Goal: Task Accomplishment & Management: Complete application form

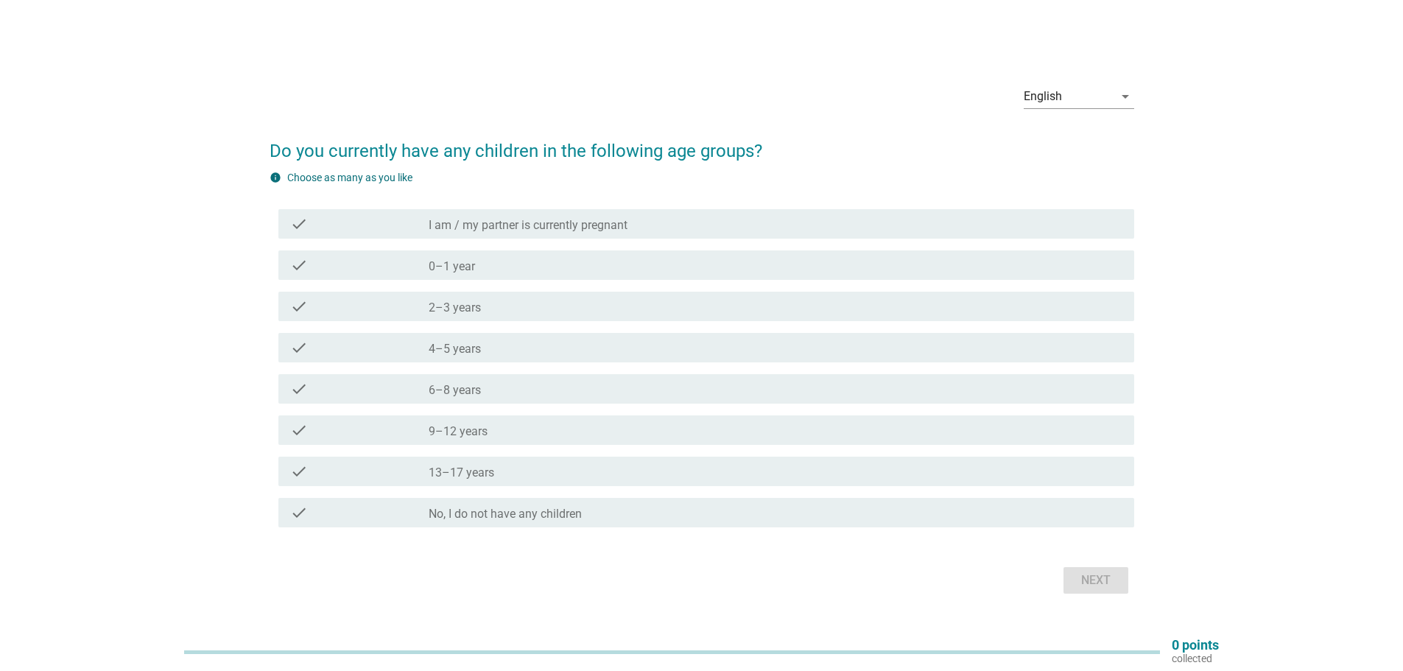
click at [521, 356] on div "check_box_outline_blank 4–5 years" at bounding box center [776, 348] width 694 height 18
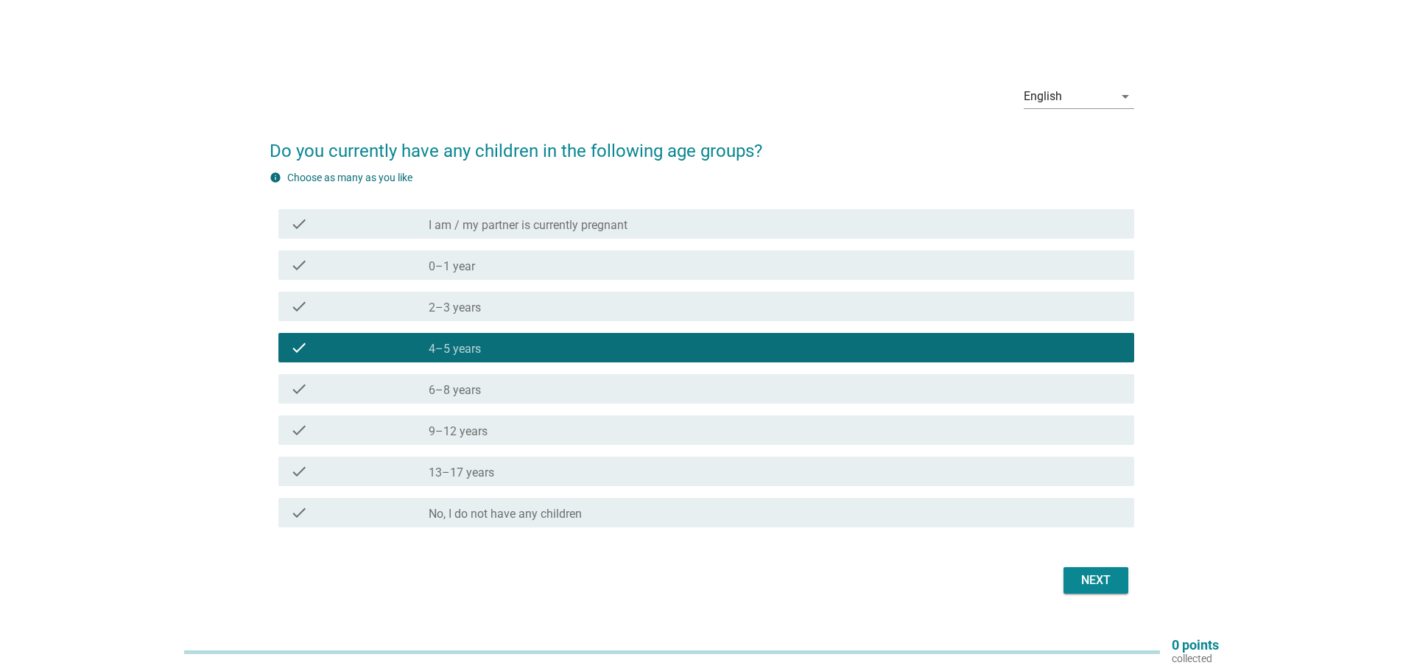
click at [1088, 584] on div "Next" at bounding box center [1095, 580] width 41 height 18
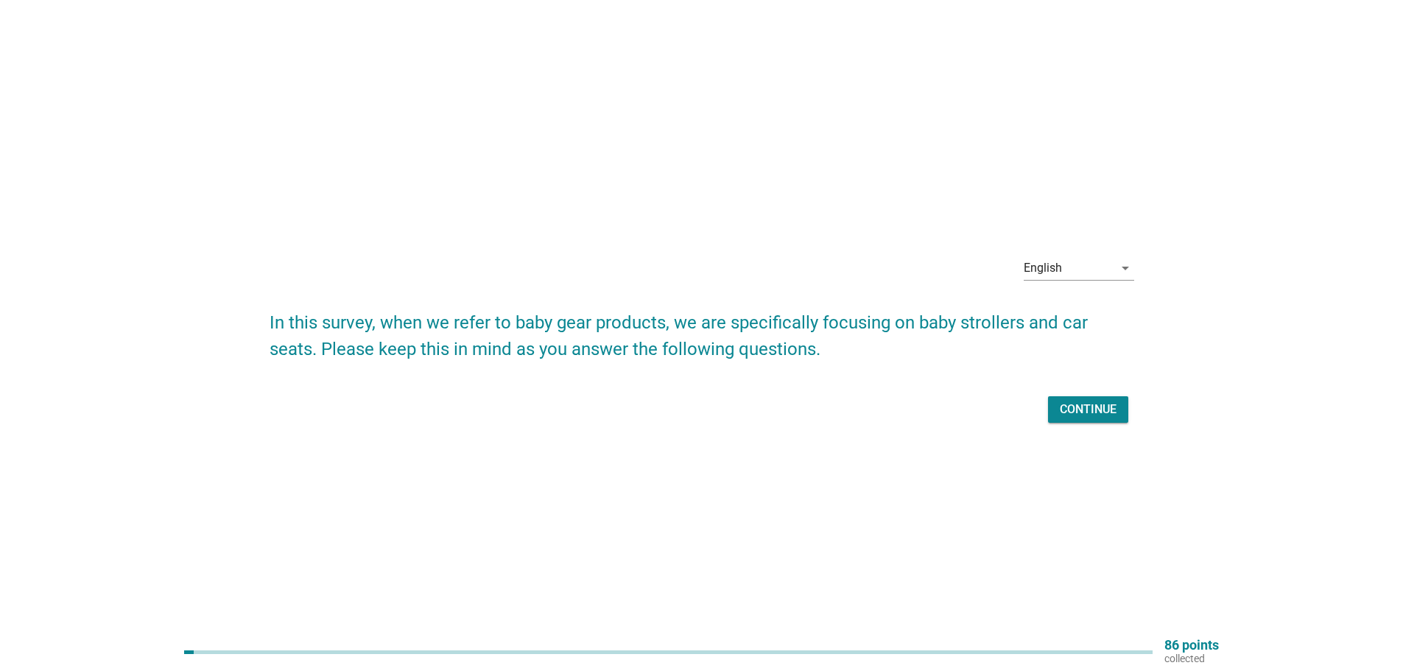
click at [1121, 404] on button "Continue" at bounding box center [1088, 409] width 80 height 27
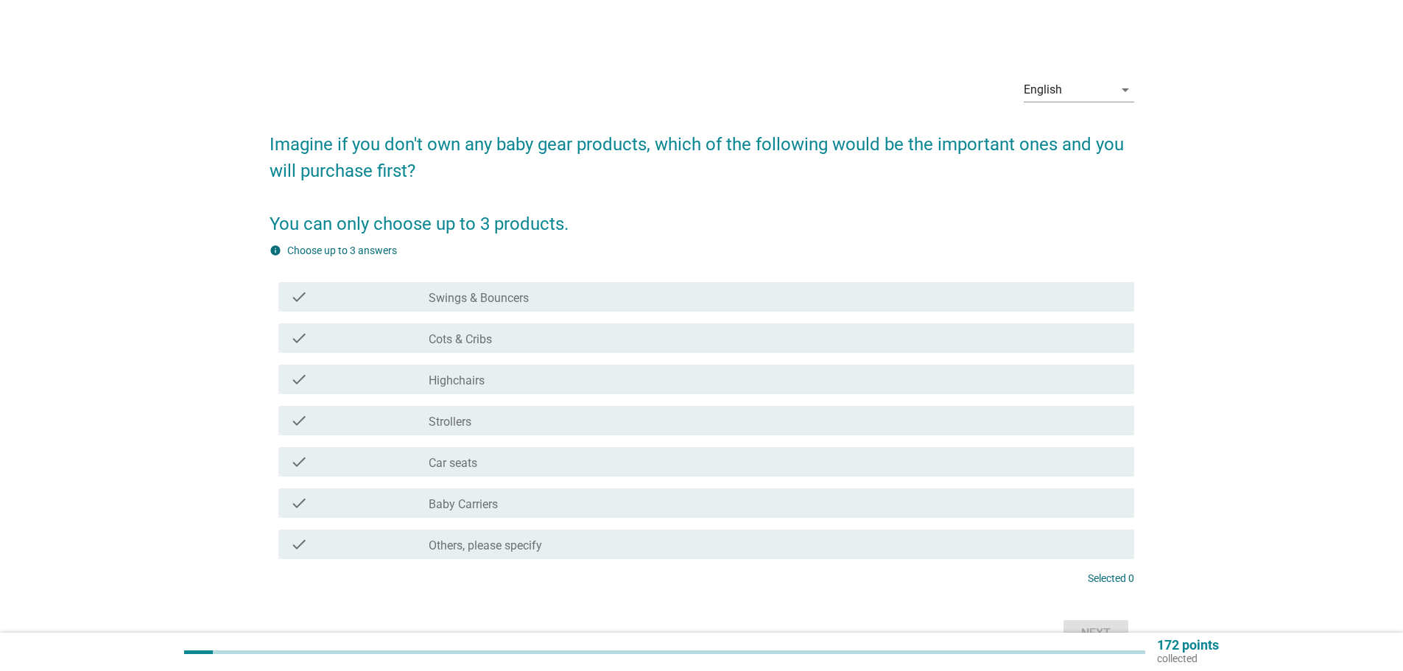
click at [487, 345] on label "Cots & Cribs" at bounding box center [460, 339] width 63 height 15
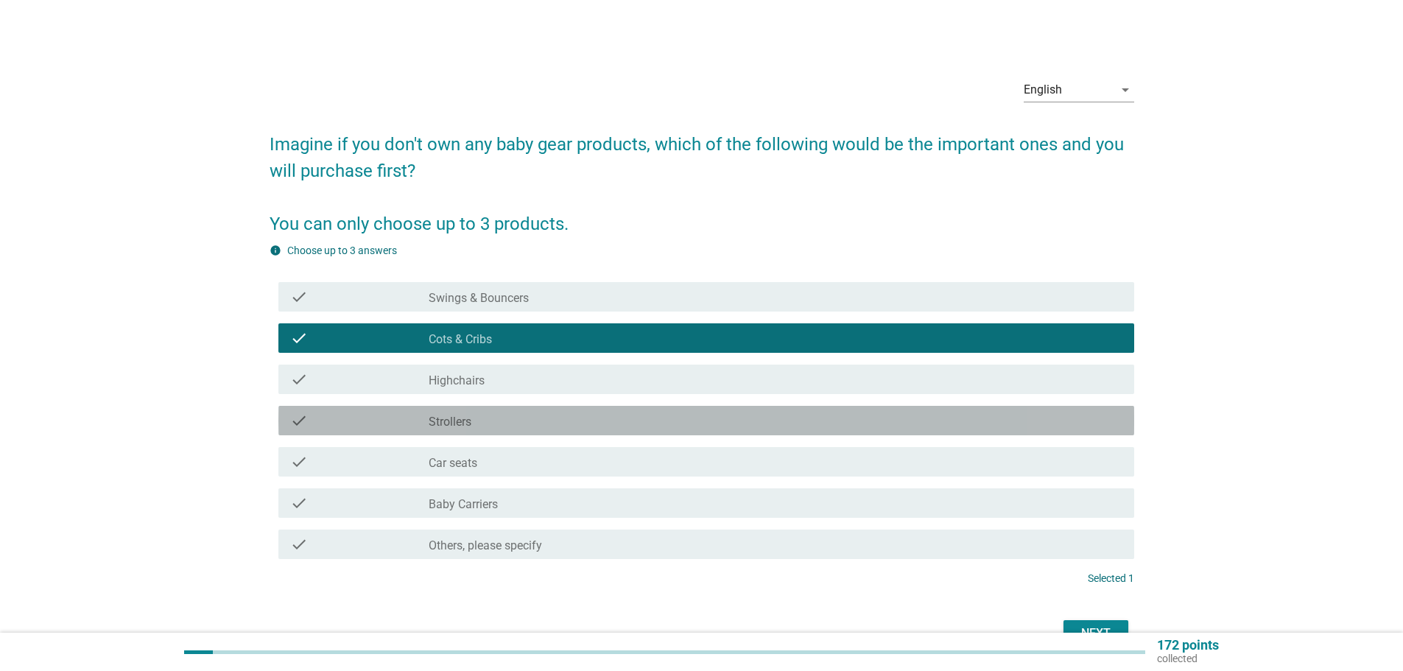
click at [493, 420] on div "check_box_outline_blank Strollers" at bounding box center [776, 421] width 694 height 18
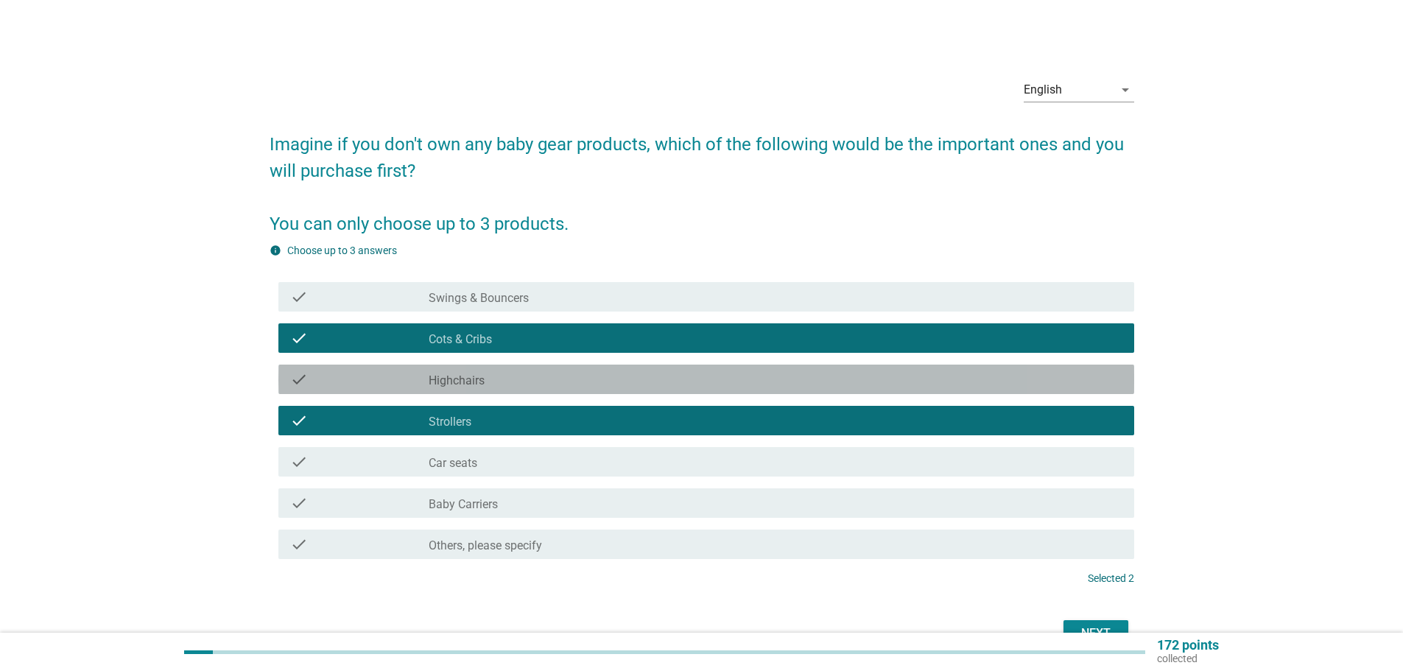
click at [509, 384] on div "check_box_outline_blank Highchairs" at bounding box center [776, 379] width 694 height 18
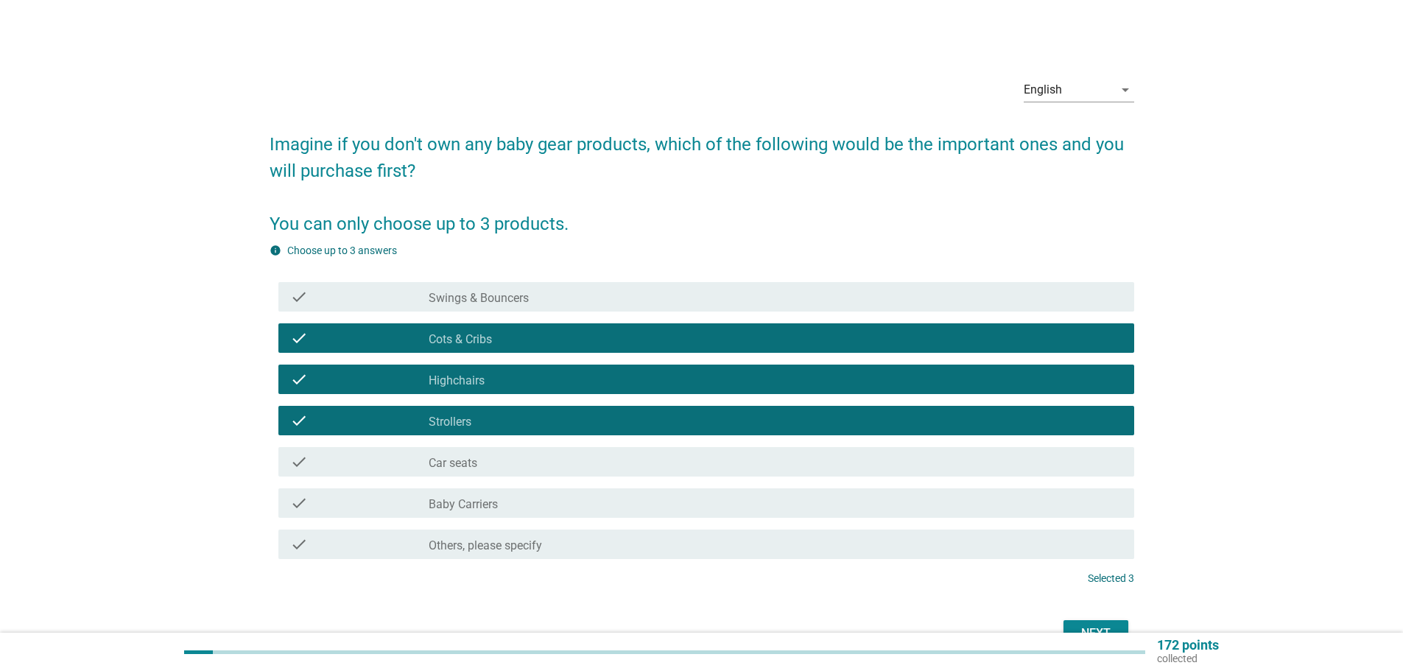
click at [511, 464] on div "check_box_outline_blank Car seats" at bounding box center [776, 462] width 694 height 18
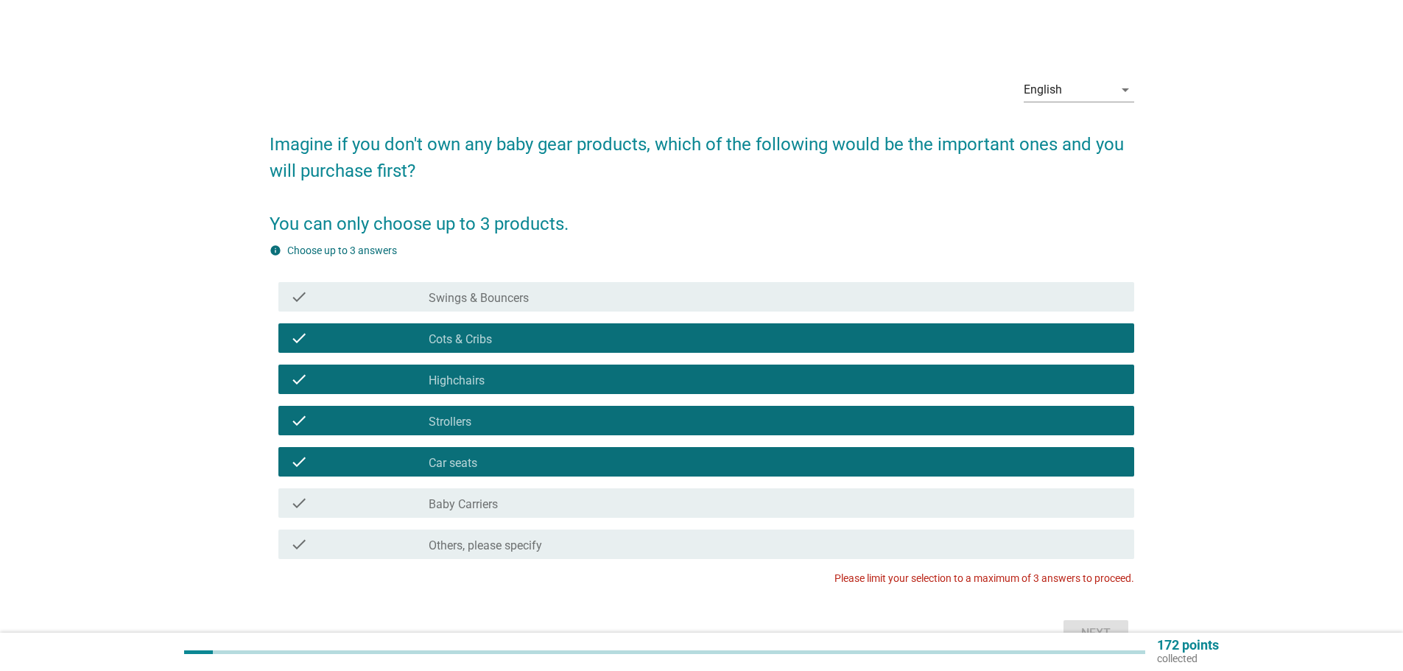
drag, startPoint x: 536, startPoint y: 503, endPoint x: 680, endPoint y: 523, distance: 145.7
click at [538, 503] on div "check_box_outline_blank Baby Carriers" at bounding box center [776, 503] width 694 height 18
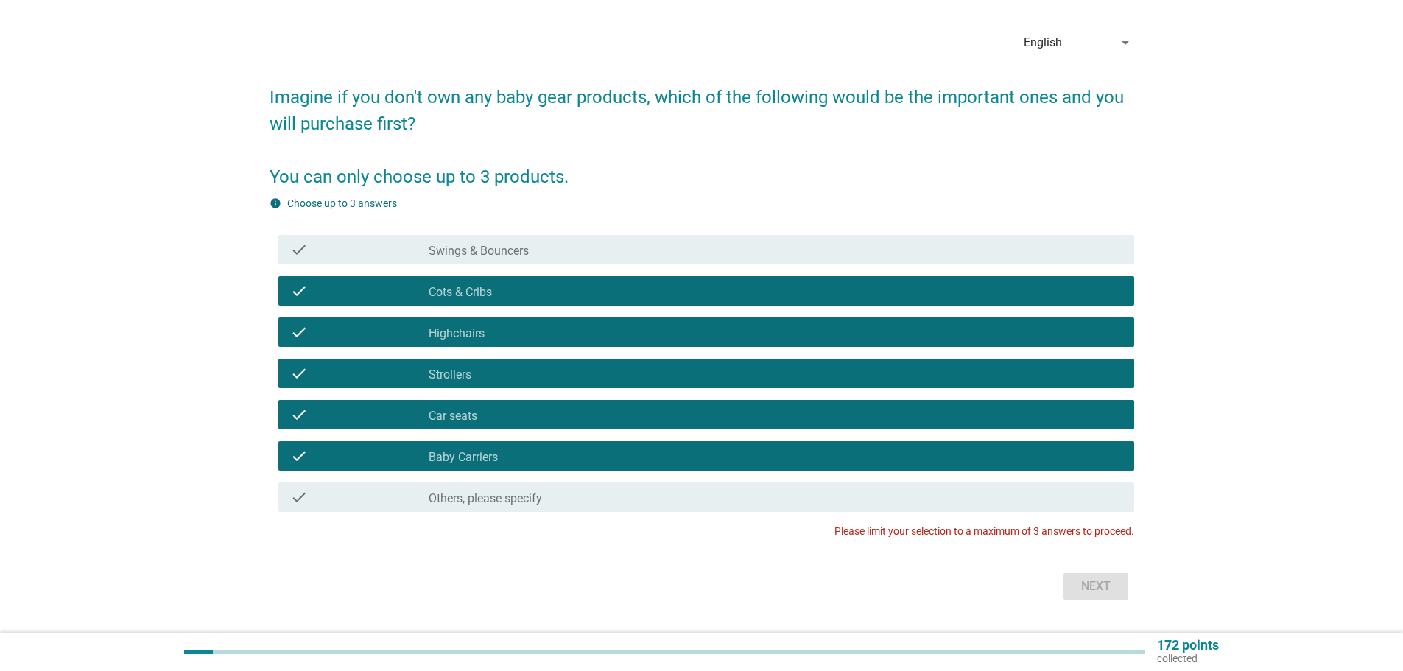
scroll to position [85, 0]
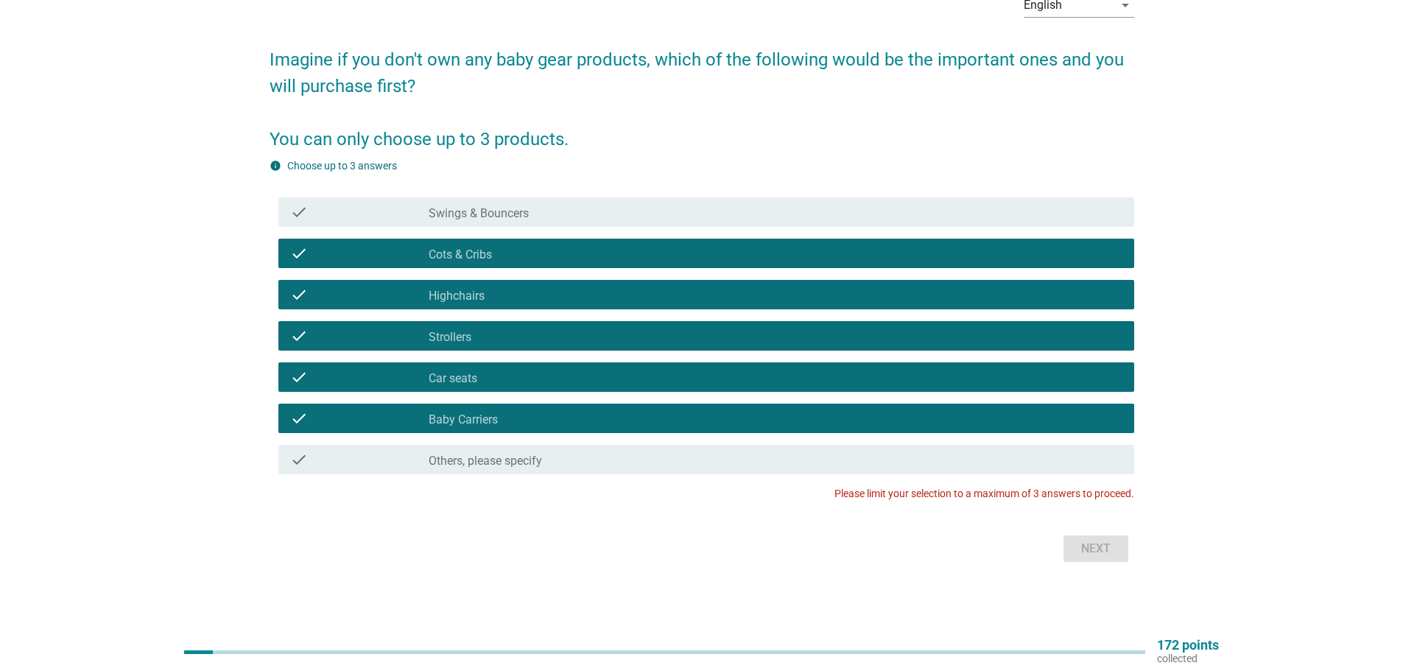
click at [495, 291] on div "check_box_outline_blank Highchairs" at bounding box center [776, 295] width 694 height 18
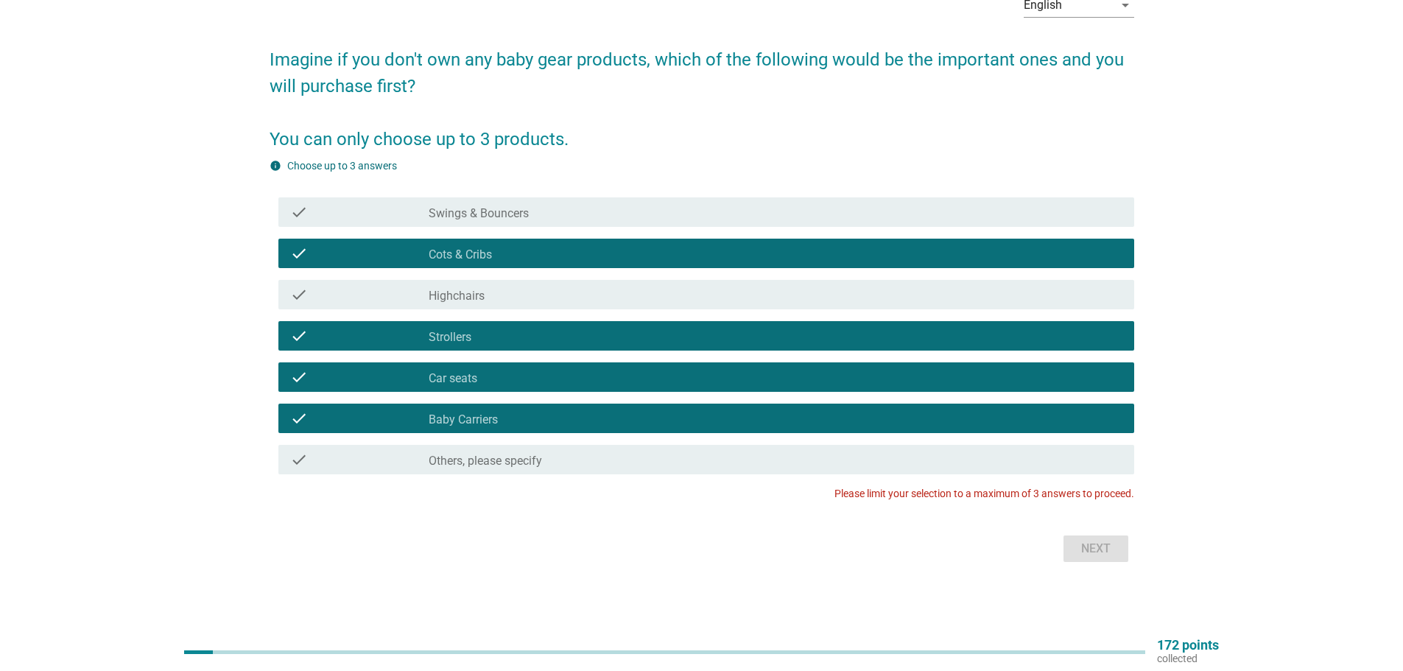
click at [513, 414] on div "check_box_outline_blank Baby Carriers" at bounding box center [776, 418] width 694 height 18
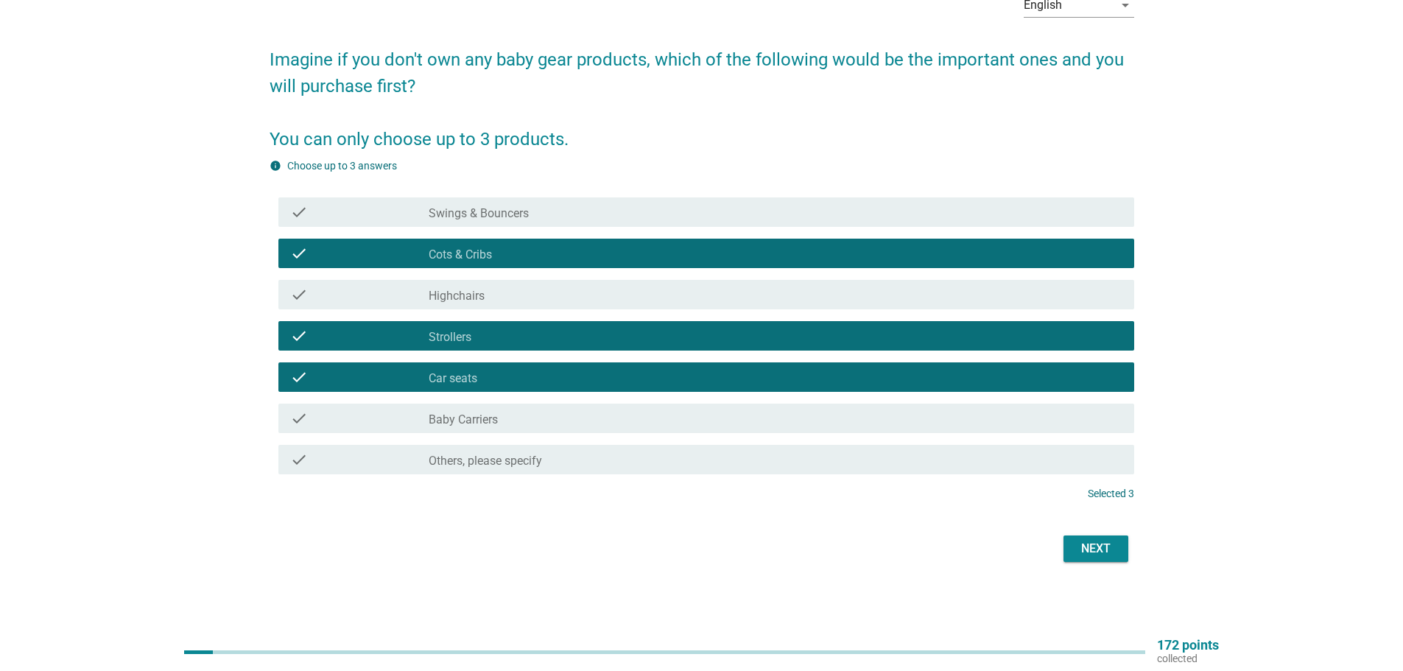
click at [1107, 547] on div "Next" at bounding box center [1095, 549] width 41 height 18
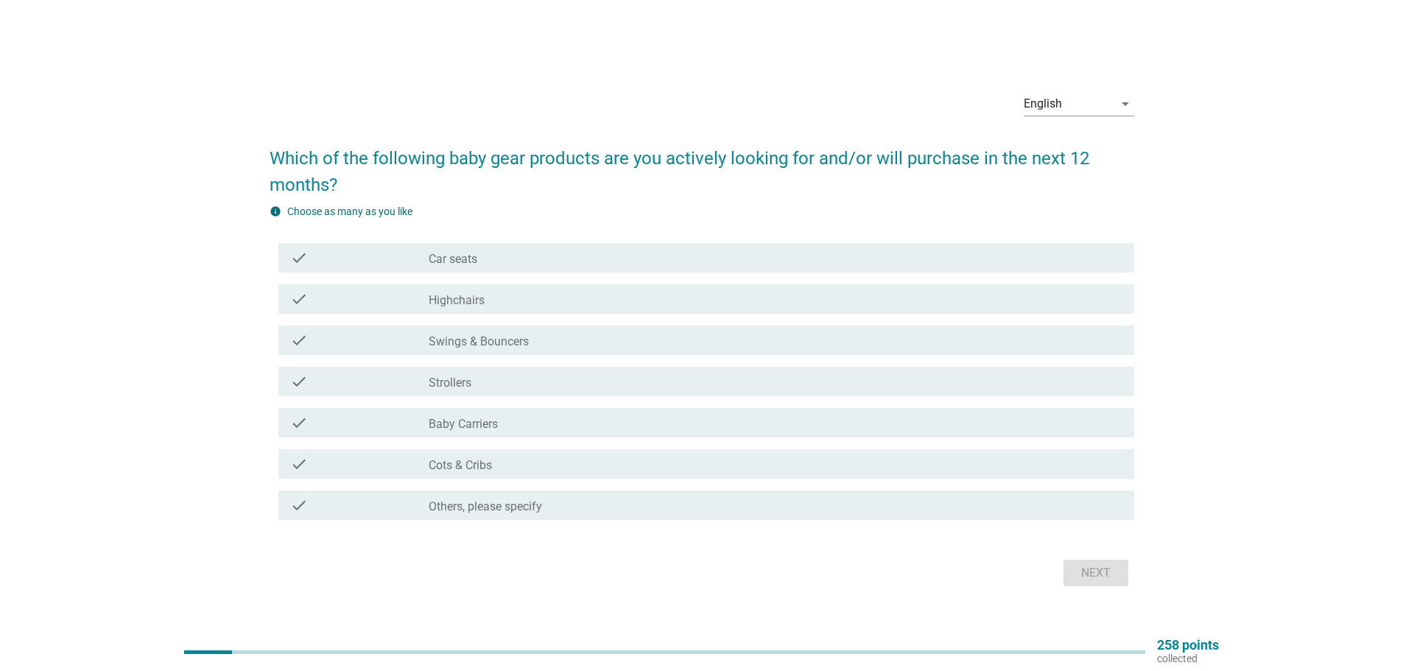
click at [498, 250] on div "check_box_outline_blank Car seats" at bounding box center [776, 258] width 694 height 18
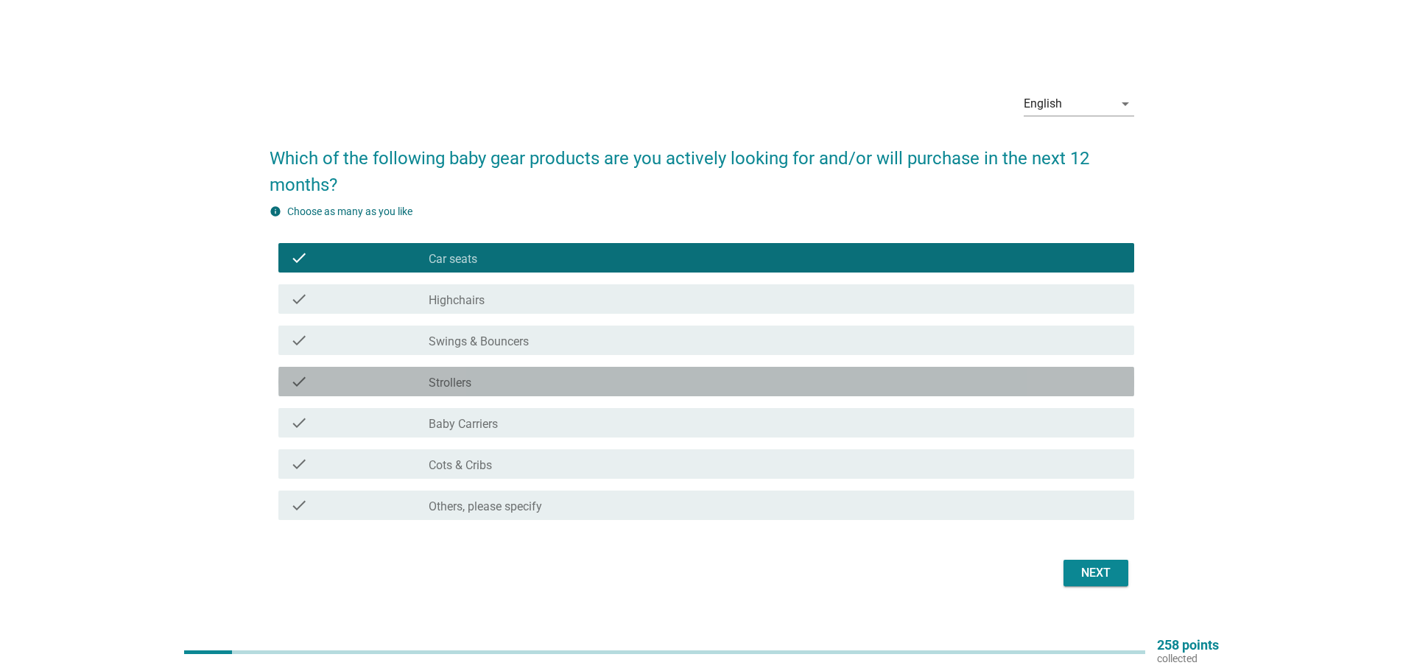
click at [499, 384] on div "check_box_outline_blank Strollers" at bounding box center [776, 382] width 694 height 18
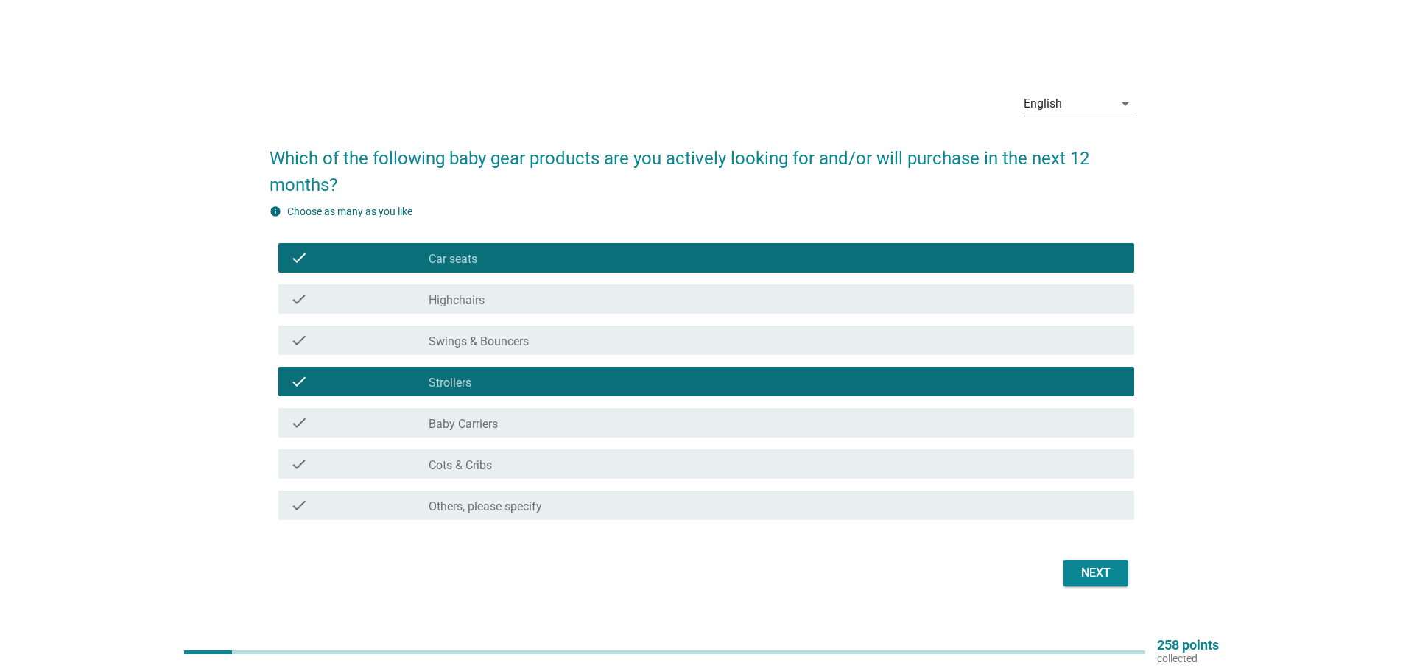
click at [521, 469] on div "check_box_outline_blank Cots & Cribs" at bounding box center [776, 464] width 694 height 18
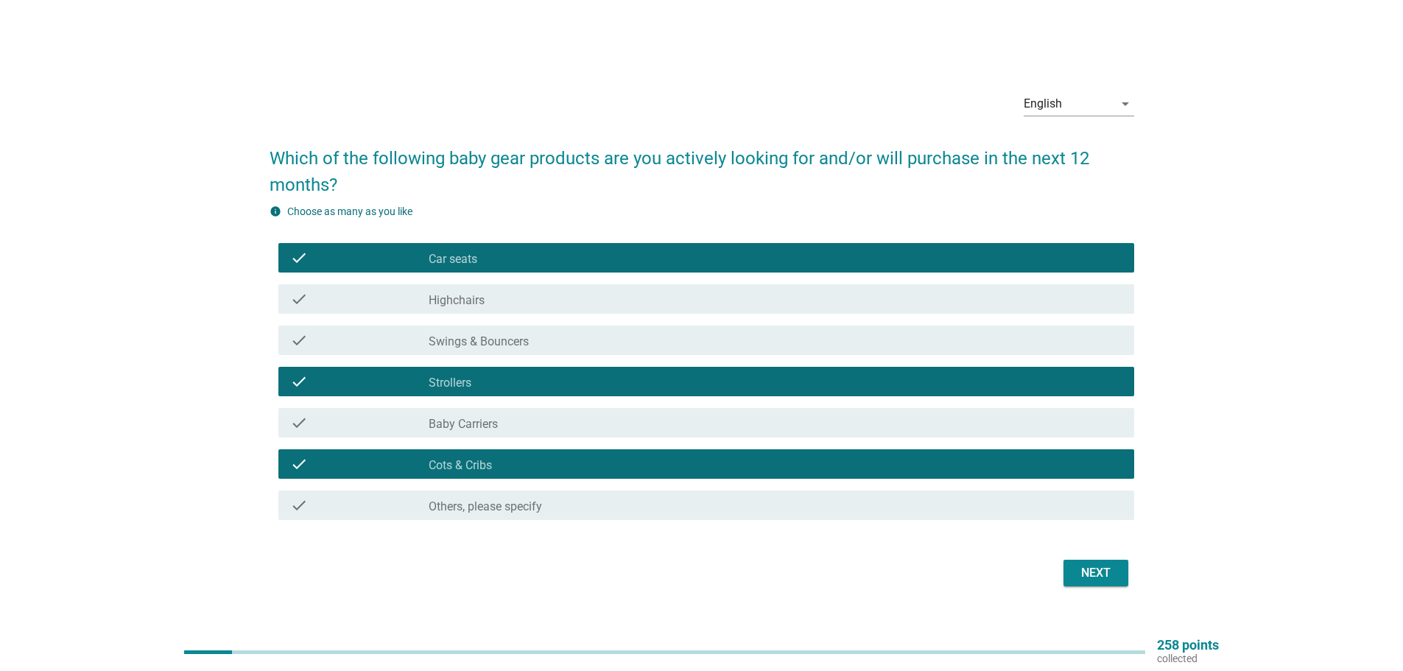
click at [1102, 582] on button "Next" at bounding box center [1095, 573] width 65 height 27
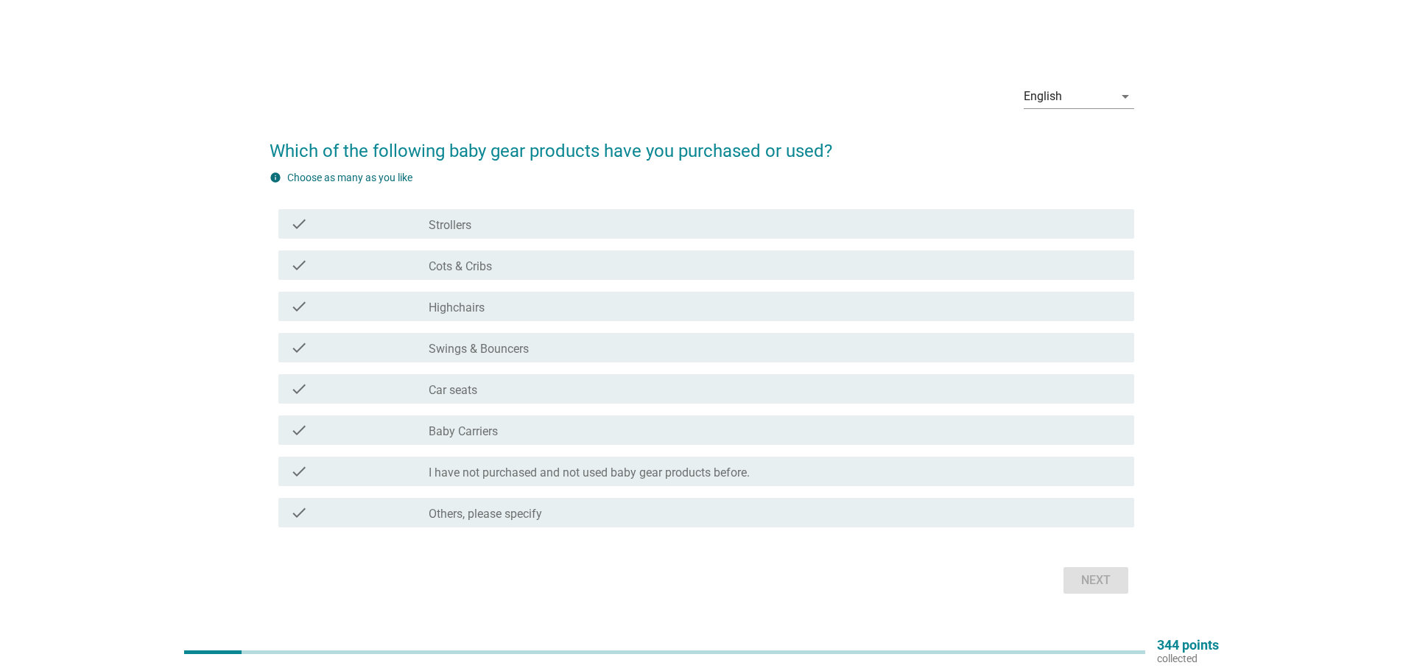
click at [504, 220] on div "check_box_outline_blank Strollers" at bounding box center [776, 224] width 694 height 18
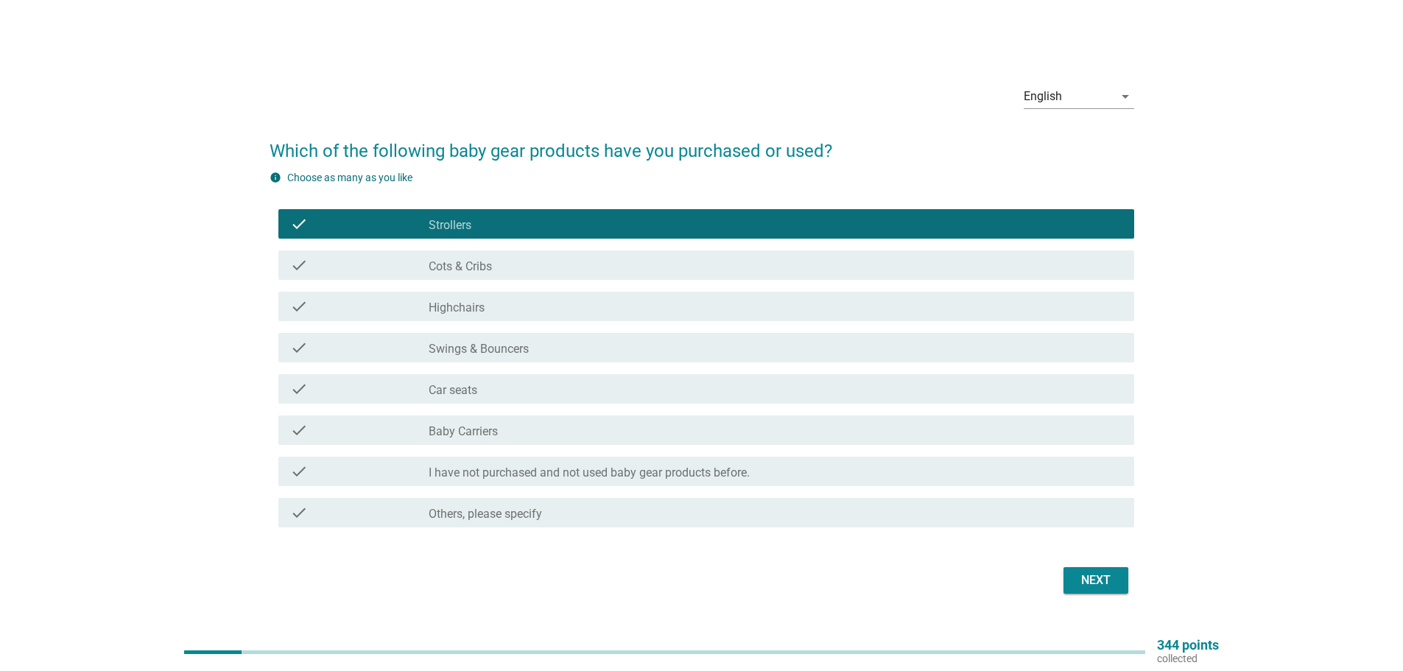
click at [507, 264] on div "check_box_outline_blank Cots & Cribs" at bounding box center [776, 265] width 694 height 18
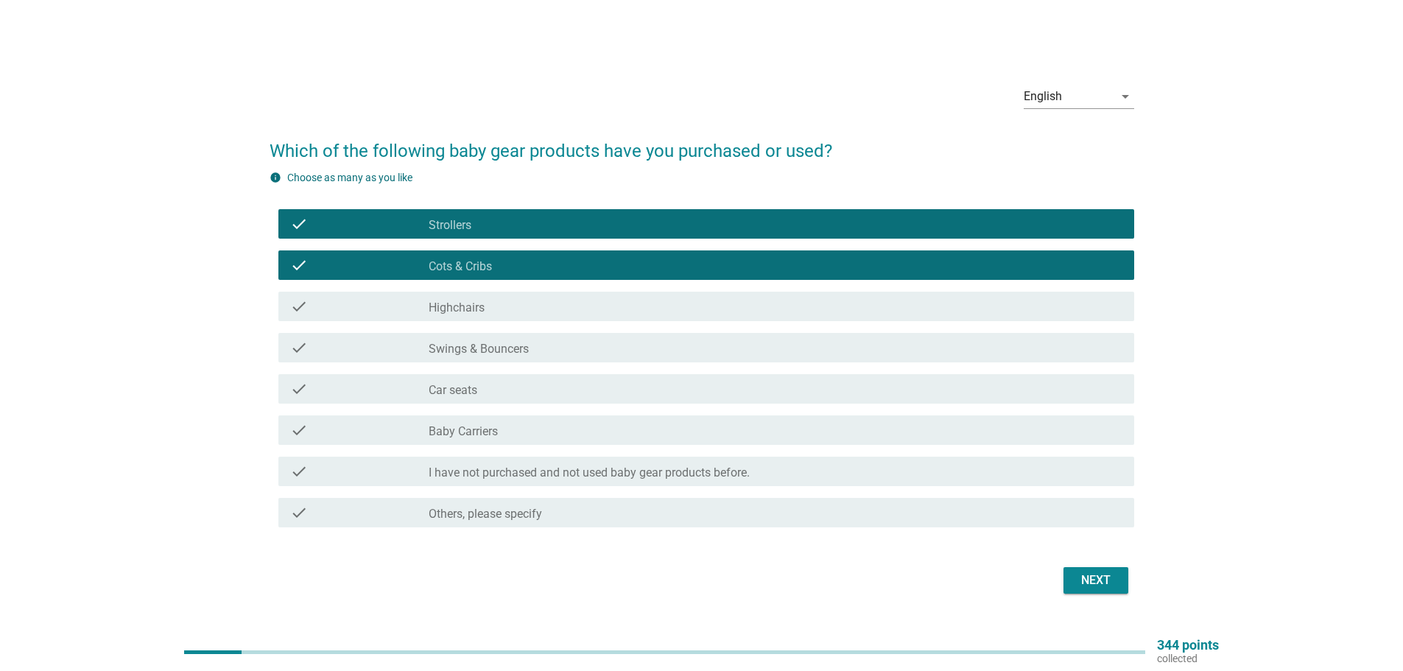
click at [1097, 580] on div "Next" at bounding box center [1095, 580] width 41 height 18
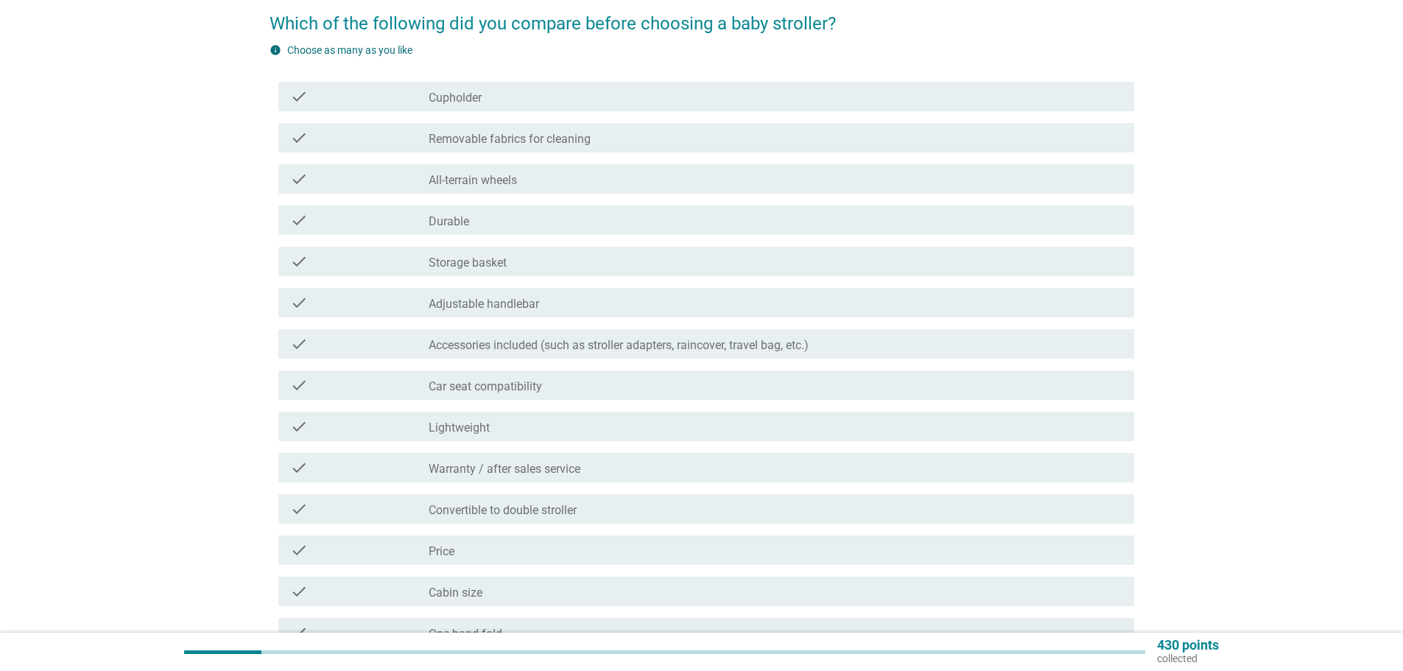
scroll to position [147, 0]
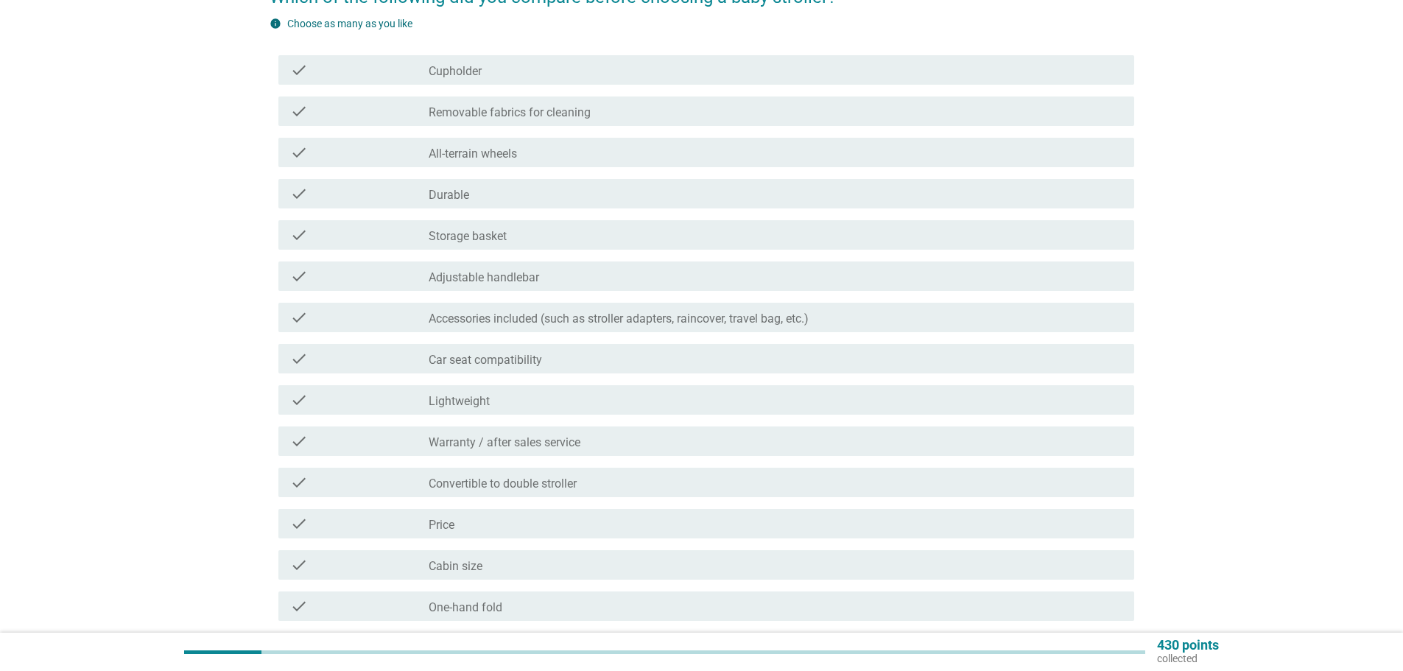
click at [557, 275] on div "check_box_outline_blank Adjustable handlebar" at bounding box center [776, 276] width 694 height 18
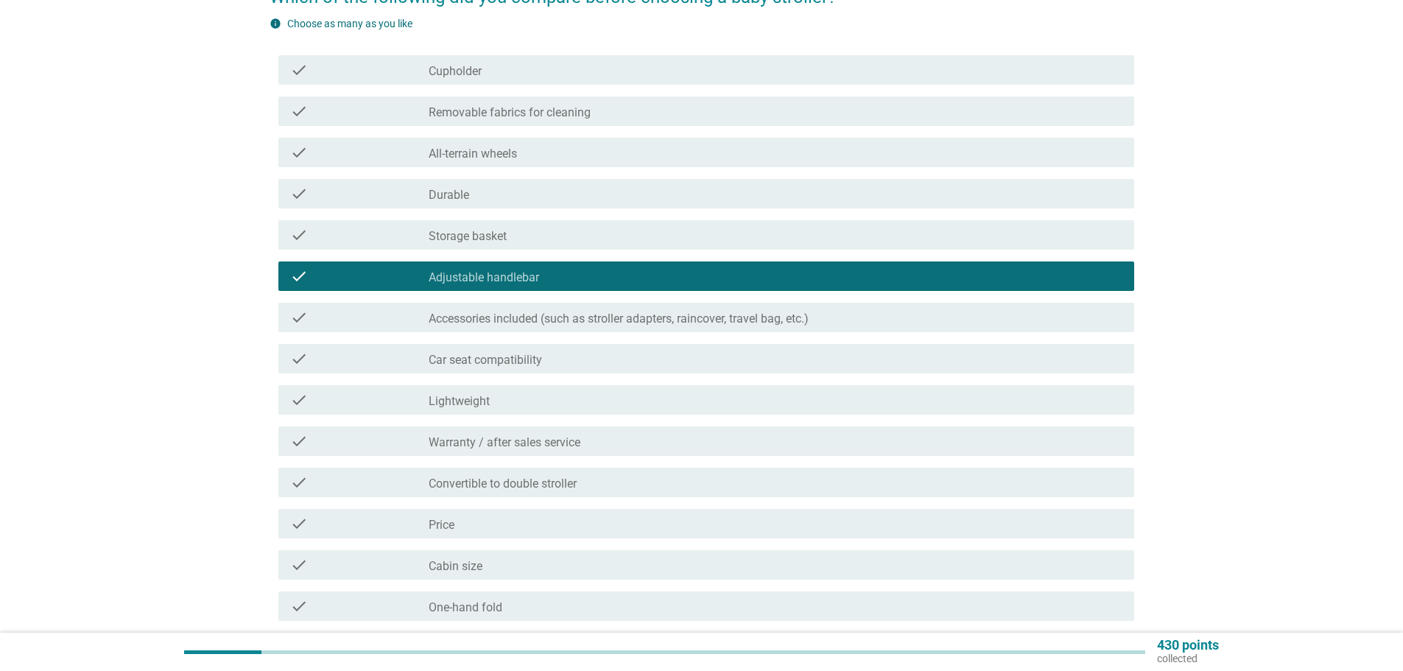
drag, startPoint x: 514, startPoint y: 185, endPoint x: 514, endPoint y: 205, distance: 19.9
click at [514, 186] on div "check_box_outline_blank Durable" at bounding box center [776, 194] width 694 height 18
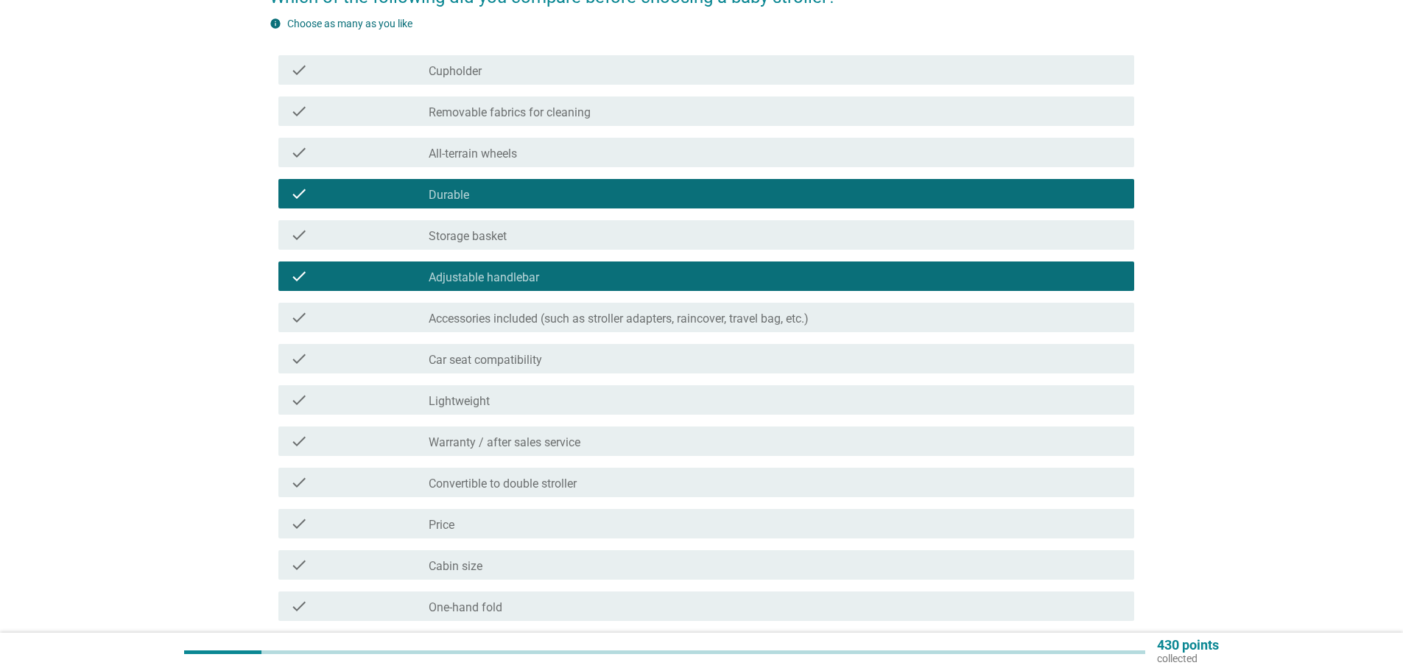
click at [608, 437] on div "check_box_outline_blank Warranty / after sales service" at bounding box center [776, 441] width 694 height 18
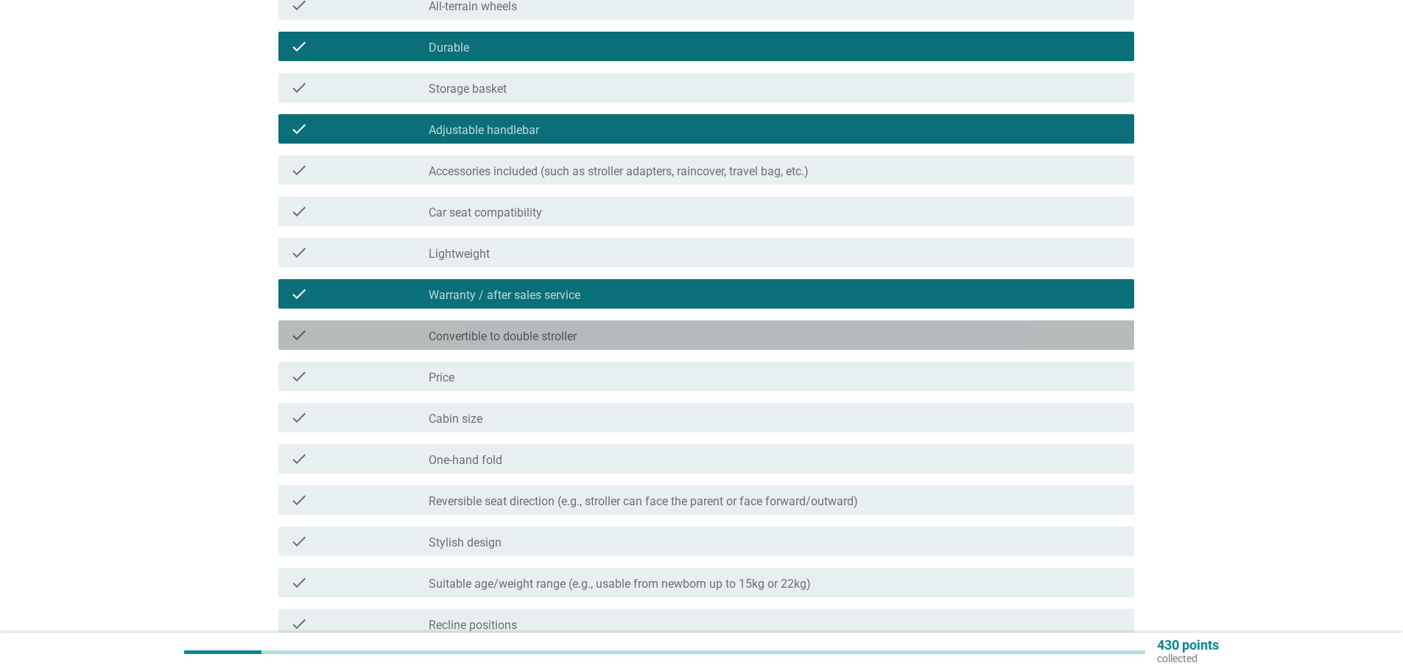
click at [693, 337] on div "check_box_outline_blank Convertible to double stroller" at bounding box center [776, 335] width 694 height 18
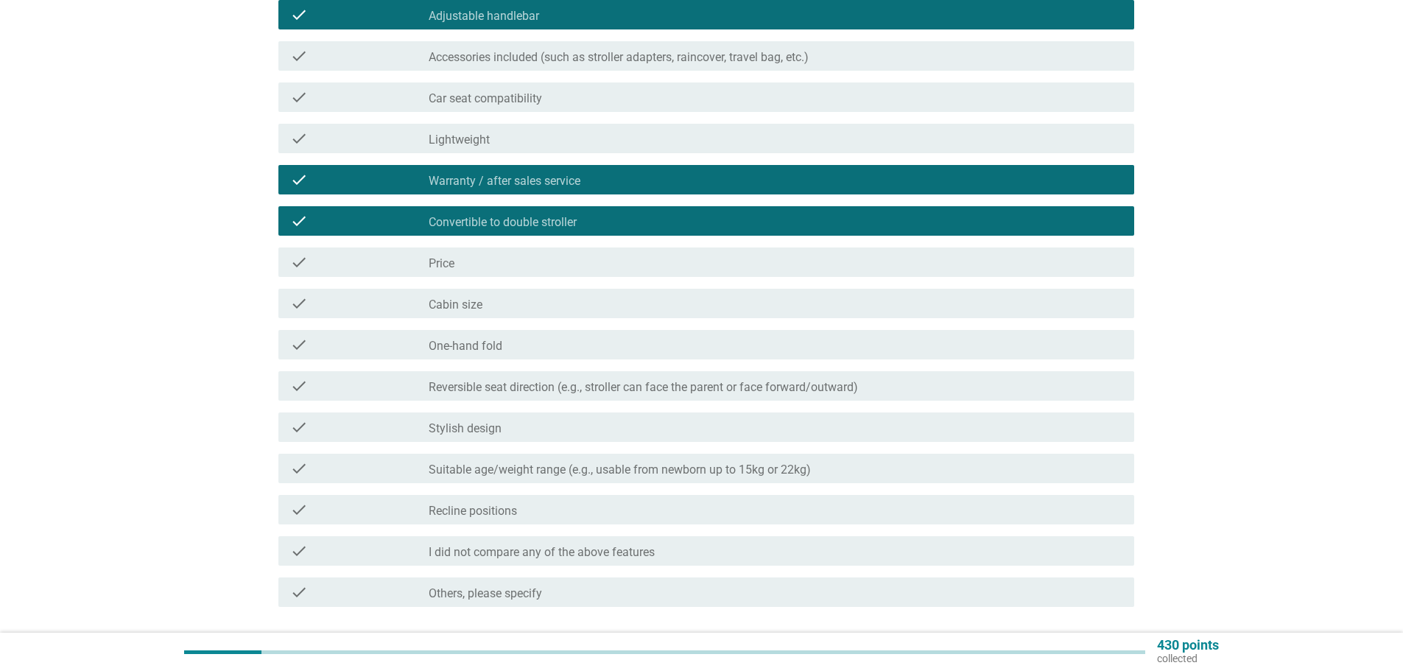
scroll to position [520, 0]
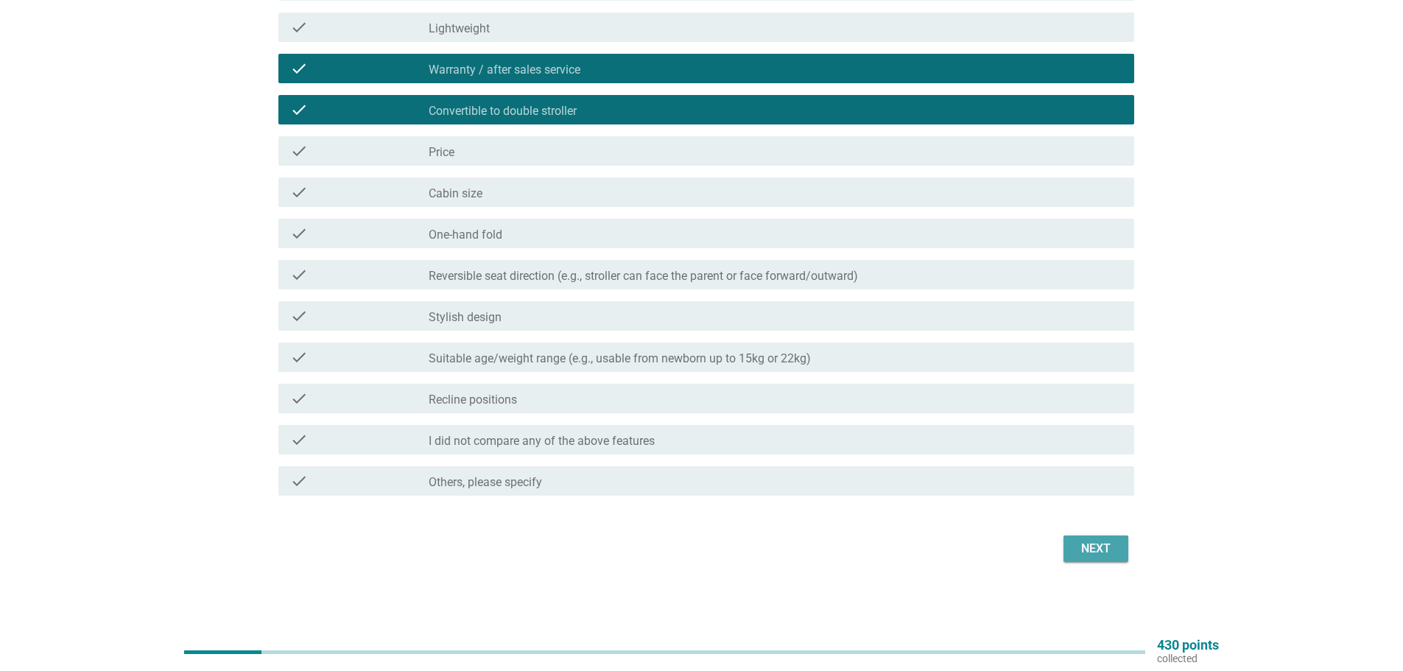
click at [1081, 553] on div "Next" at bounding box center [1095, 549] width 41 height 18
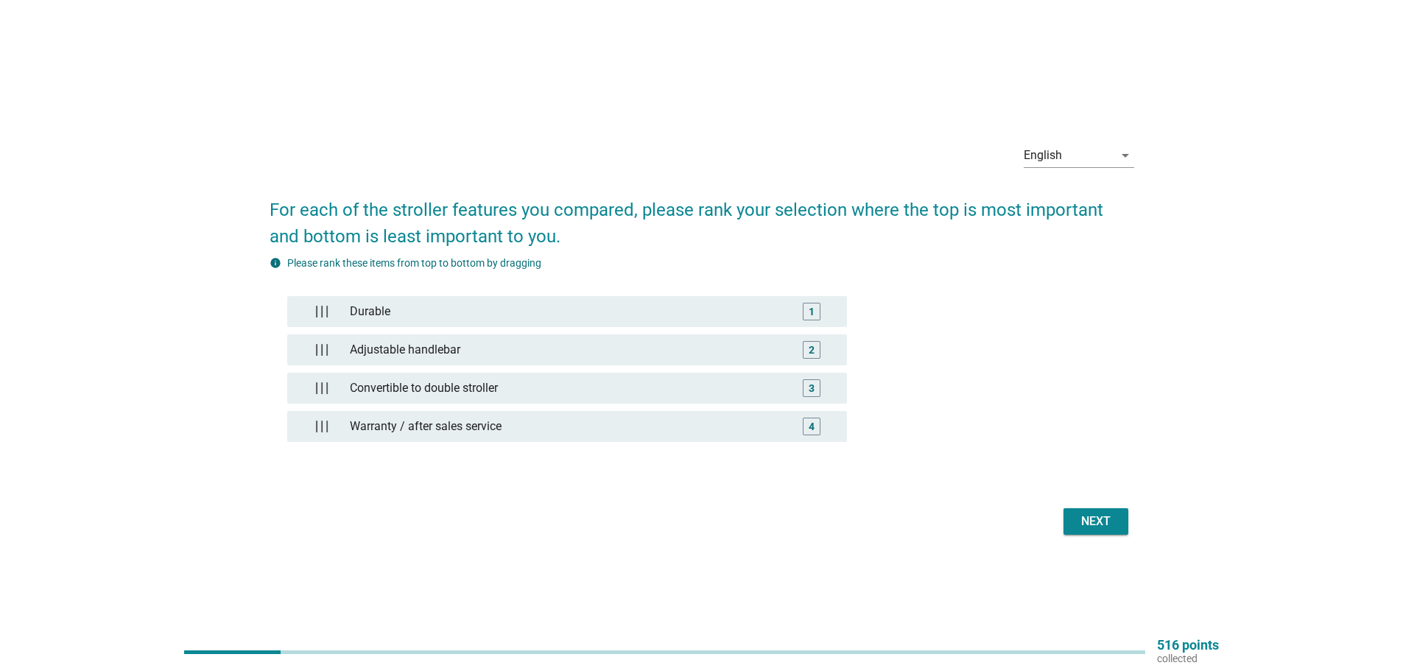
click at [1096, 520] on div "Next" at bounding box center [1095, 522] width 41 height 18
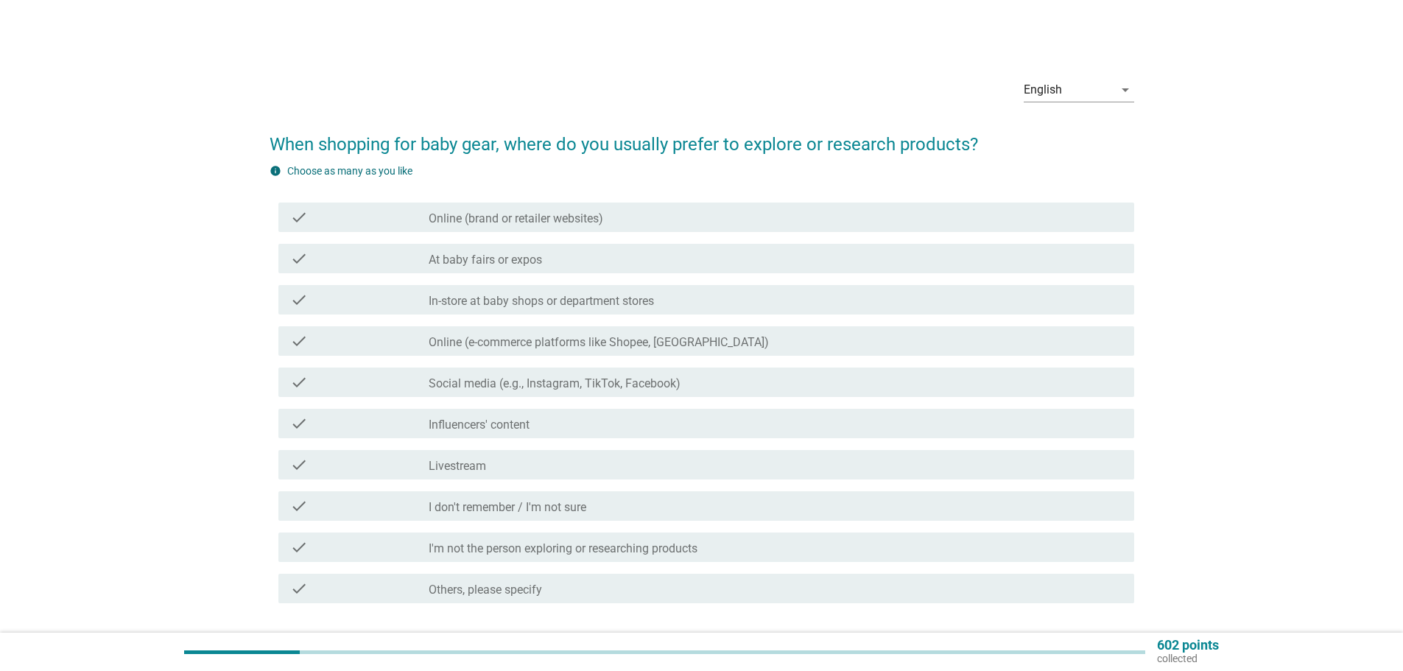
drag, startPoint x: 569, startPoint y: 217, endPoint x: 563, endPoint y: 264, distance: 47.4
click at [563, 264] on div "check check_box_outline_blank Online (brand or retailer websites) check check_b…" at bounding box center [702, 403] width 865 height 412
click at [571, 233] on div "check check_box_outline_blank Online (brand or retailer websites)" at bounding box center [702, 217] width 865 height 41
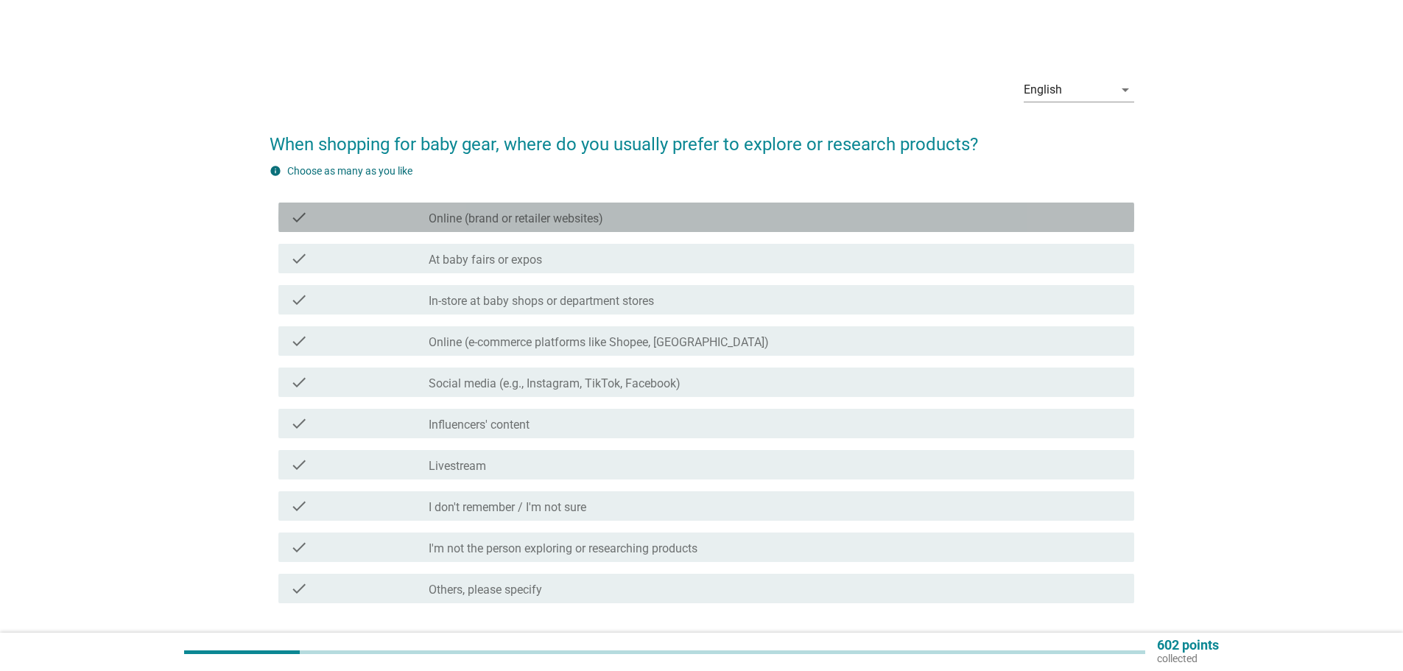
click at [597, 220] on label "Online (brand or retailer websites)" at bounding box center [516, 218] width 175 height 15
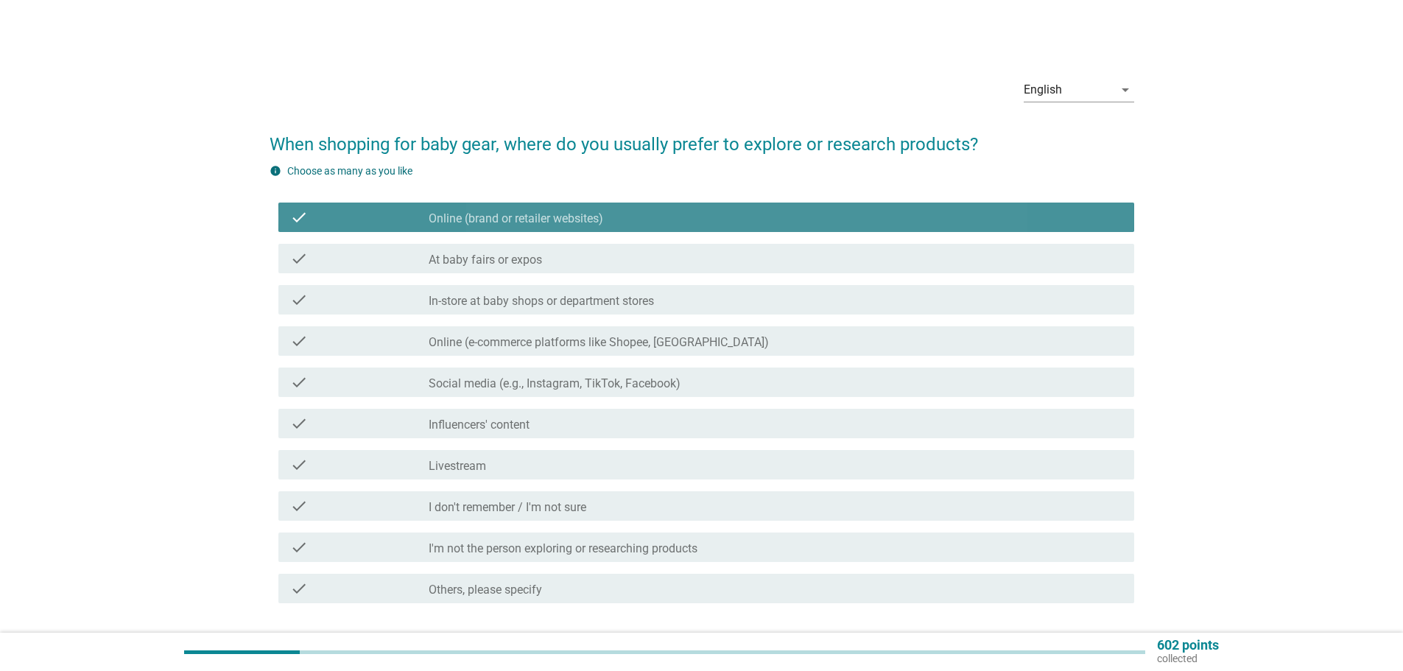
click at [588, 260] on div "check_box_outline_blank At baby fairs or expos" at bounding box center [776, 259] width 694 height 18
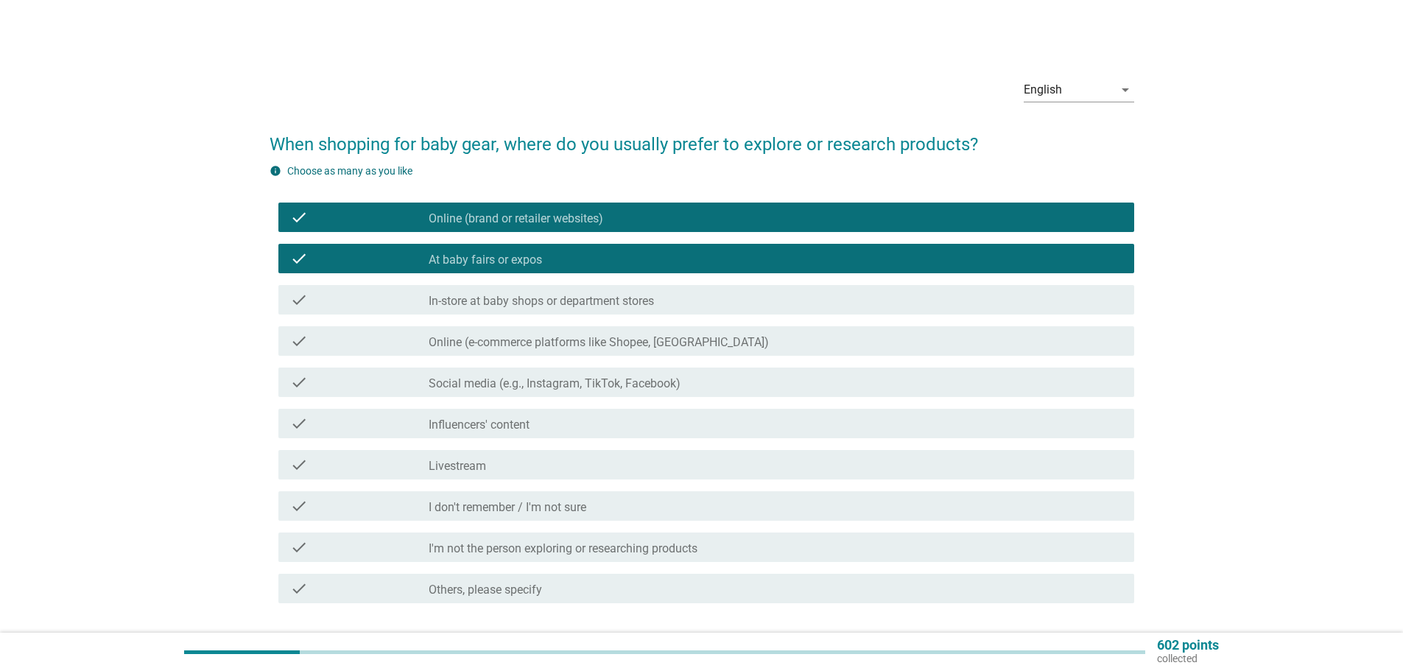
click at [649, 303] on label "In-store at baby shops or department stores" at bounding box center [541, 301] width 225 height 15
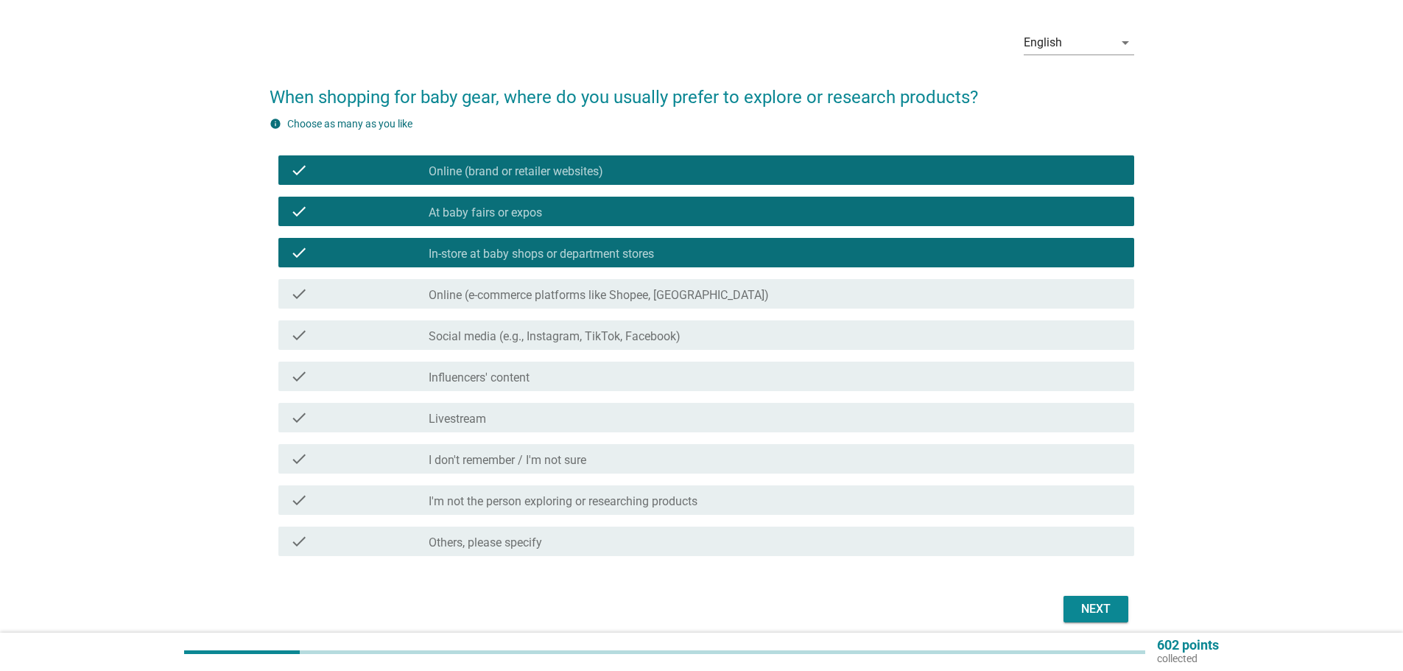
scroll to position [74, 0]
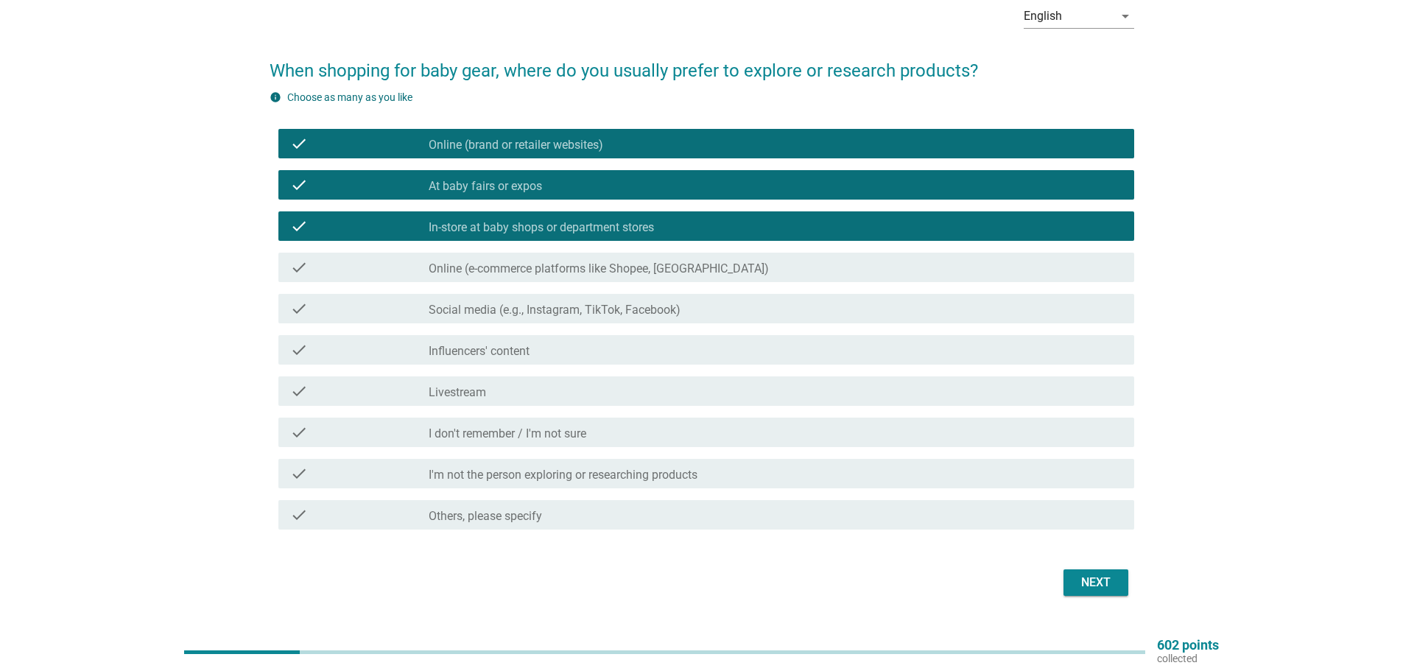
click at [1101, 585] on div "Next" at bounding box center [1095, 583] width 41 height 18
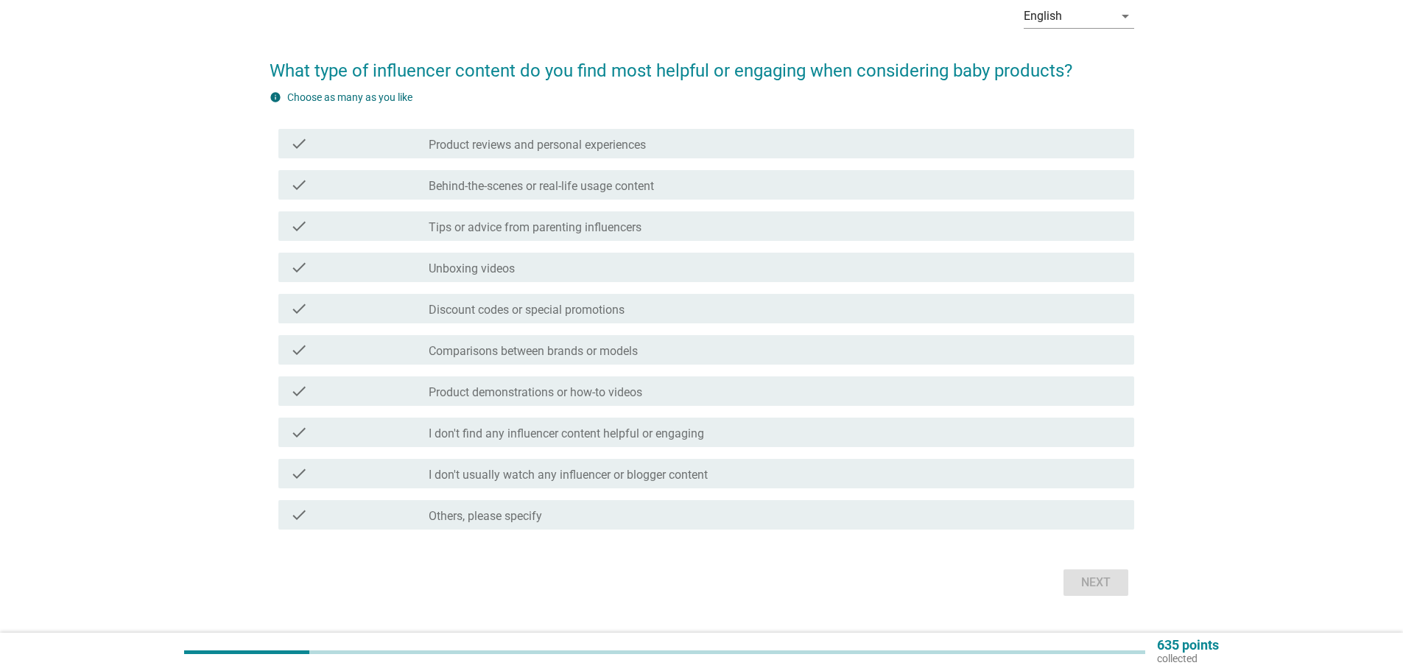
scroll to position [0, 0]
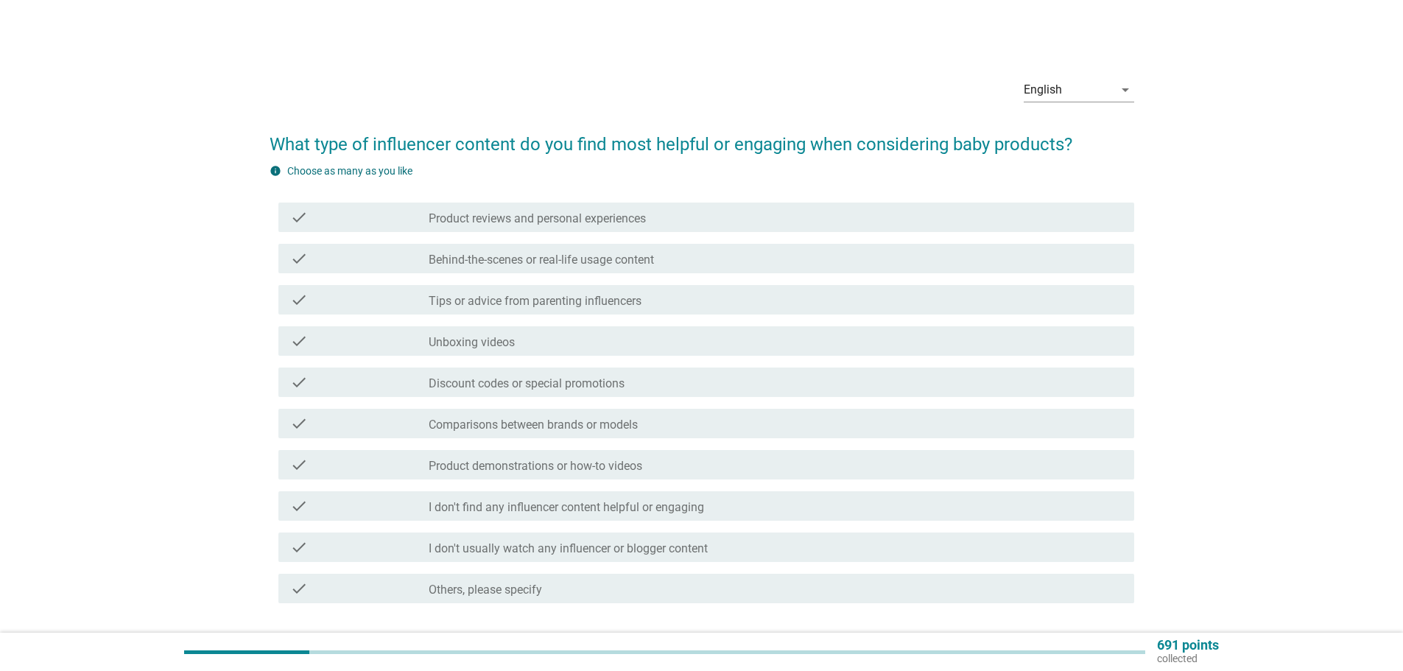
click at [589, 430] on label "Comparisons between brands or models" at bounding box center [533, 425] width 209 height 15
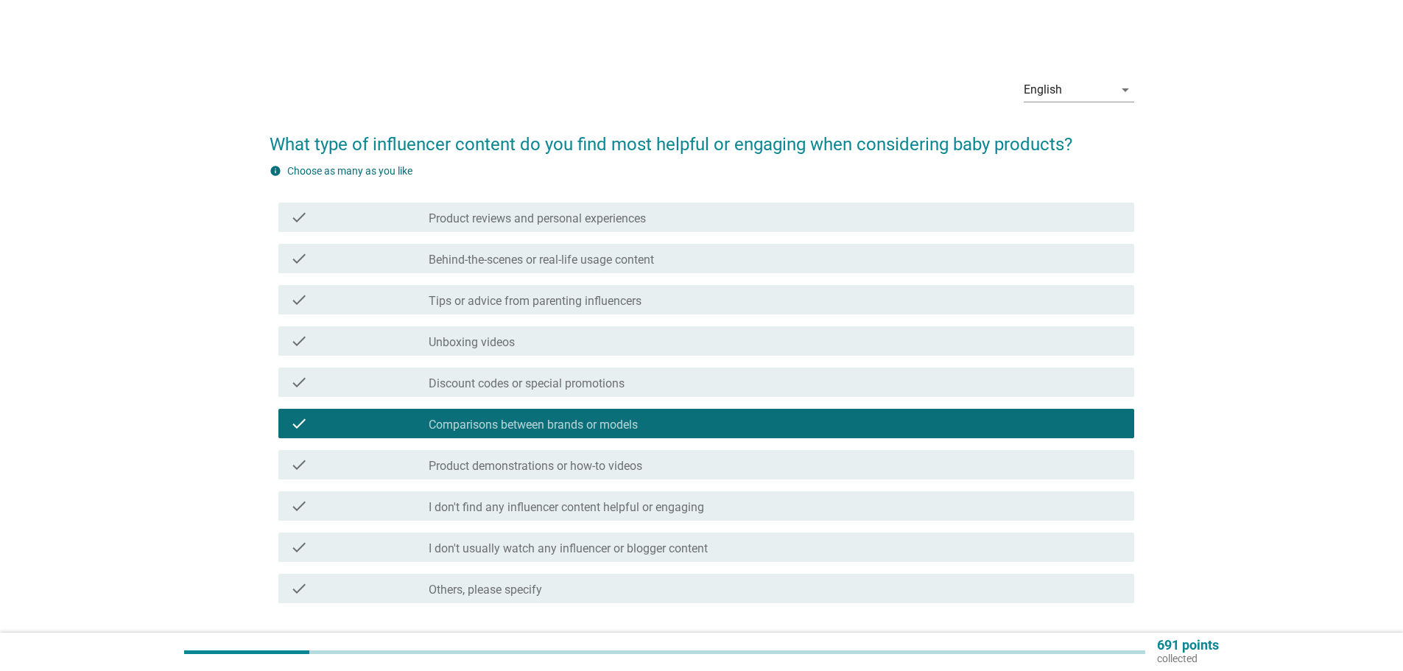
click at [601, 460] on label "Product demonstrations or how-to videos" at bounding box center [536, 466] width 214 height 15
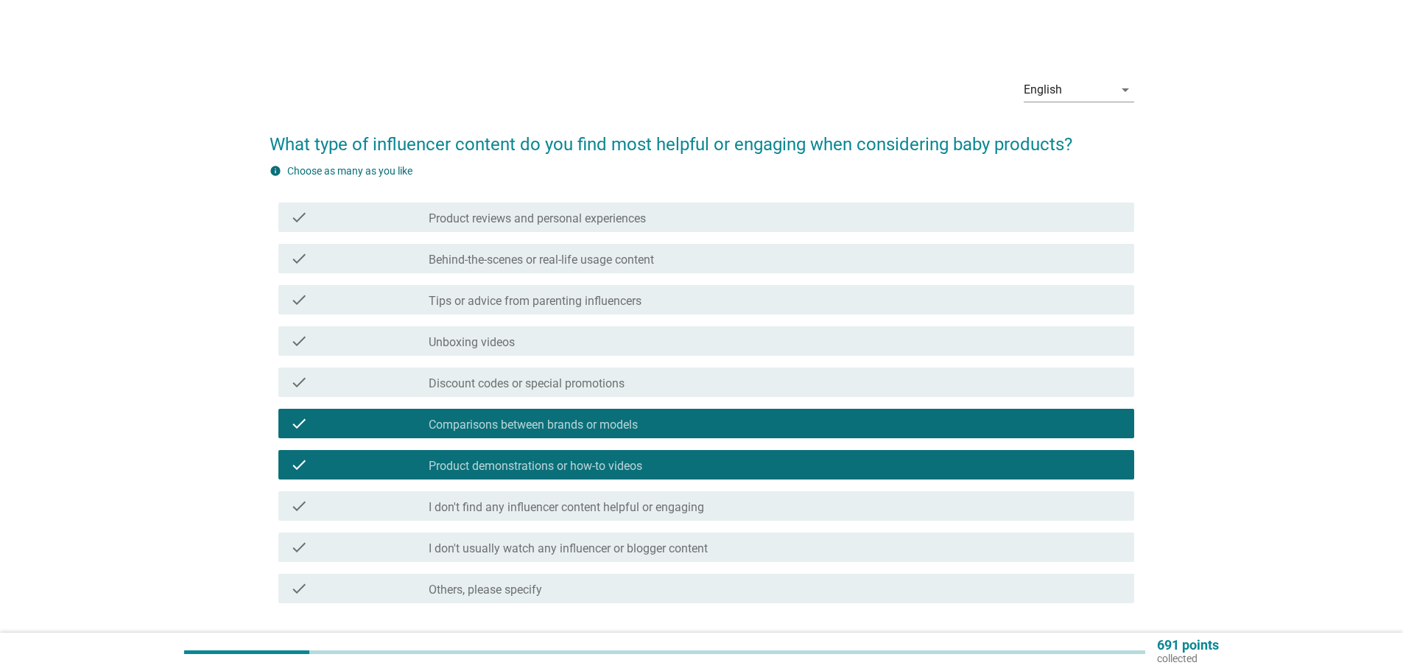
click at [622, 217] on label "Product reviews and personal experiences" at bounding box center [537, 218] width 217 height 15
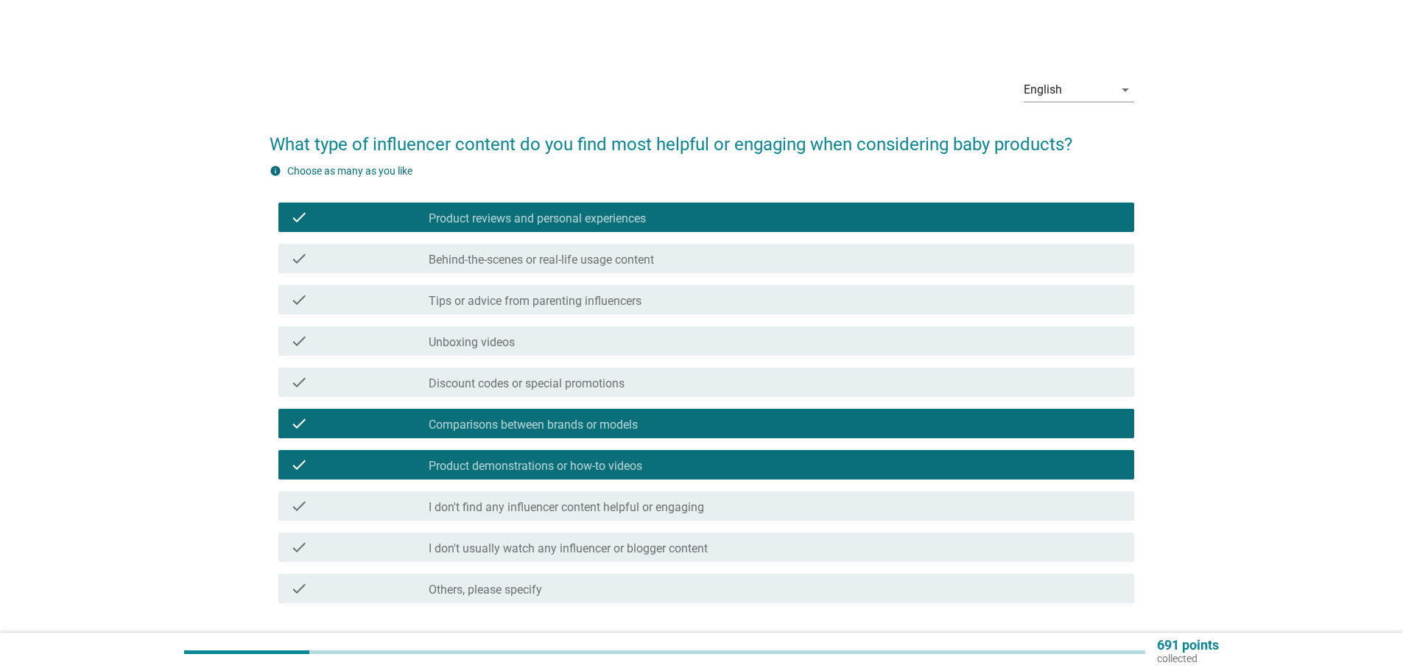
click at [645, 250] on div "check_box_outline_blank Behind-the-scenes or real-life usage content" at bounding box center [776, 259] width 694 height 18
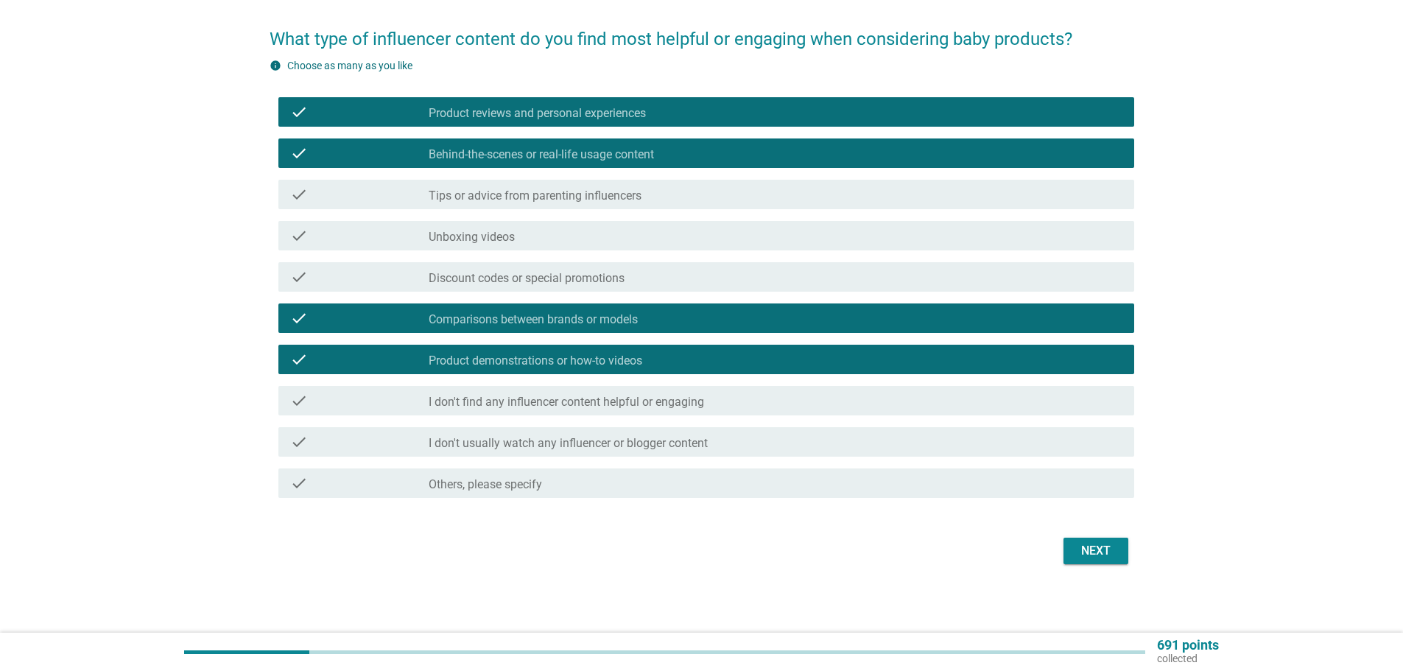
scroll to position [108, 0]
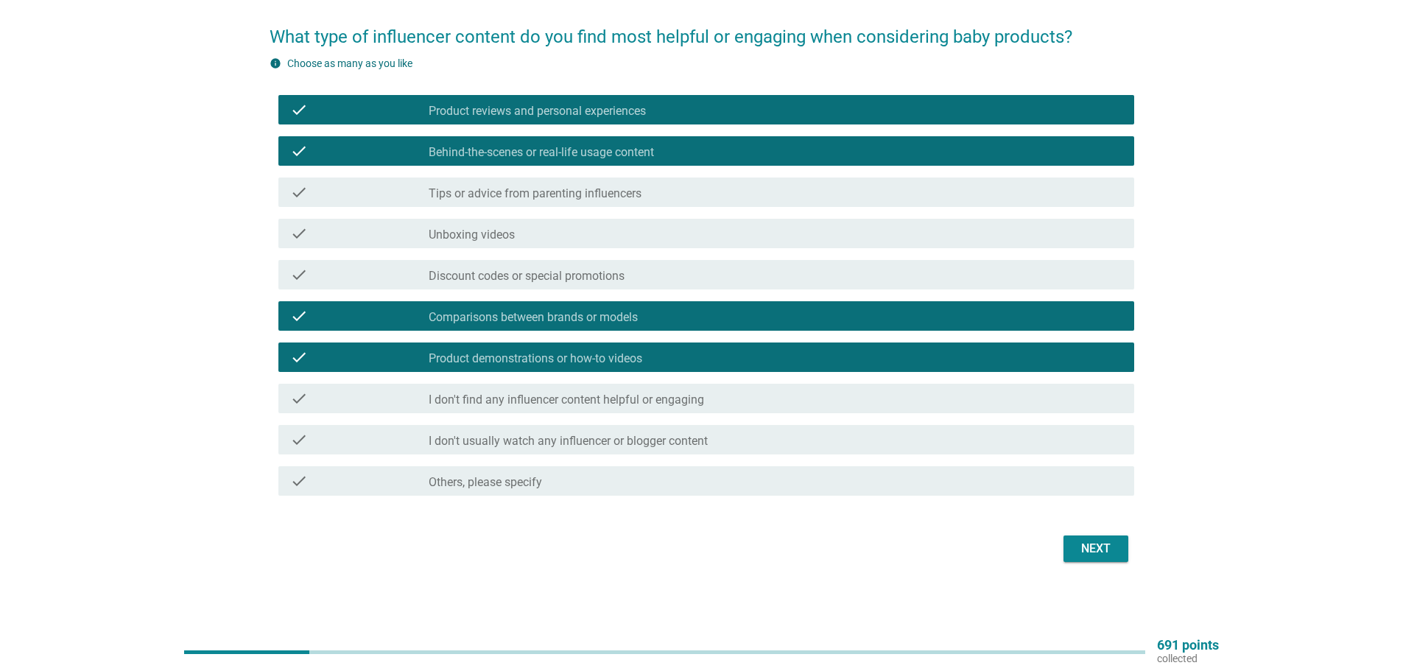
click at [1109, 556] on div "Next" at bounding box center [1095, 549] width 41 height 18
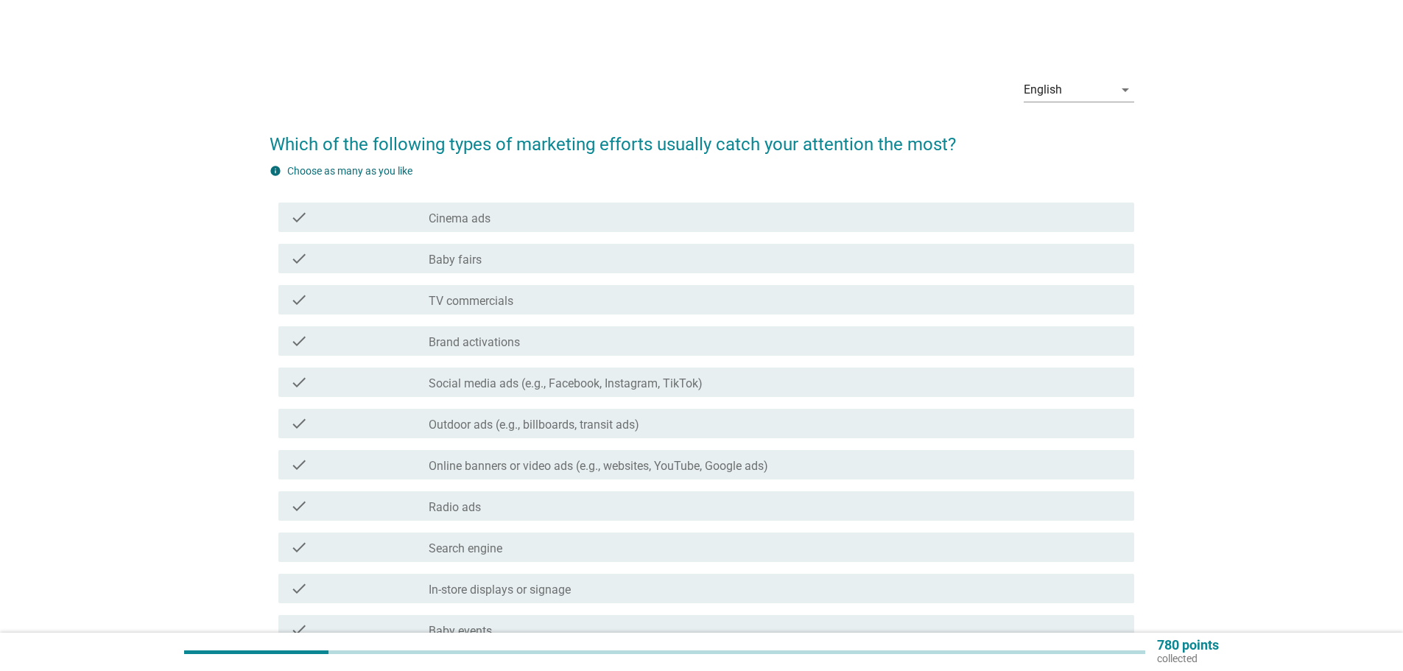
click at [461, 250] on div "check_box_outline_blank Baby fairs" at bounding box center [776, 259] width 694 height 18
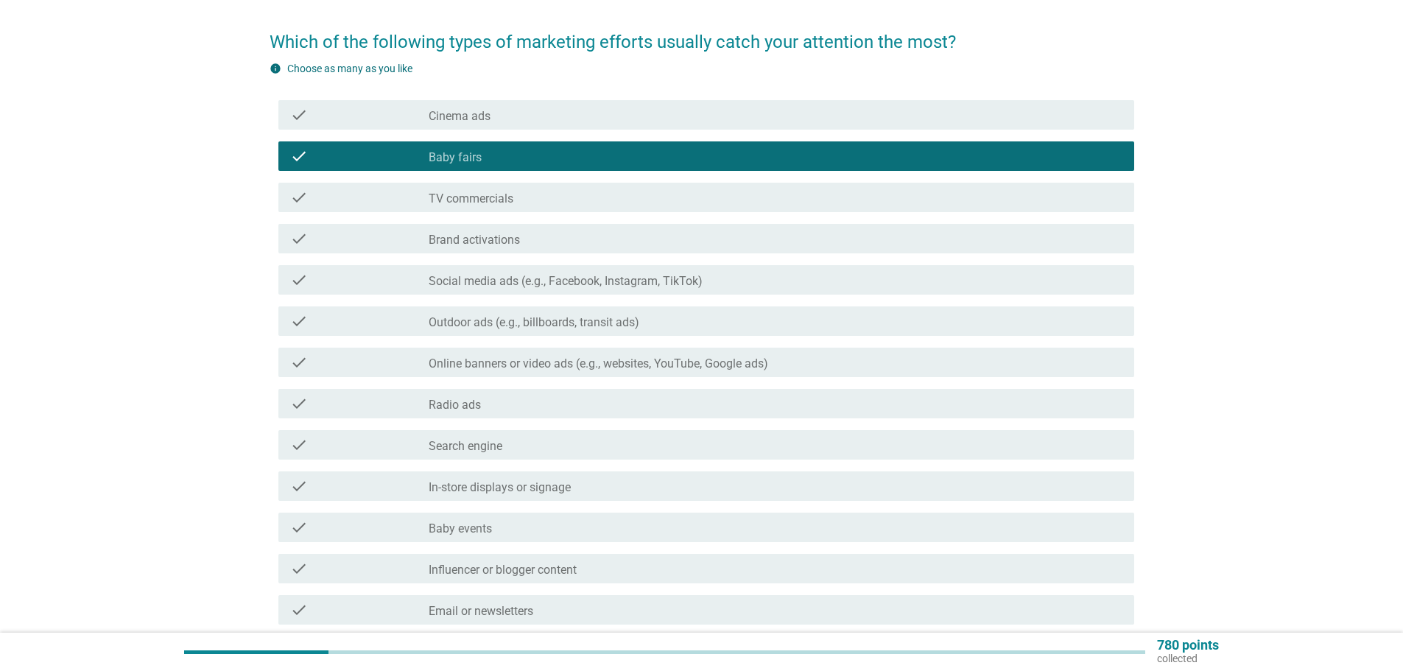
scroll to position [147, 0]
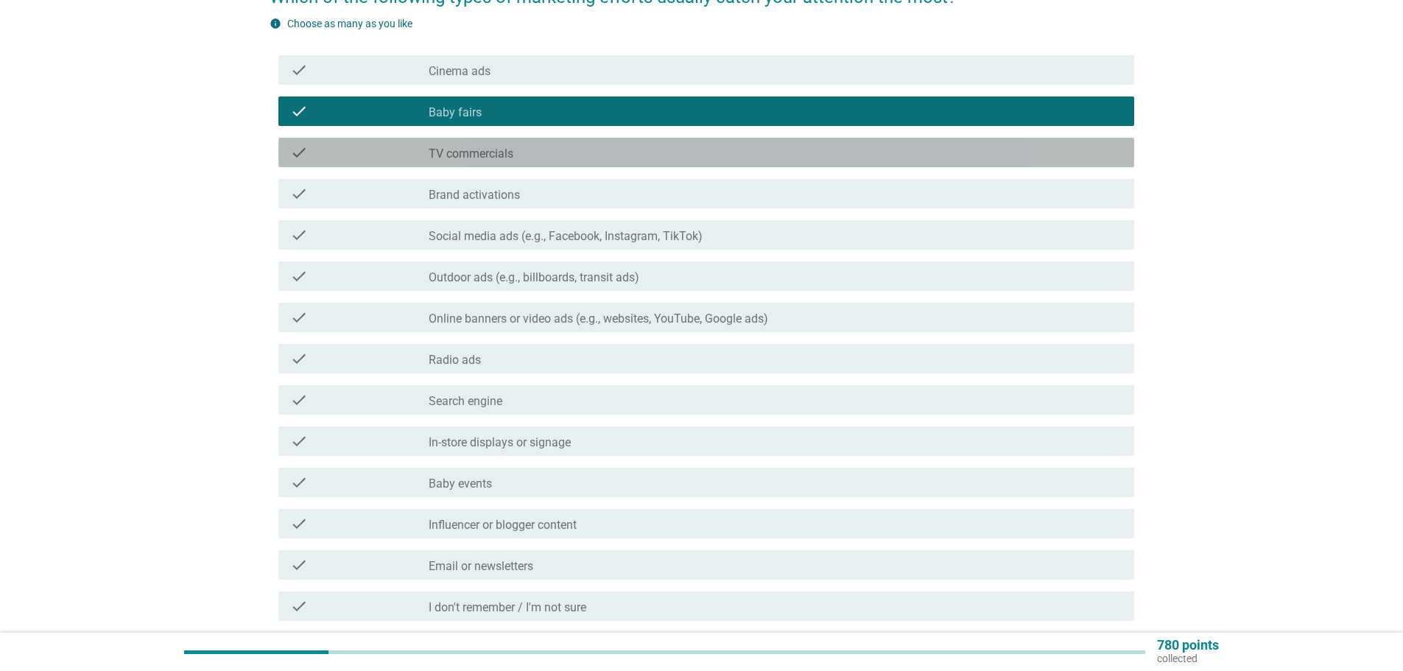
click at [558, 165] on div "check check_box_outline_blank TV commercials" at bounding box center [706, 152] width 856 height 29
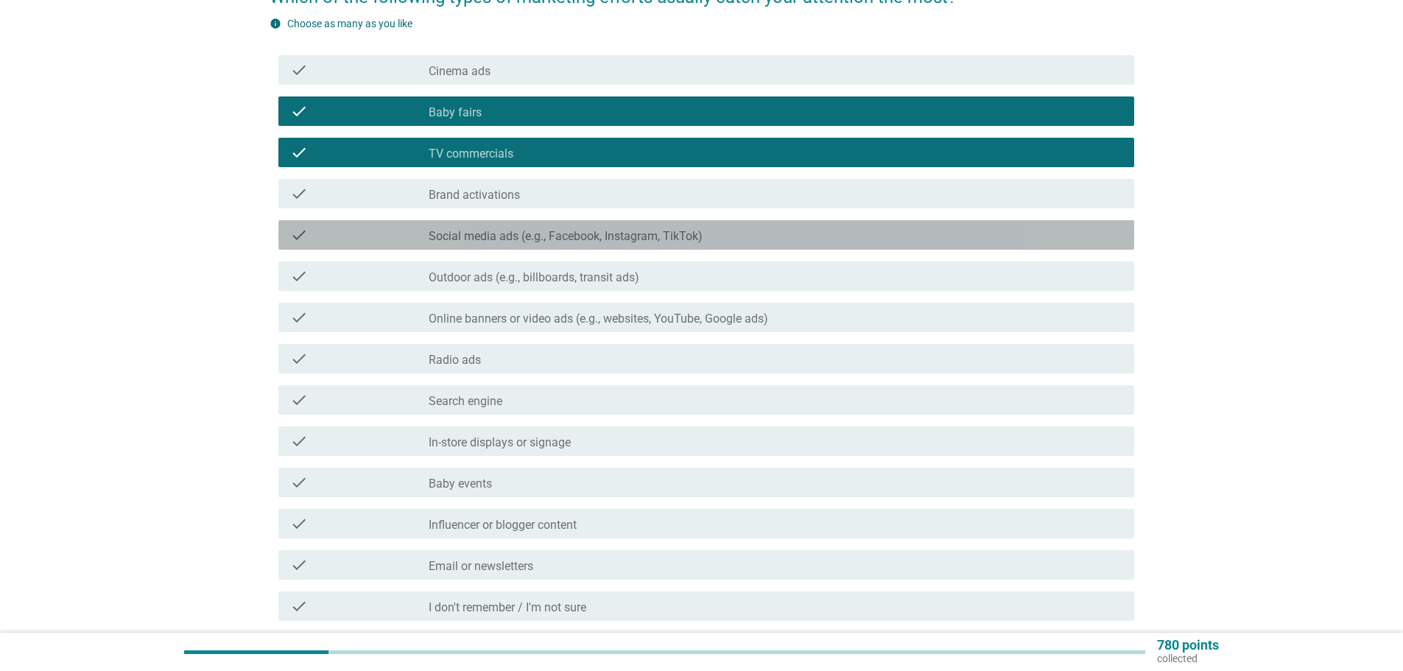
click at [612, 234] on label "Social media ads (e.g., Facebook, Instagram, TikTok)" at bounding box center [566, 236] width 274 height 15
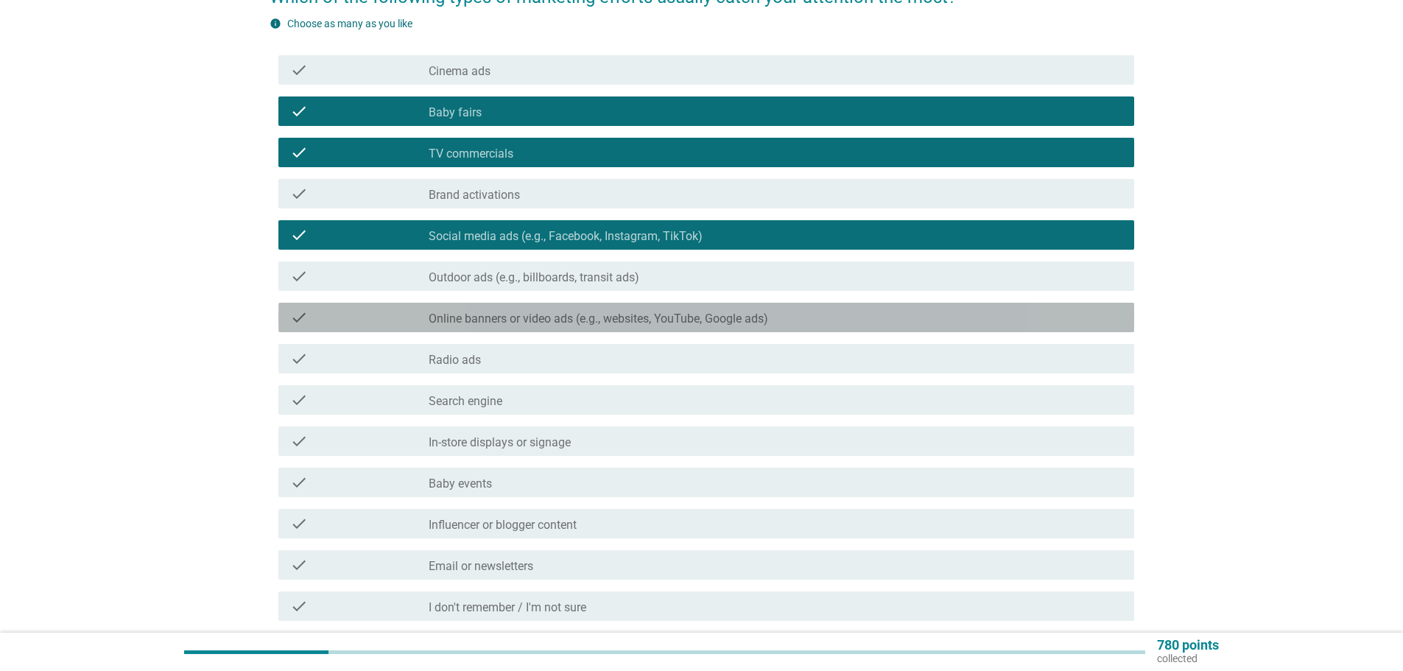
click at [598, 314] on label "Online banners or video ads (e.g., websites, YouTube, Google ads)" at bounding box center [599, 319] width 340 height 15
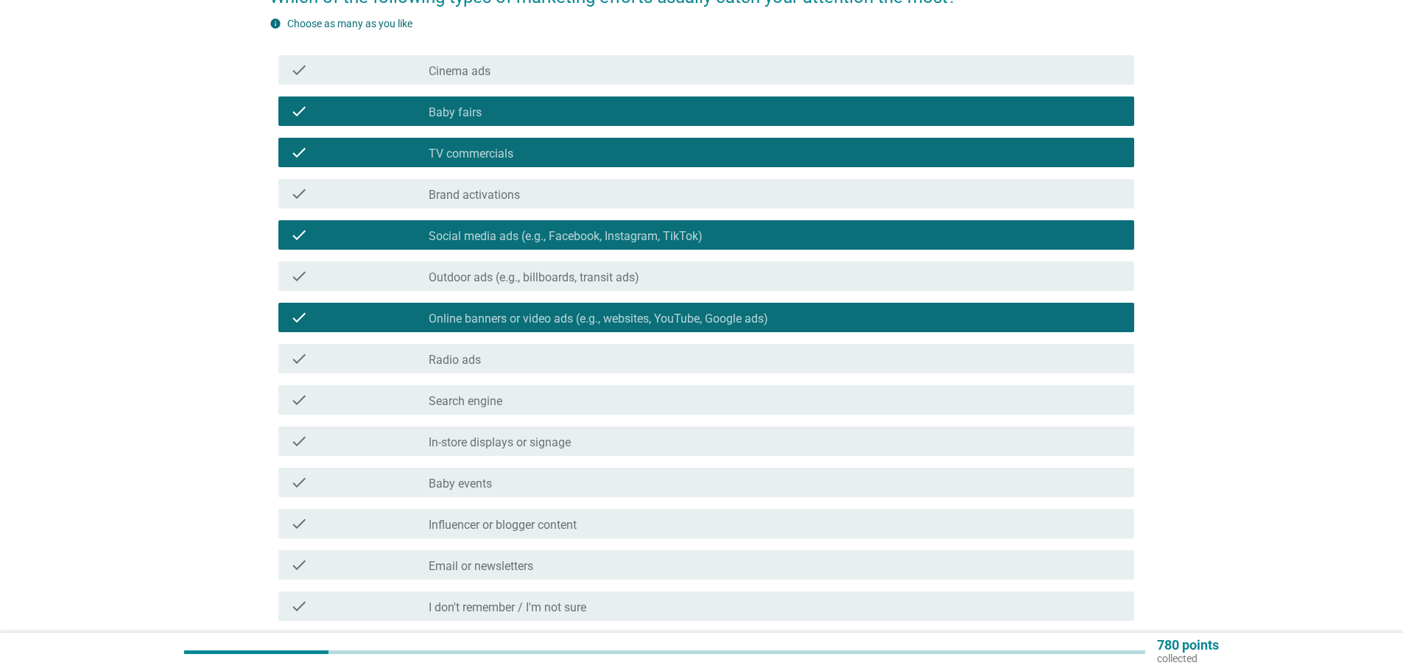
scroll to position [221, 0]
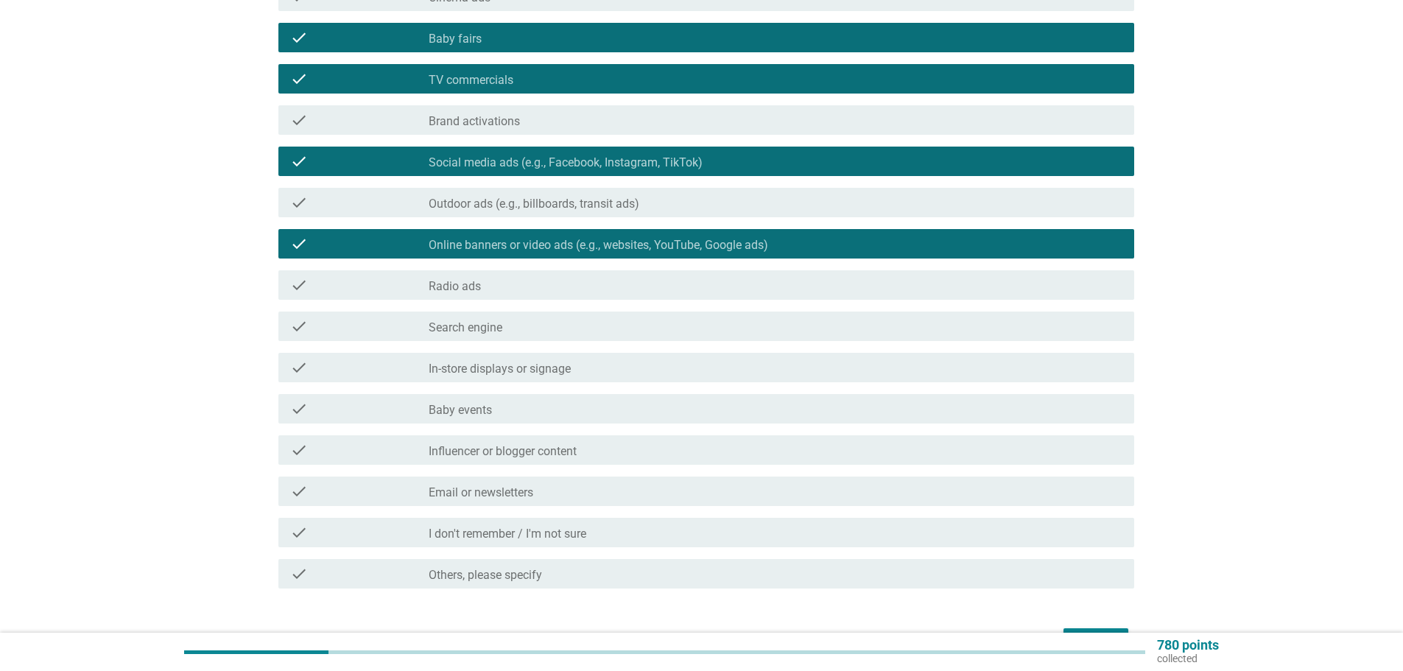
click at [600, 407] on div "check_box_outline_blank Baby events" at bounding box center [776, 409] width 694 height 18
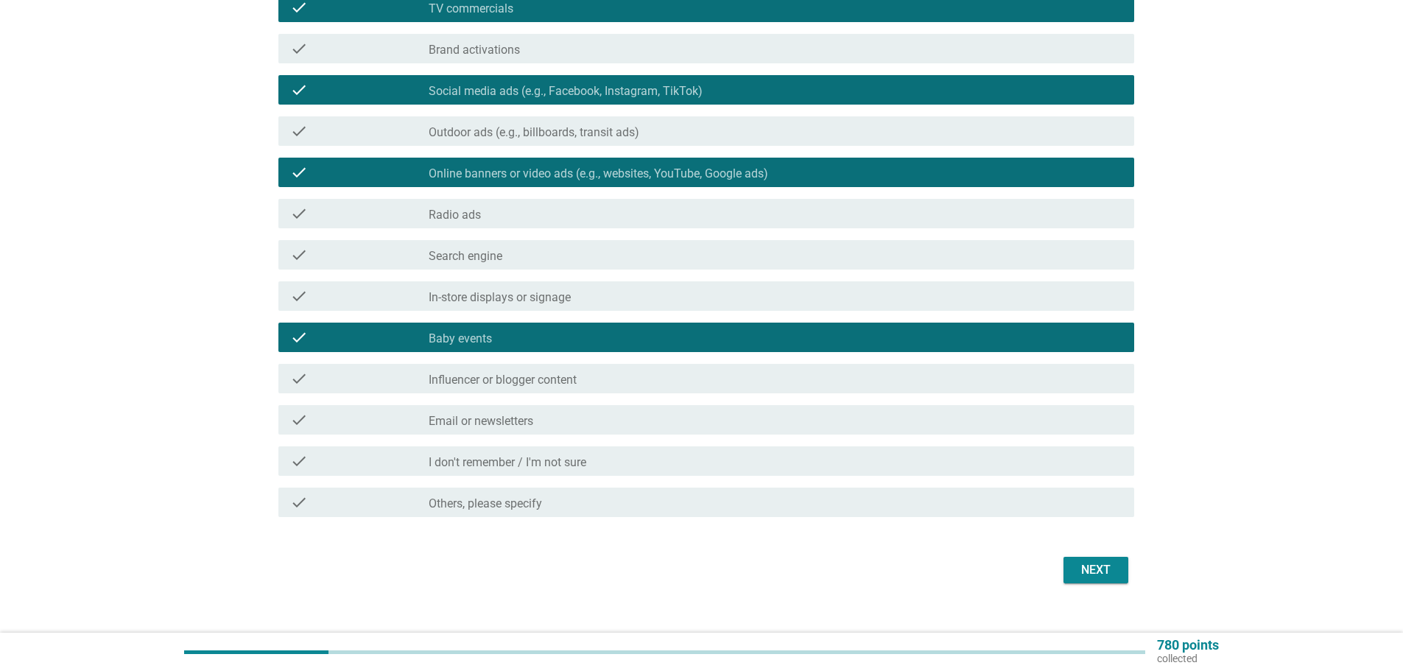
scroll to position [295, 0]
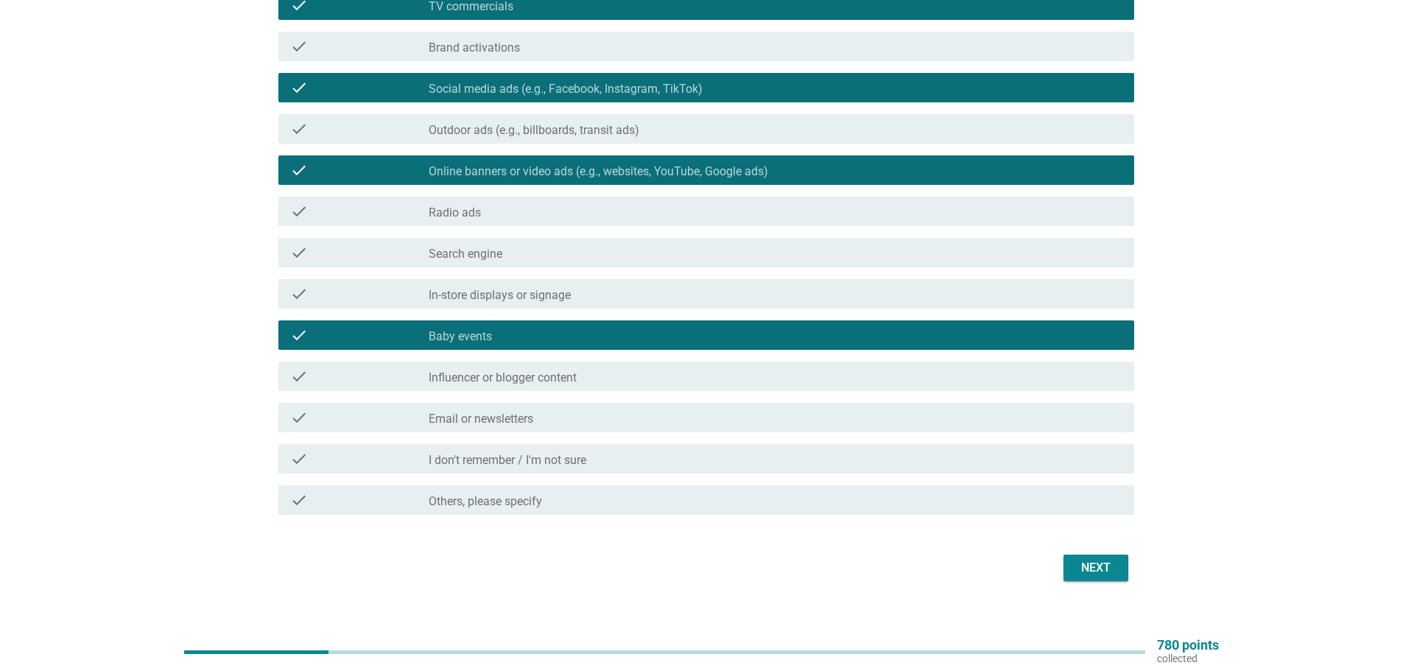
click at [1105, 560] on div "Next" at bounding box center [1095, 568] width 41 height 18
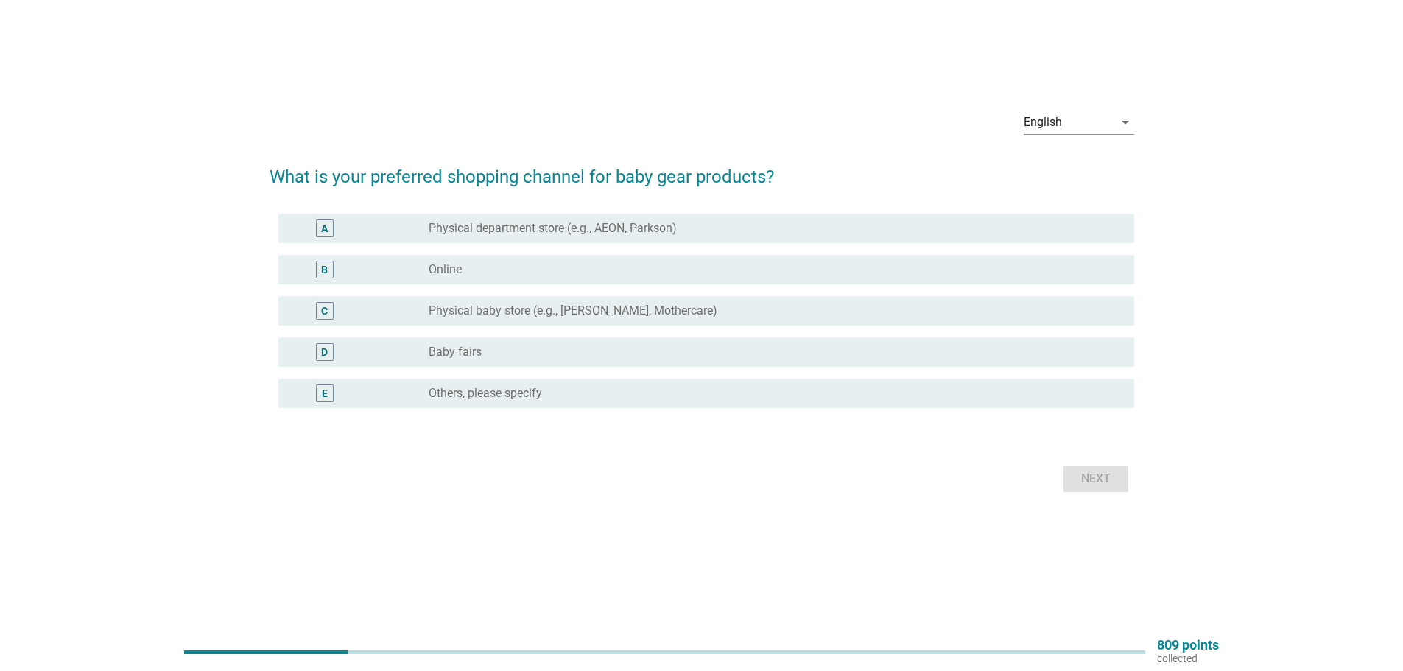
scroll to position [0, 0]
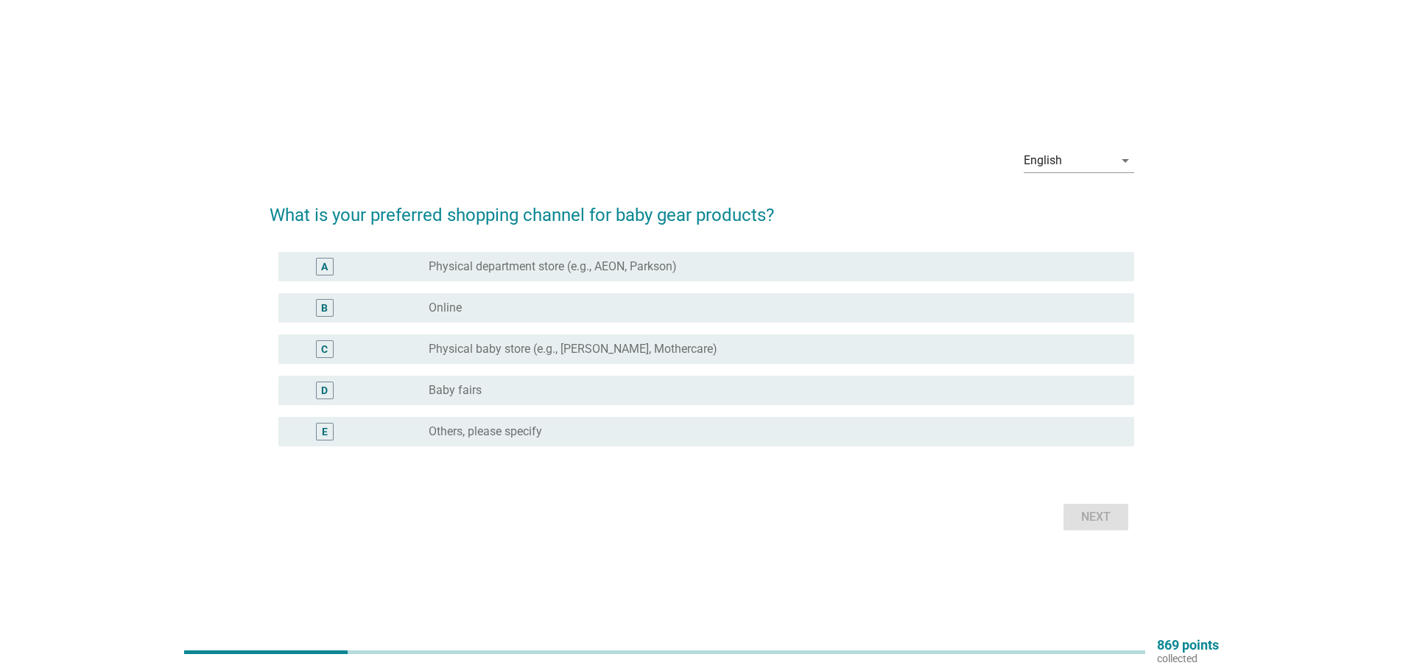
click at [620, 271] on label "Physical department store (e.g., AEON, Parkson)" at bounding box center [553, 266] width 248 height 15
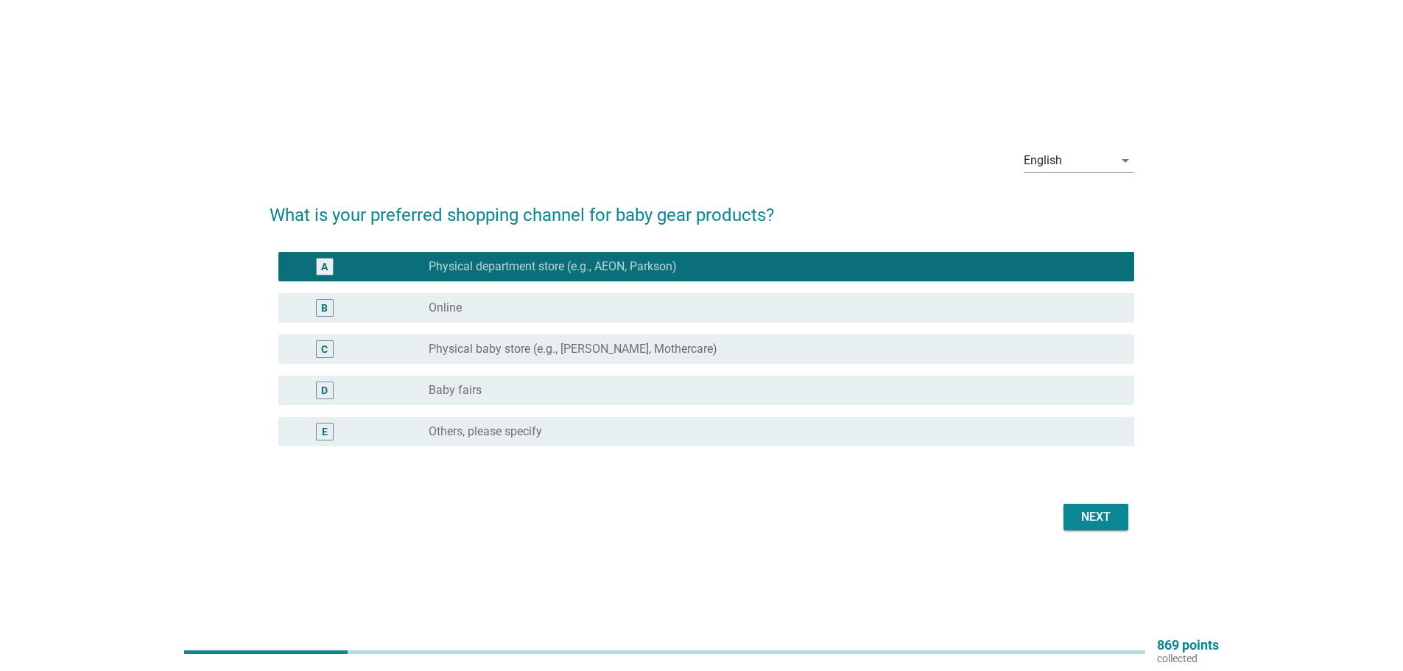
click at [618, 345] on label "Physical baby store (e.g., [PERSON_NAME], Mothercare)" at bounding box center [573, 349] width 289 height 15
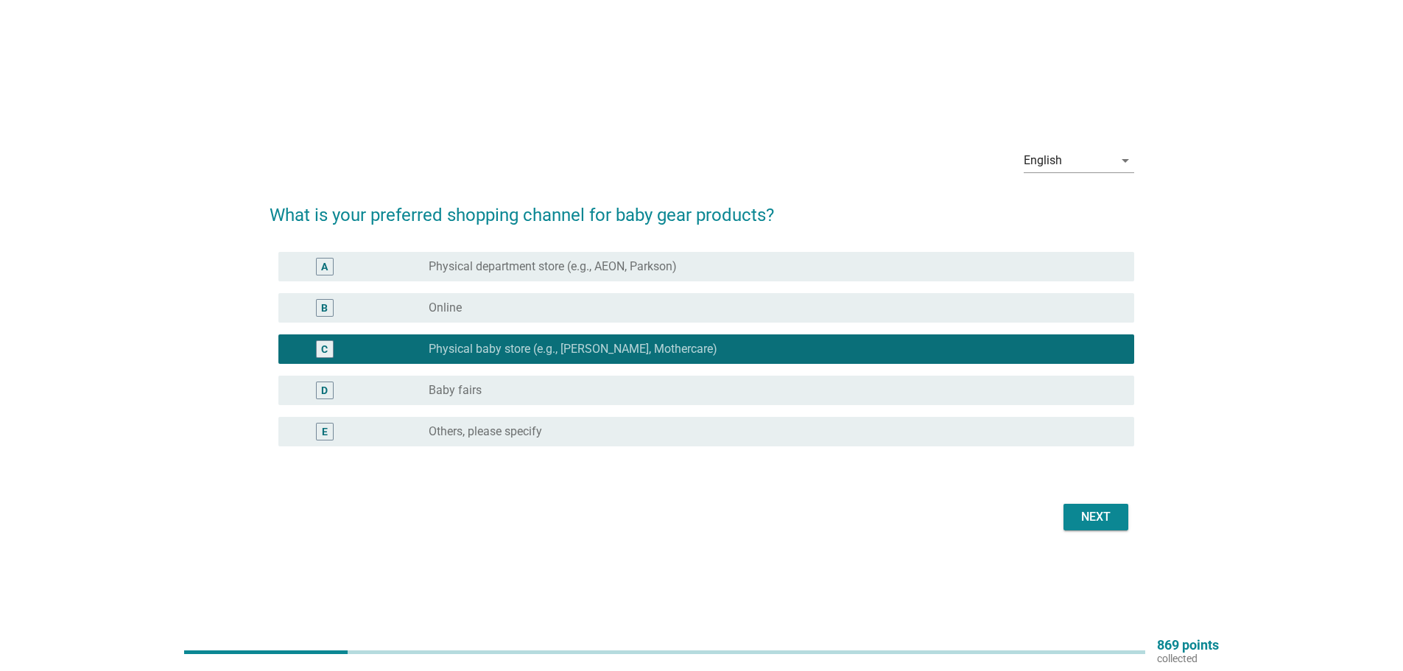
click at [627, 376] on div "D radio_button_unchecked Baby fairs" at bounding box center [706, 390] width 856 height 29
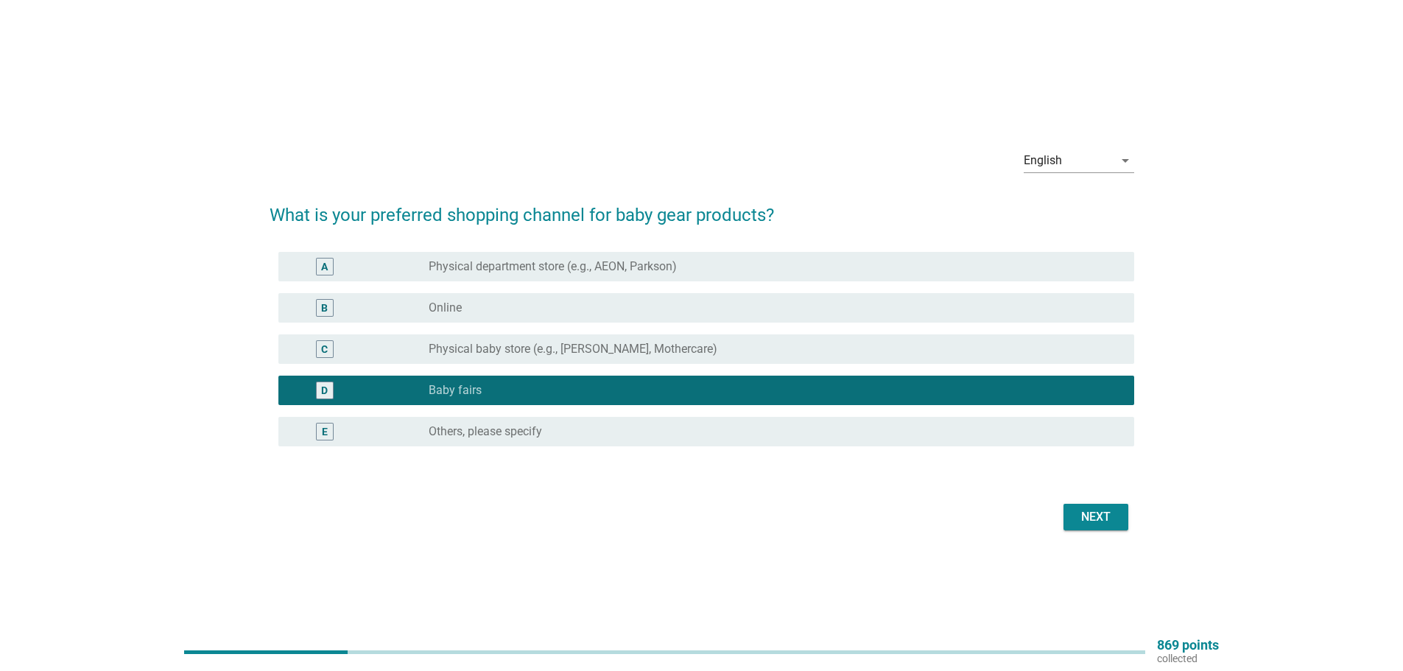
click at [665, 264] on label "Physical department store (e.g., AEON, Parkson)" at bounding box center [553, 266] width 248 height 15
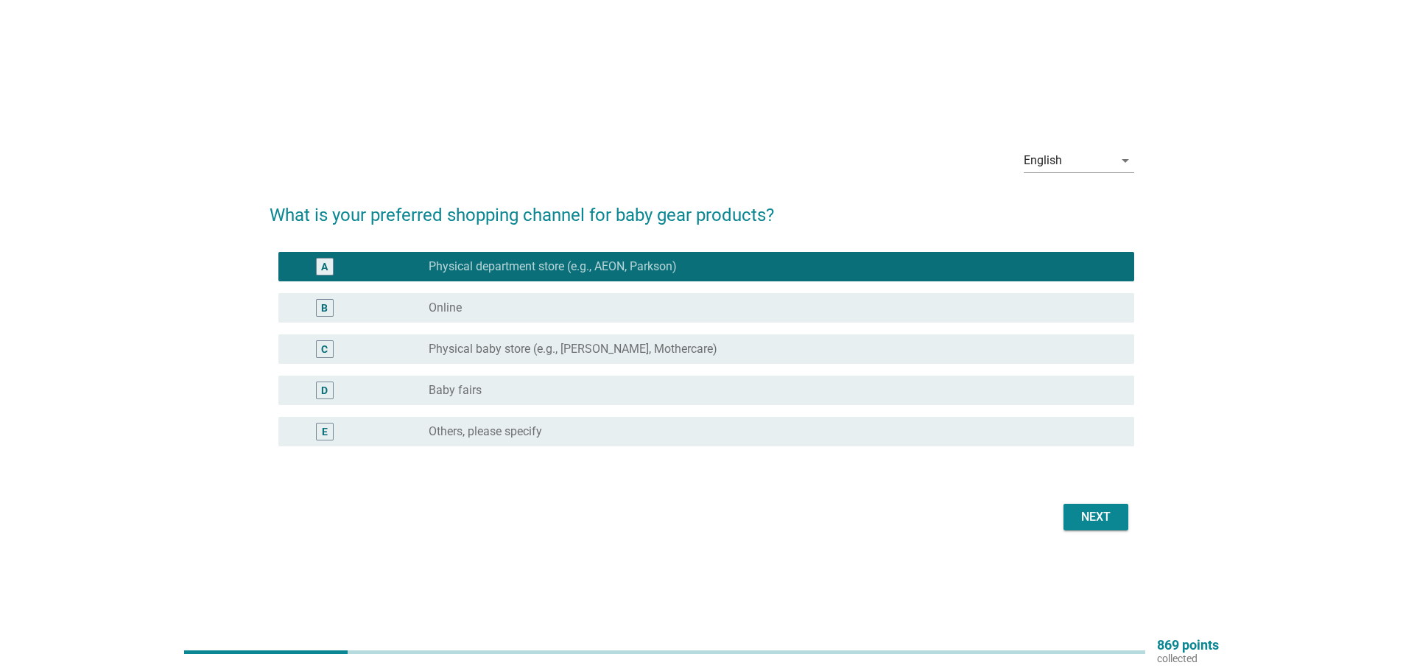
click at [1086, 516] on div "Next" at bounding box center [1095, 517] width 41 height 18
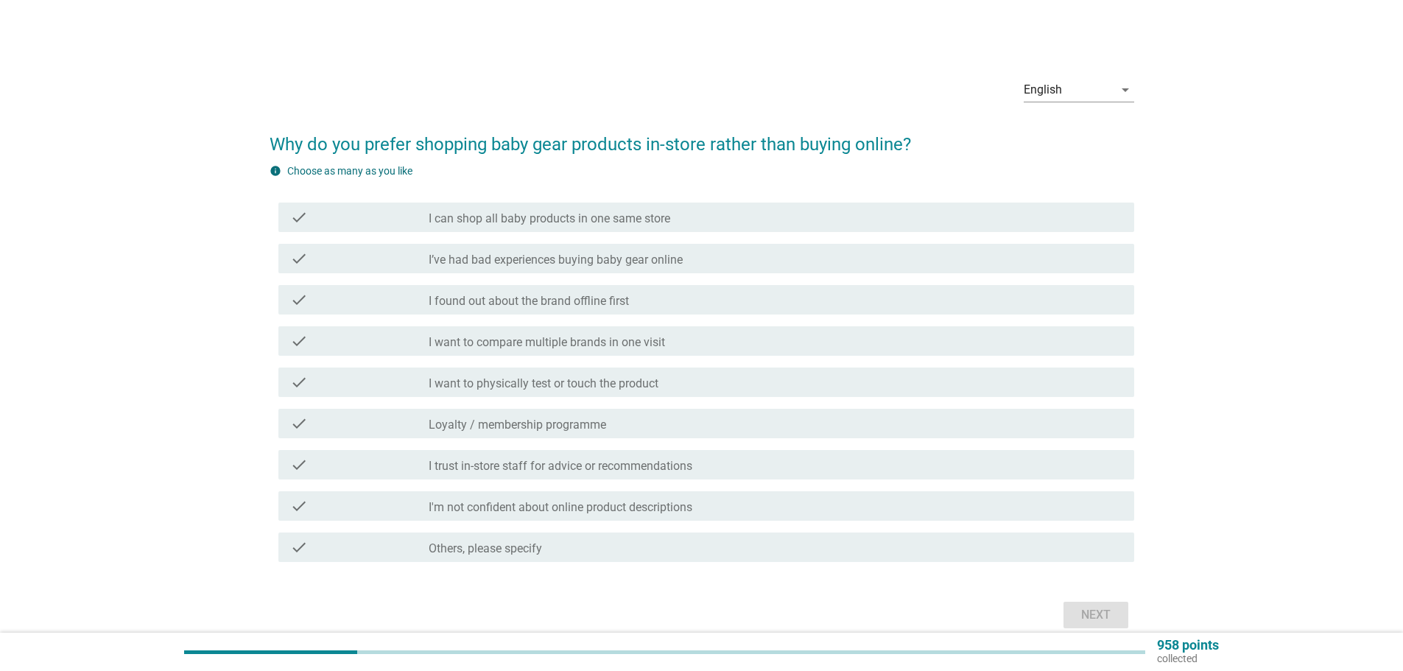
click at [648, 231] on div "check check_box_outline_blank I can shop all baby products in one same store" at bounding box center [706, 217] width 856 height 29
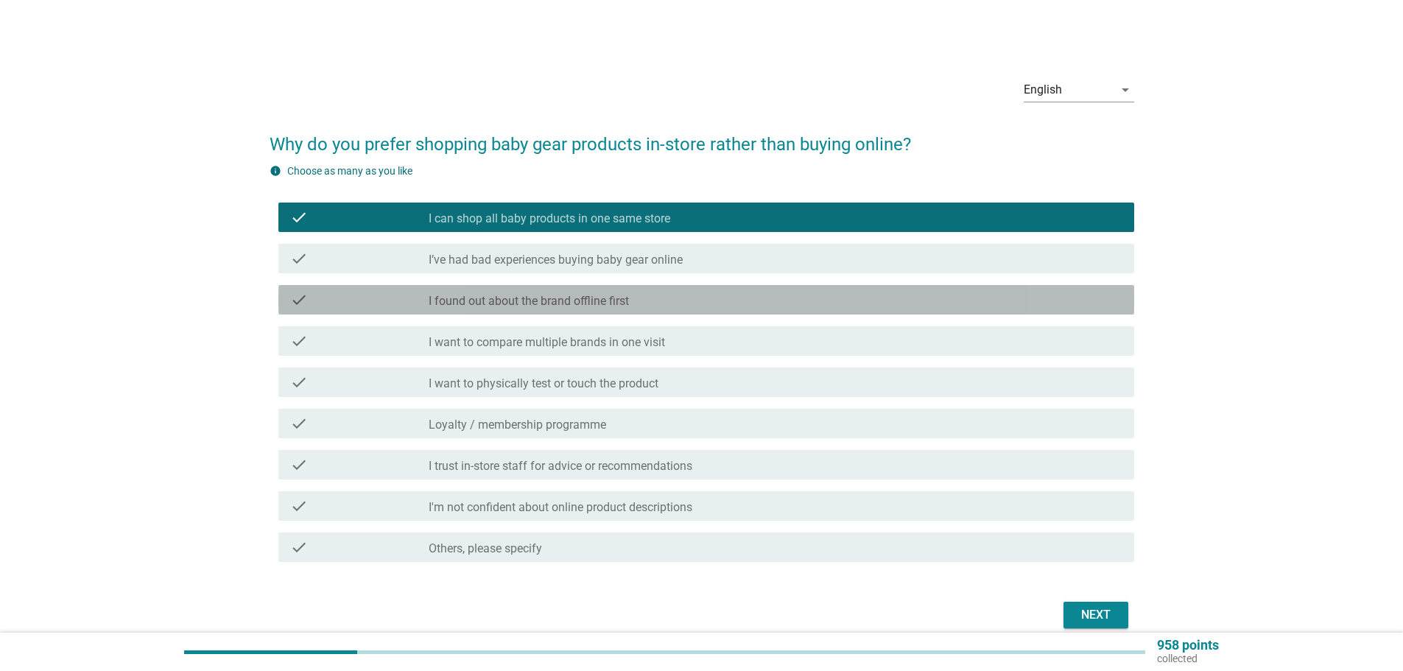
click at [597, 304] on label "I found out about the brand offline first" at bounding box center [529, 301] width 200 height 15
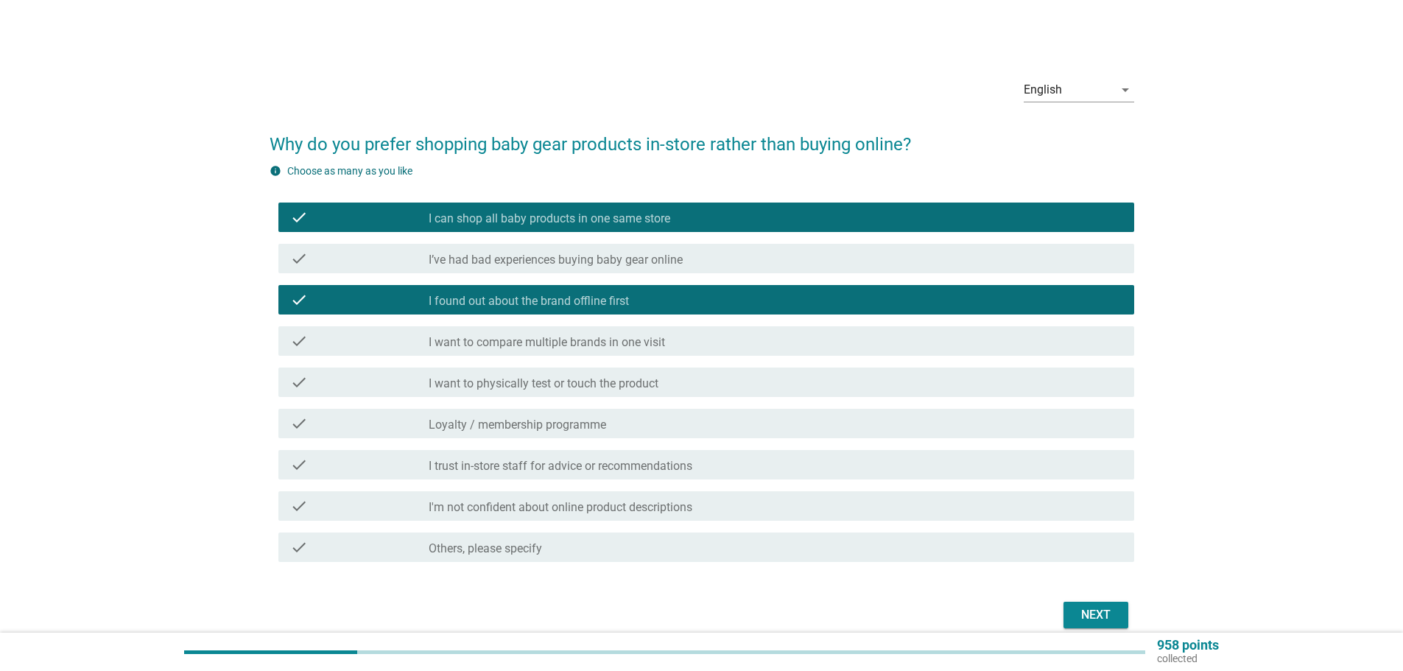
click at [597, 304] on label "I found out about the brand offline first" at bounding box center [529, 301] width 200 height 15
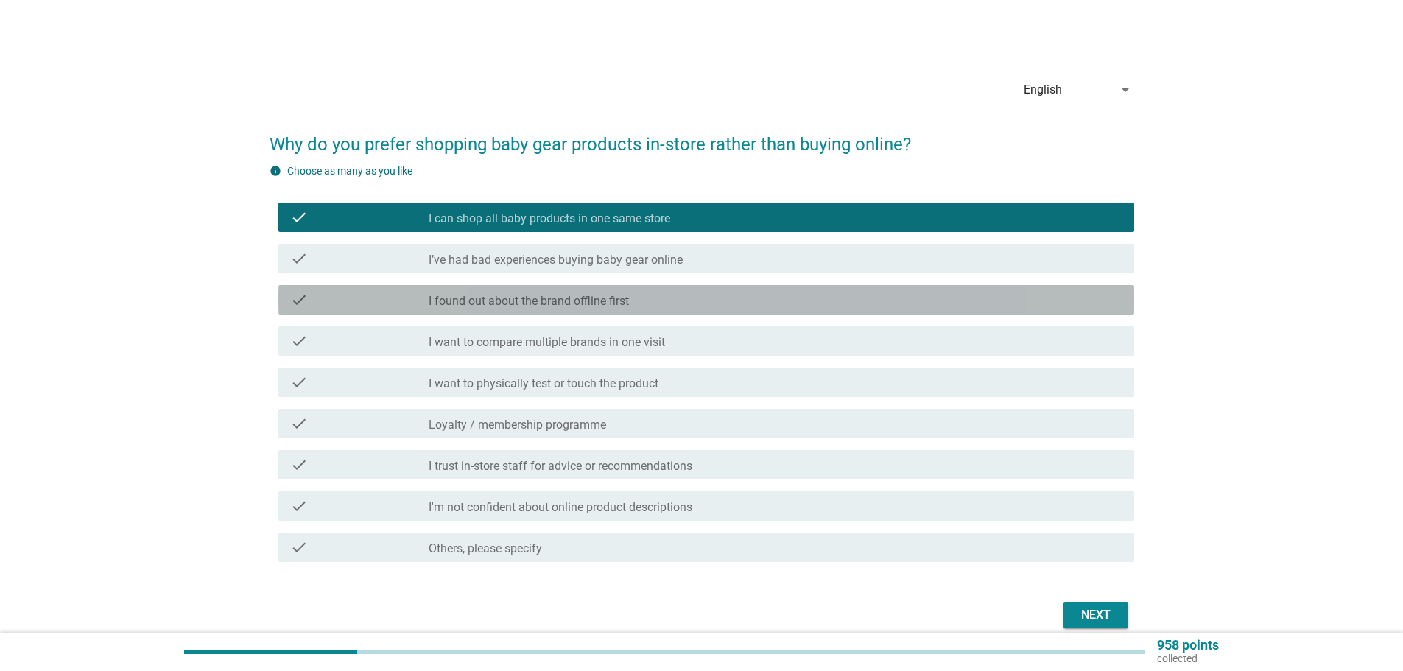
click at [597, 304] on label "I found out about the brand offline first" at bounding box center [529, 301] width 200 height 15
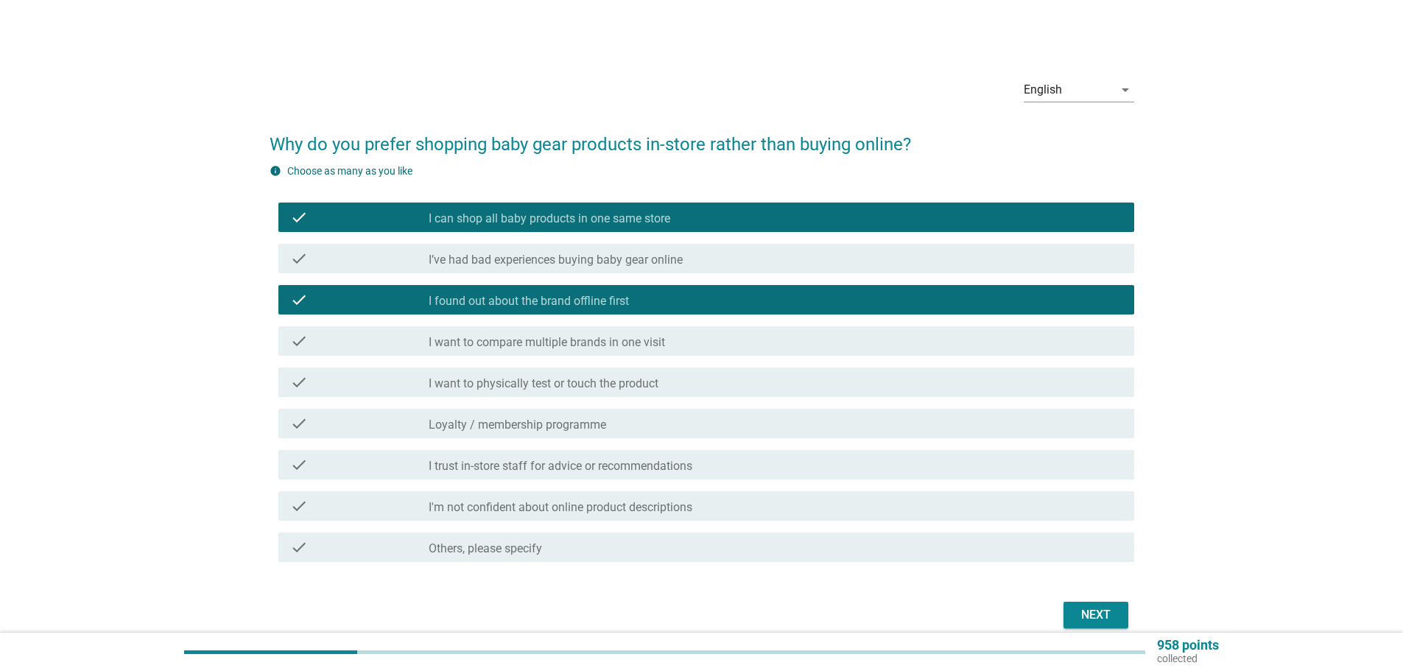
click at [595, 342] on label "I want to compare multiple brands in one visit" at bounding box center [547, 342] width 236 height 15
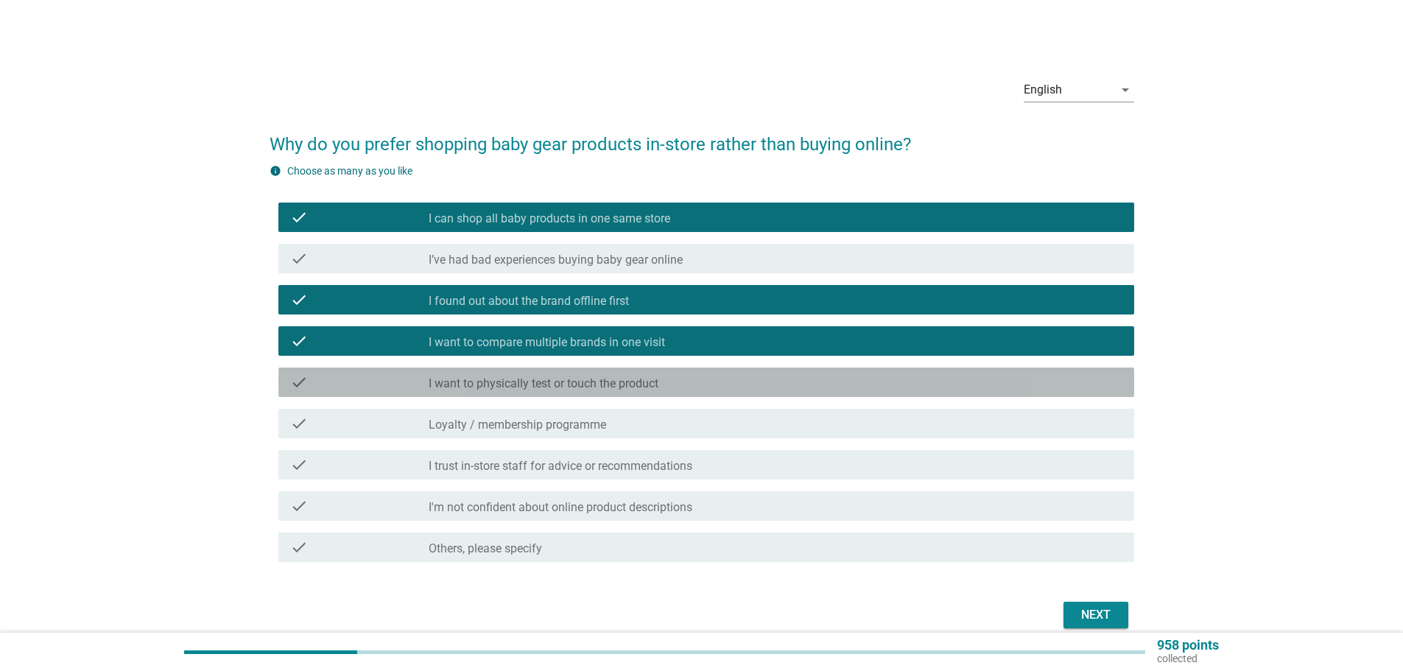
click at [558, 393] on div "check check_box_outline_blank I want to physically test or touch the product" at bounding box center [706, 381] width 856 height 29
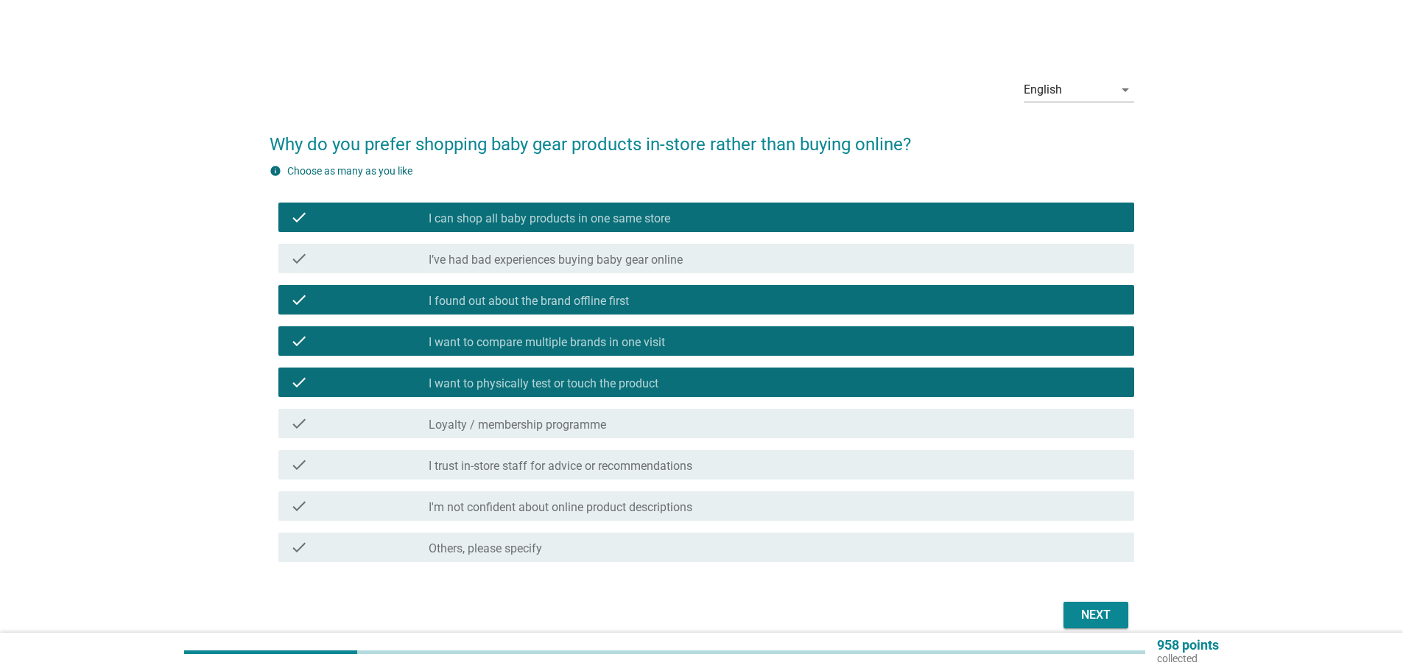
click at [605, 468] on label "I trust in-store staff for advice or recommendations" at bounding box center [561, 466] width 264 height 15
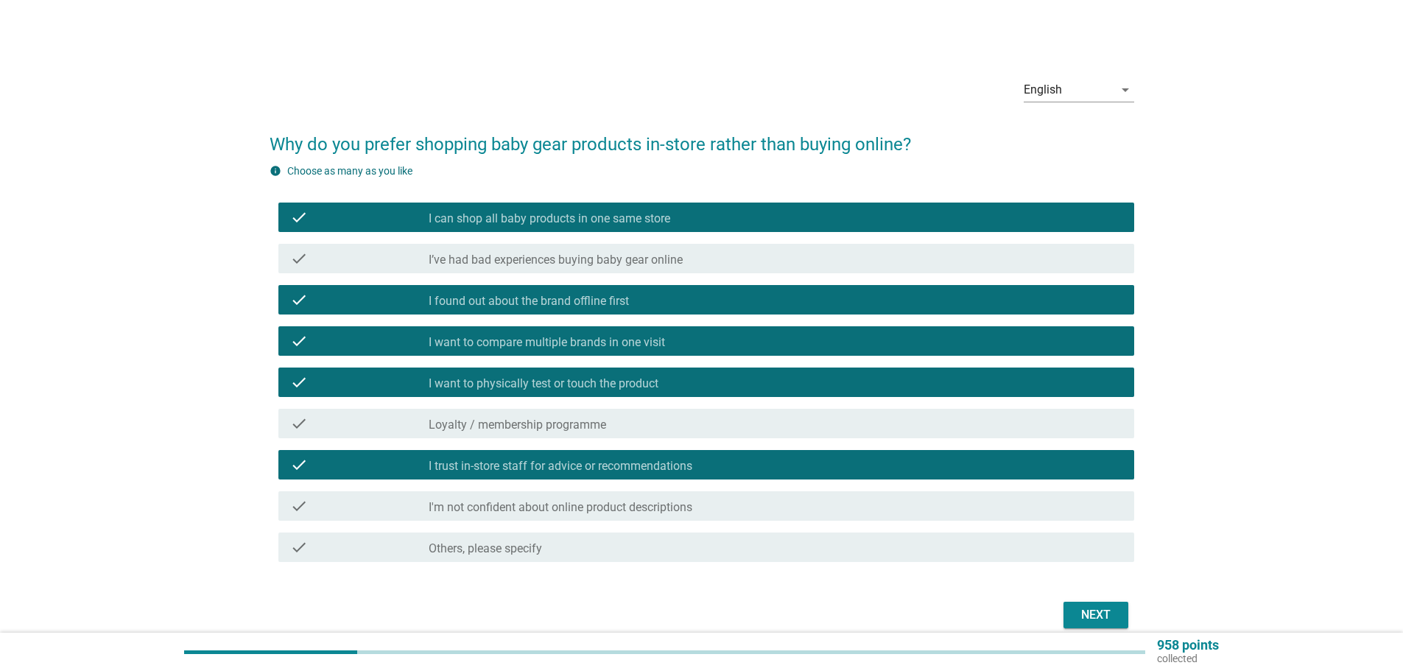
click at [629, 416] on div "check_box_outline_blank Loyalty / membership programme" at bounding box center [776, 424] width 694 height 18
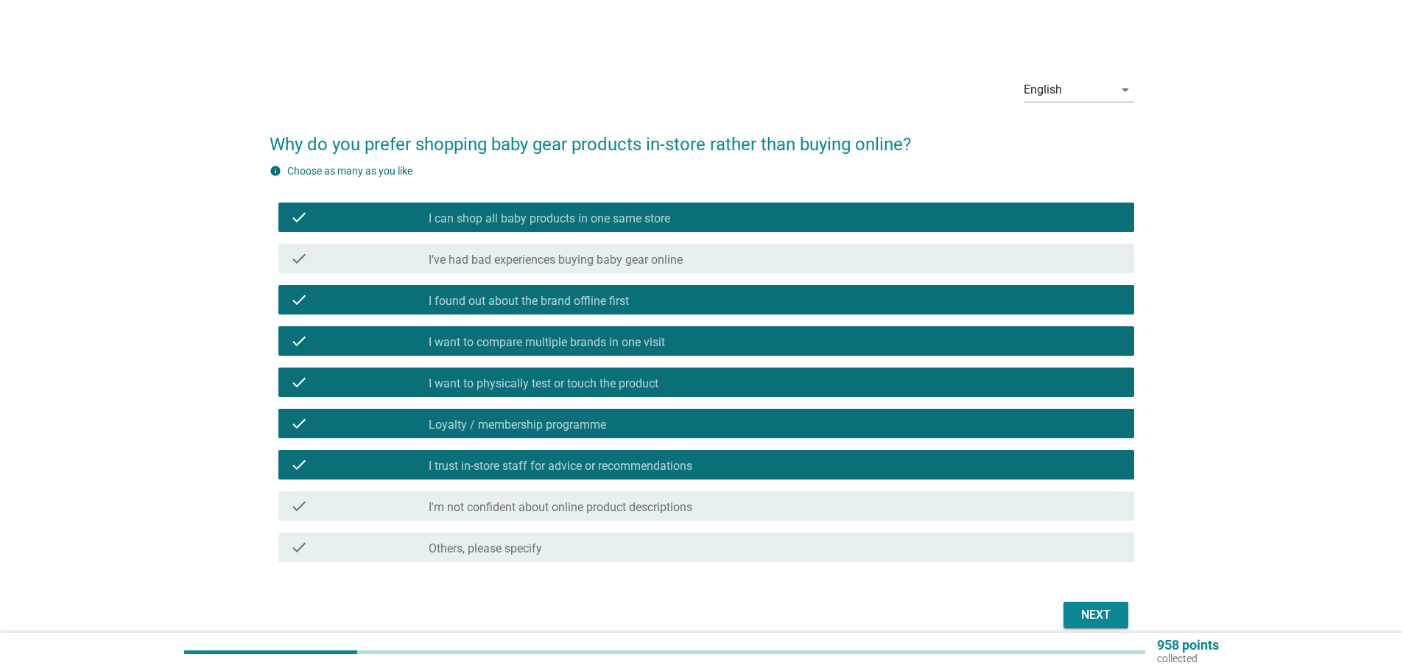
click at [1069, 605] on button "Next" at bounding box center [1095, 615] width 65 height 27
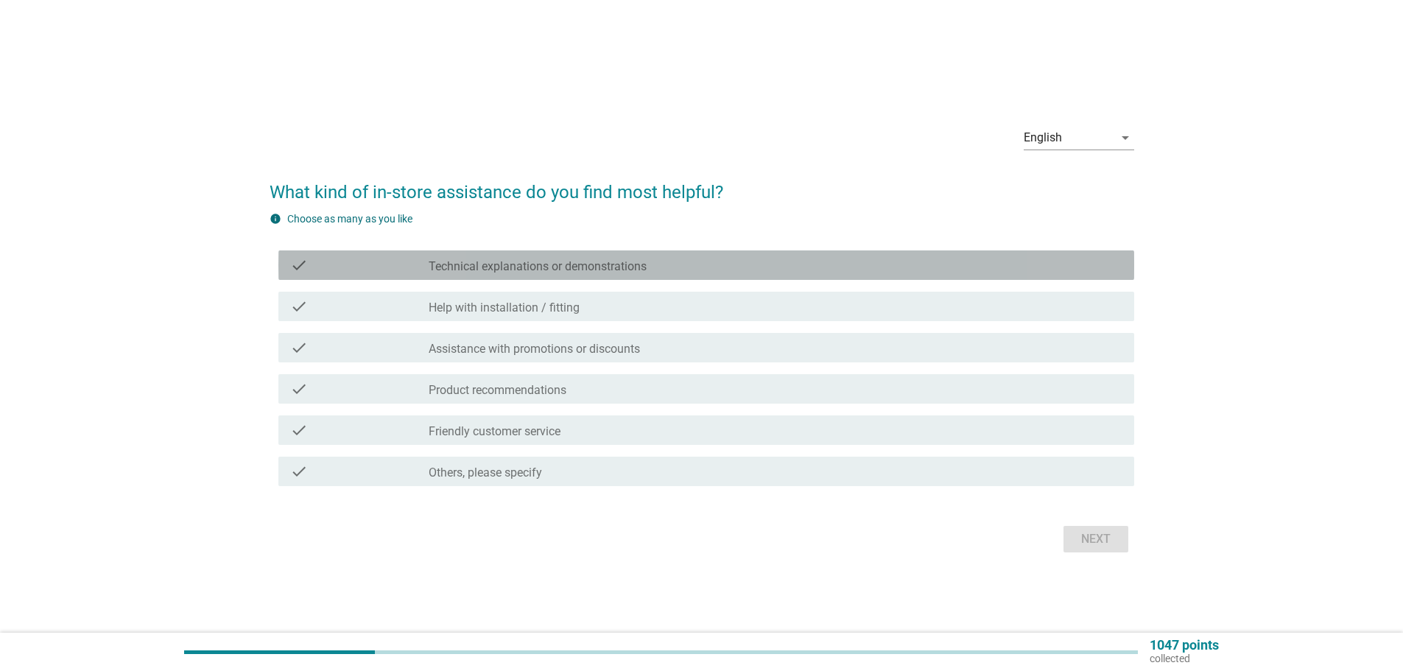
drag, startPoint x: 513, startPoint y: 250, endPoint x: 516, endPoint y: 281, distance: 31.0
click at [515, 253] on div "check check_box_outline_blank Technical explanations or demonstrations" at bounding box center [706, 264] width 856 height 29
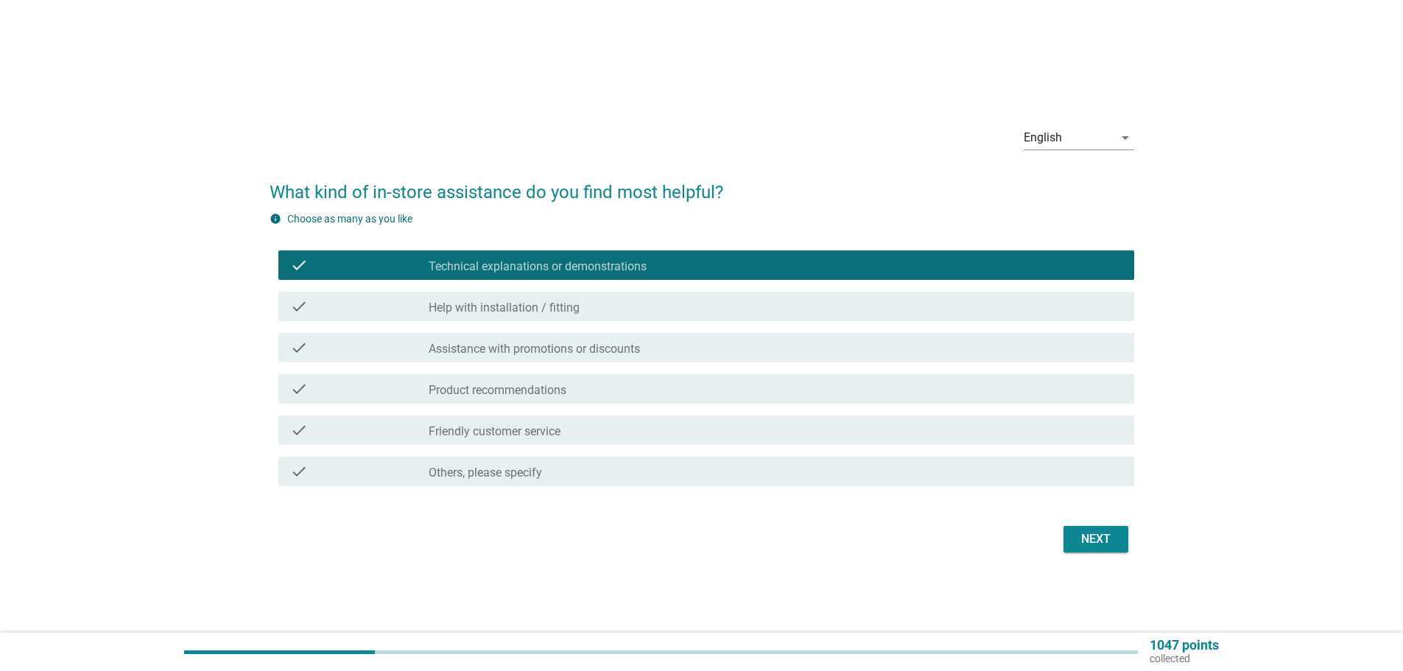
click at [514, 294] on div "check check_box_outline_blank Help with installation / fitting" at bounding box center [706, 306] width 856 height 29
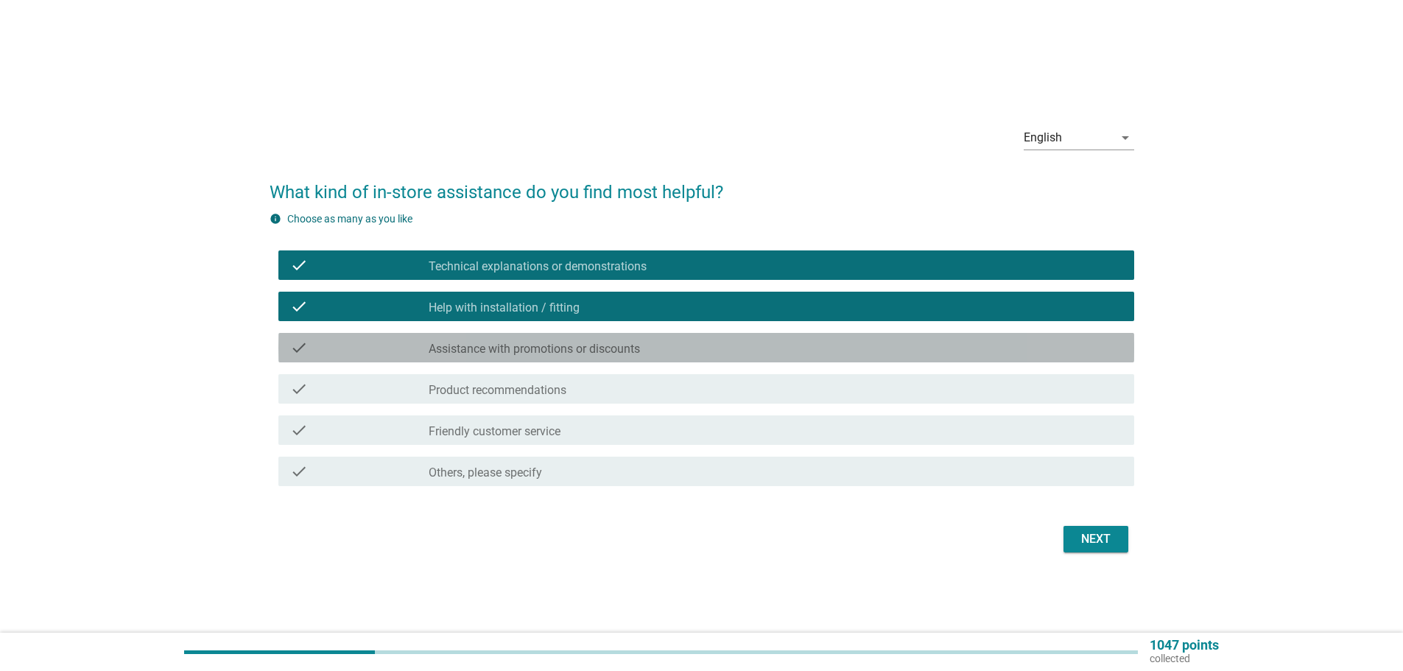
click at [521, 347] on label "Assistance with promotions or discounts" at bounding box center [534, 349] width 211 height 15
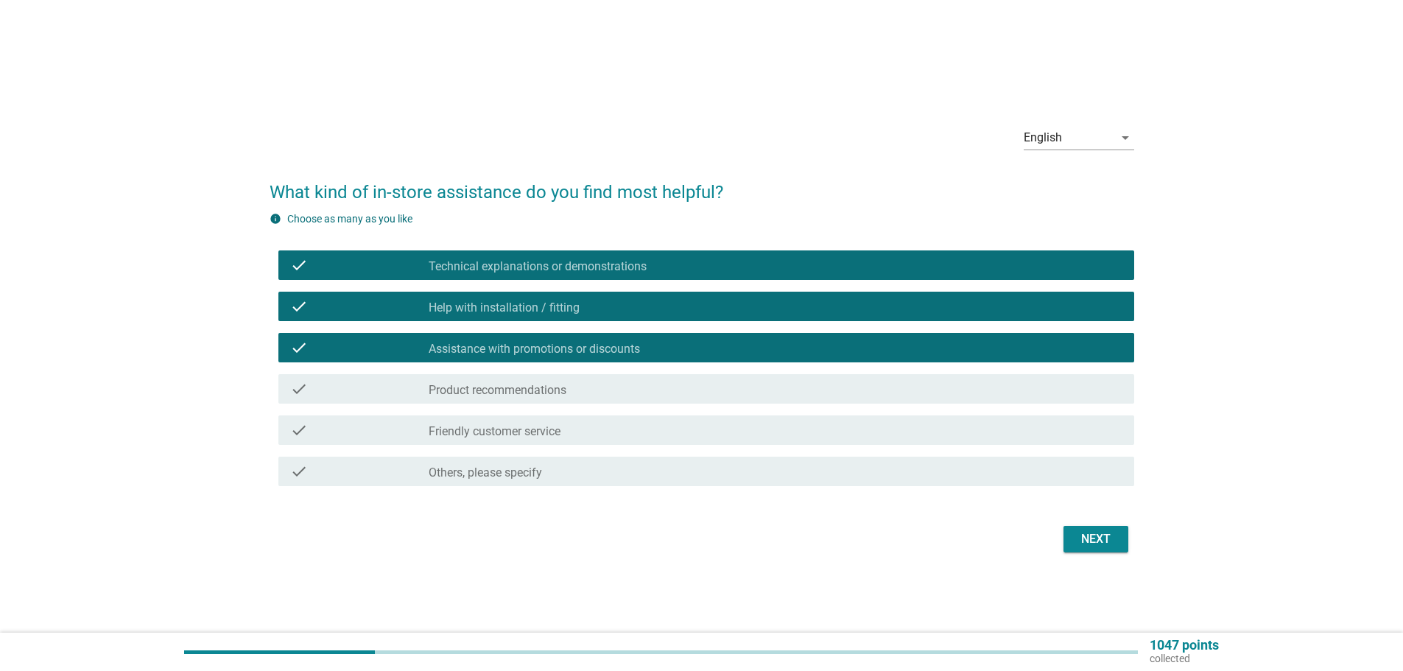
click at [535, 377] on div "check check_box_outline_blank Product recommendations" at bounding box center [706, 388] width 856 height 29
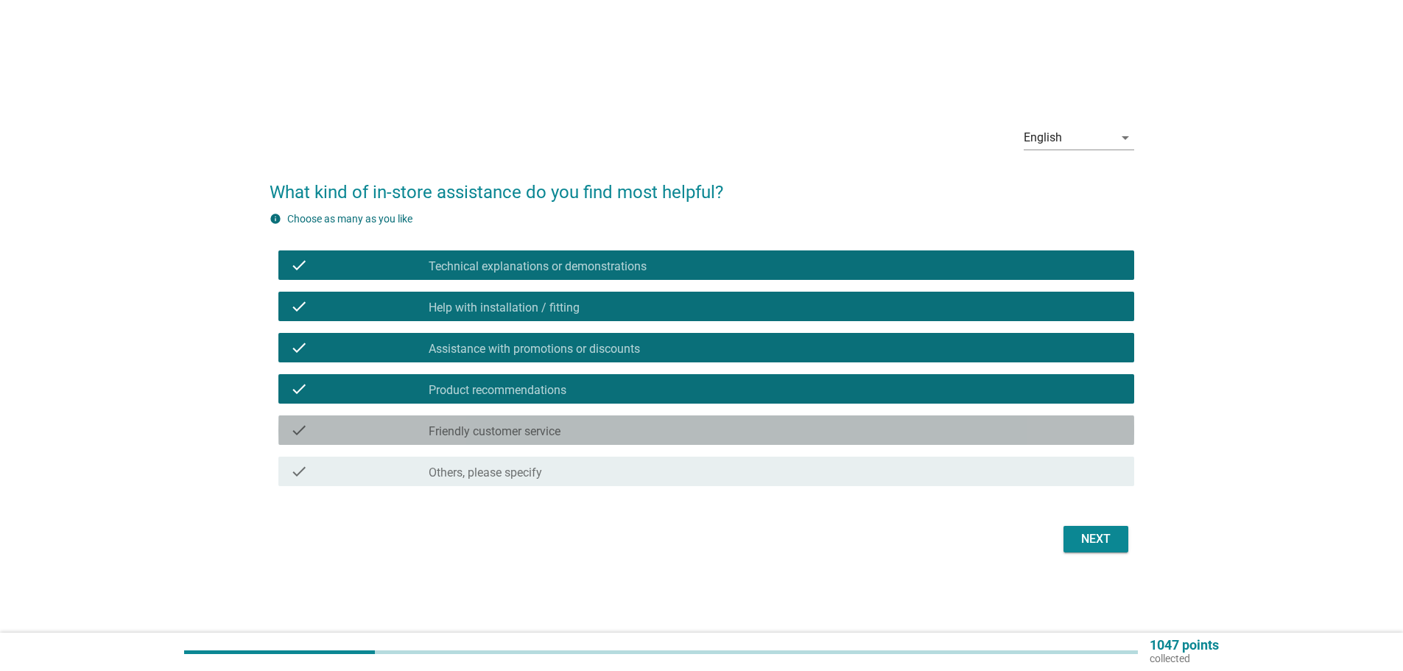
click at [591, 425] on div "check_box_outline_blank Friendly customer service" at bounding box center [776, 430] width 694 height 18
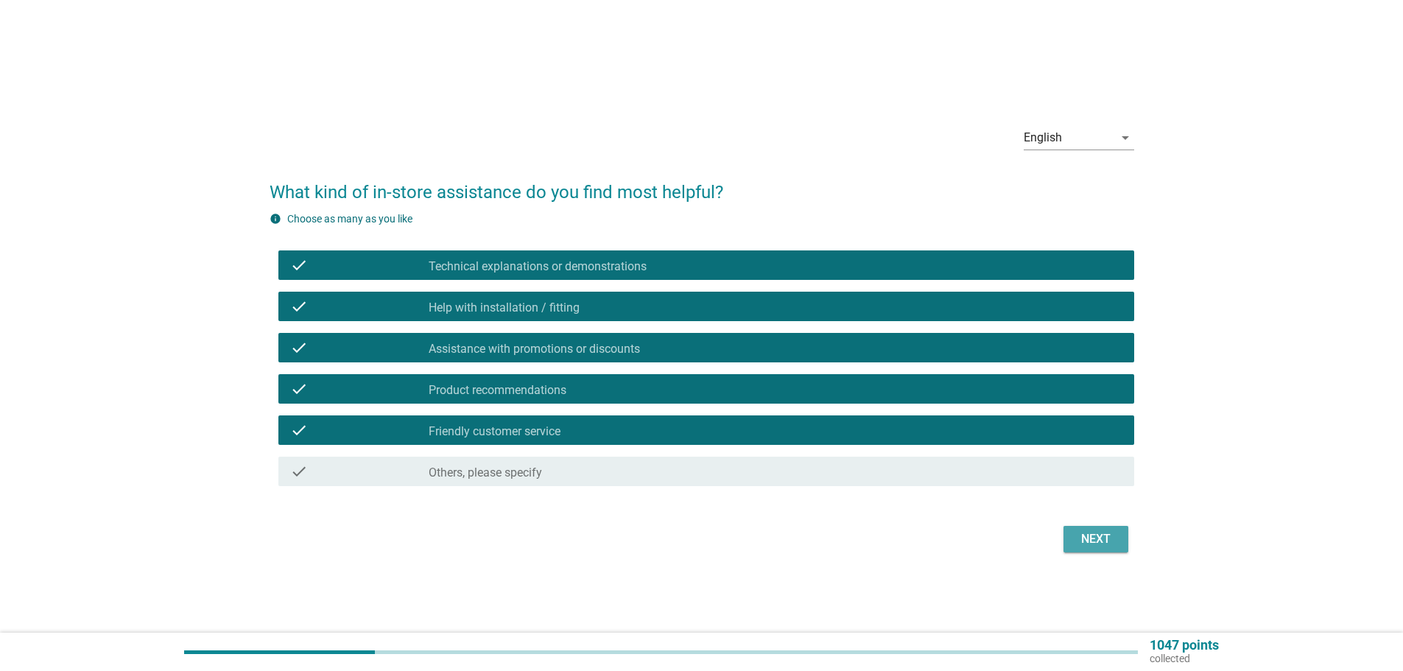
click at [1089, 539] on div "Next" at bounding box center [1095, 539] width 41 height 18
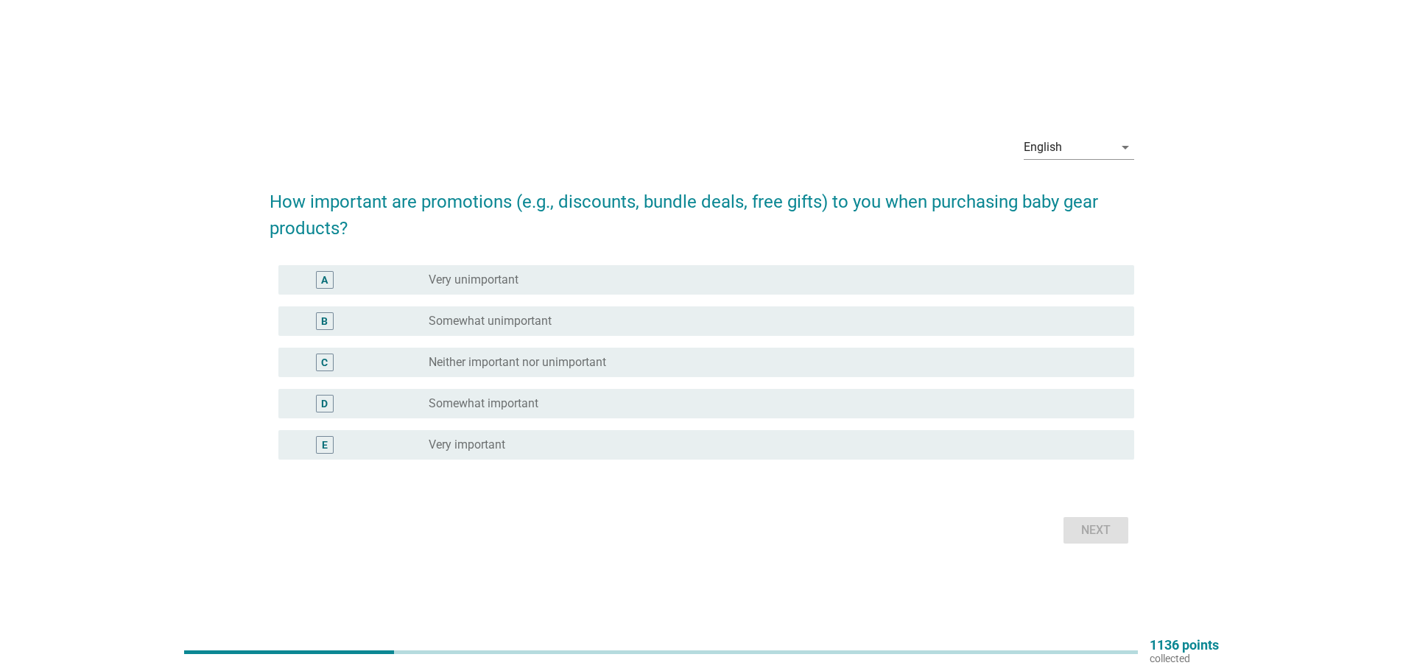
click at [555, 448] on div "radio_button_unchecked Very important" at bounding box center [770, 444] width 682 height 15
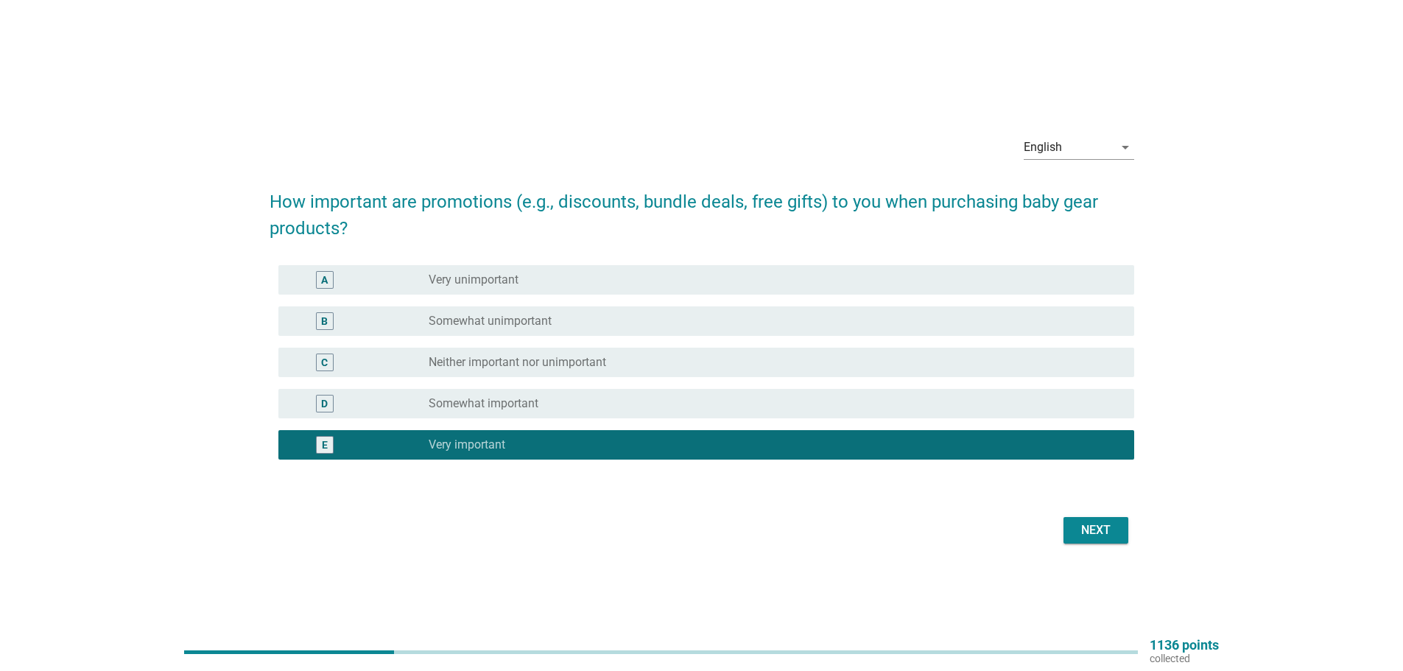
click at [1104, 529] on div "Next" at bounding box center [1095, 530] width 41 height 18
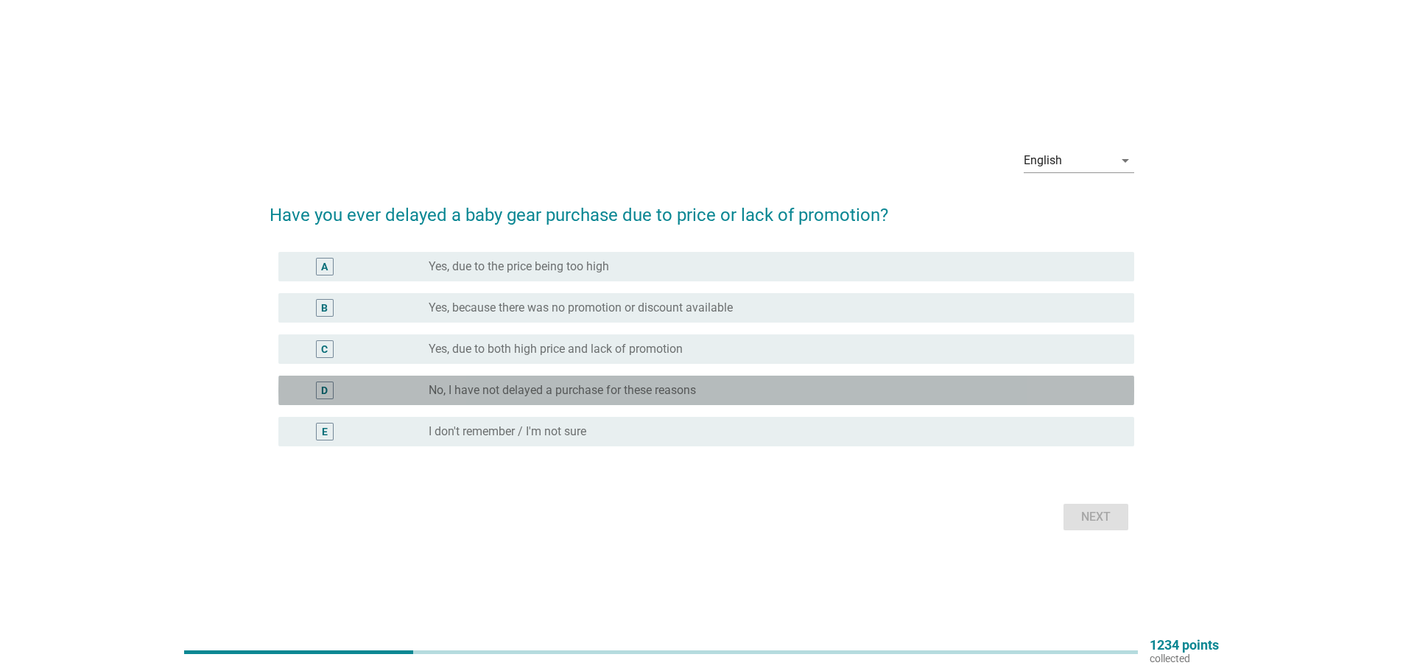
click at [848, 393] on div "radio_button_unchecked No, I have not delayed a purchase for these reasons" at bounding box center [770, 390] width 682 height 15
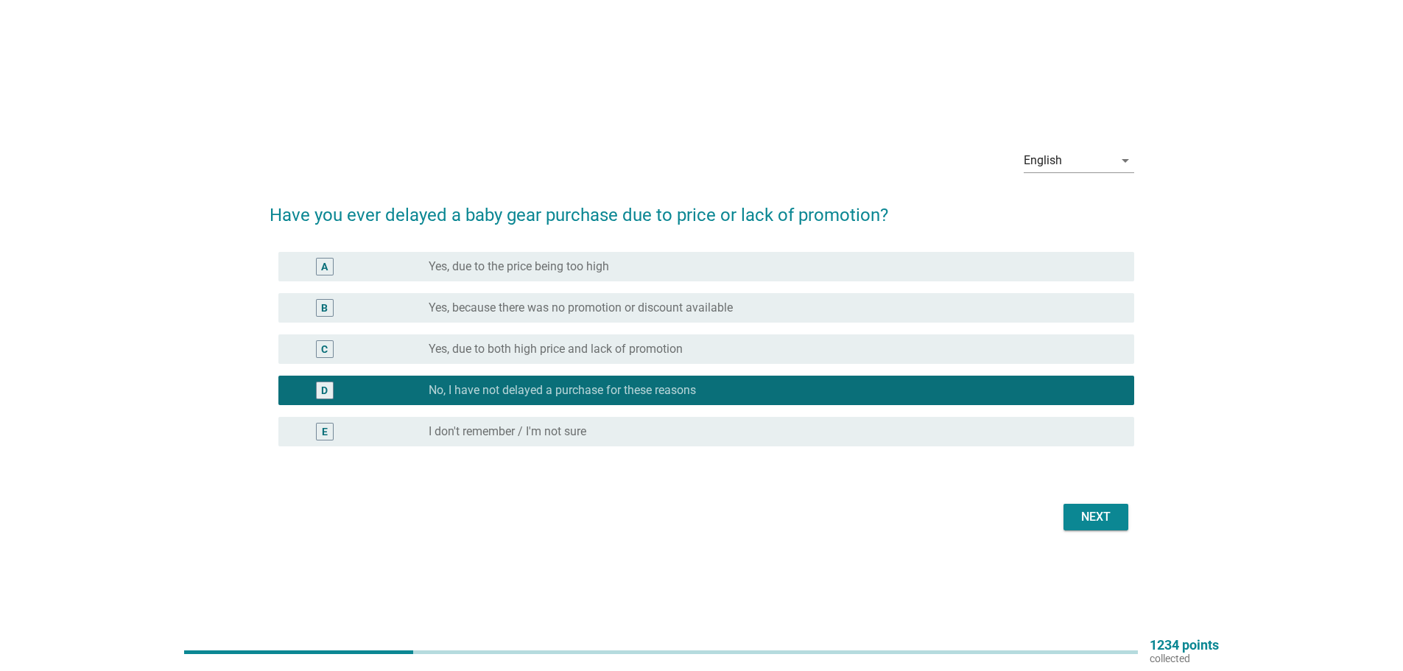
click at [1087, 518] on div "Next" at bounding box center [1095, 517] width 41 height 18
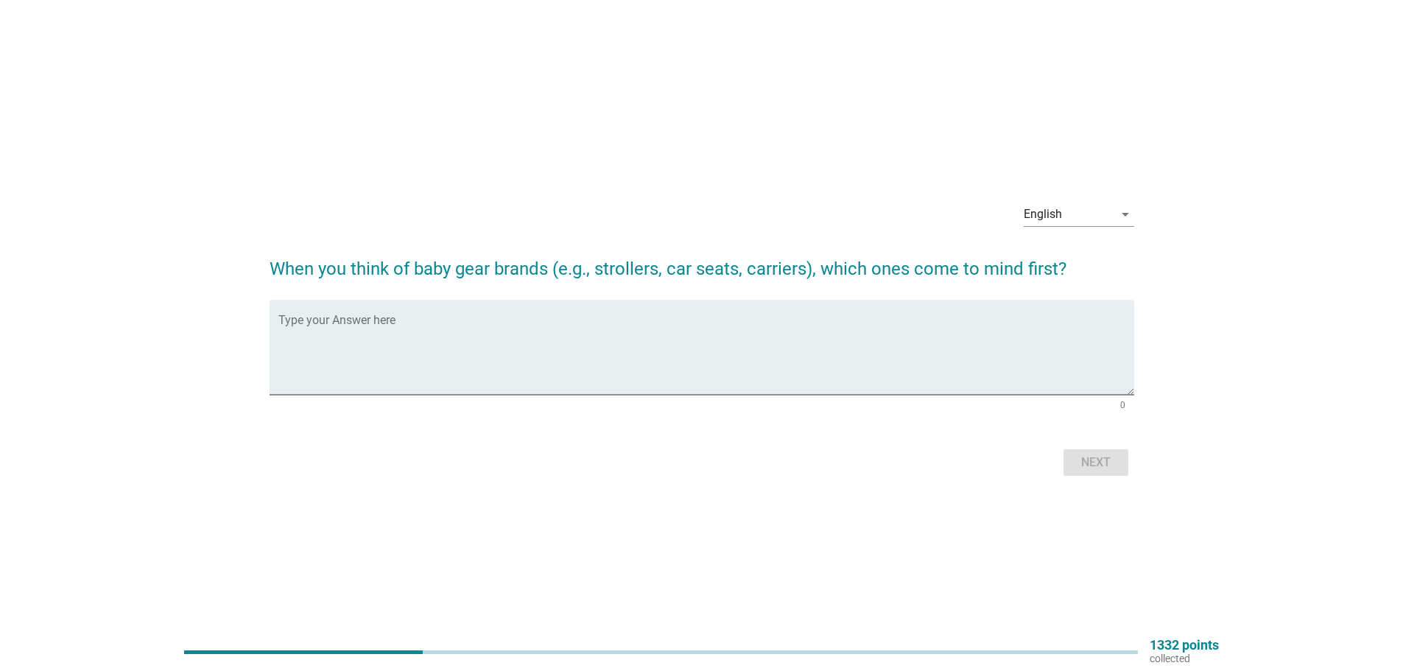
click at [896, 270] on h2 "When you think of baby gear brands (e.g., strollers, car seats, carriers), whic…" at bounding box center [702, 261] width 865 height 41
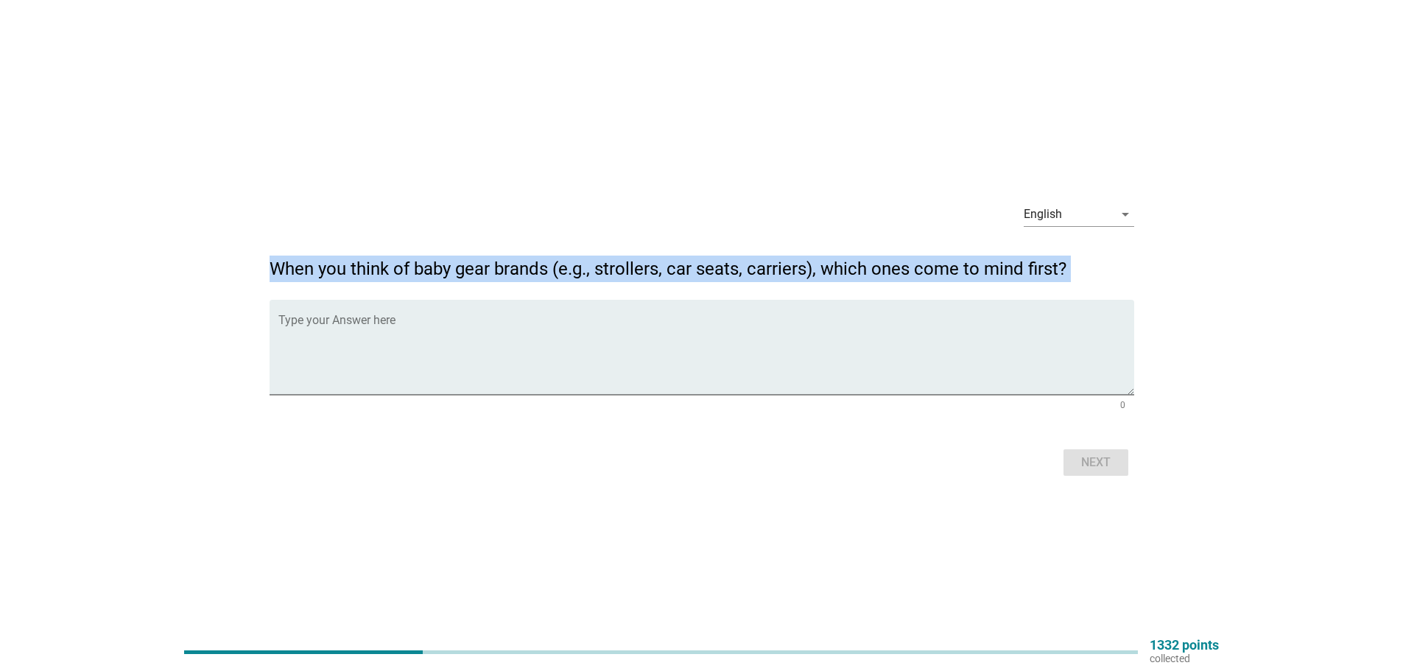
click at [896, 270] on h2 "When you think of baby gear brands (e.g., strollers, car seats, carriers), whic…" at bounding box center [702, 261] width 865 height 41
copy form "When you think of baby gear brands (e.g., strollers, car seats, carriers), whic…"
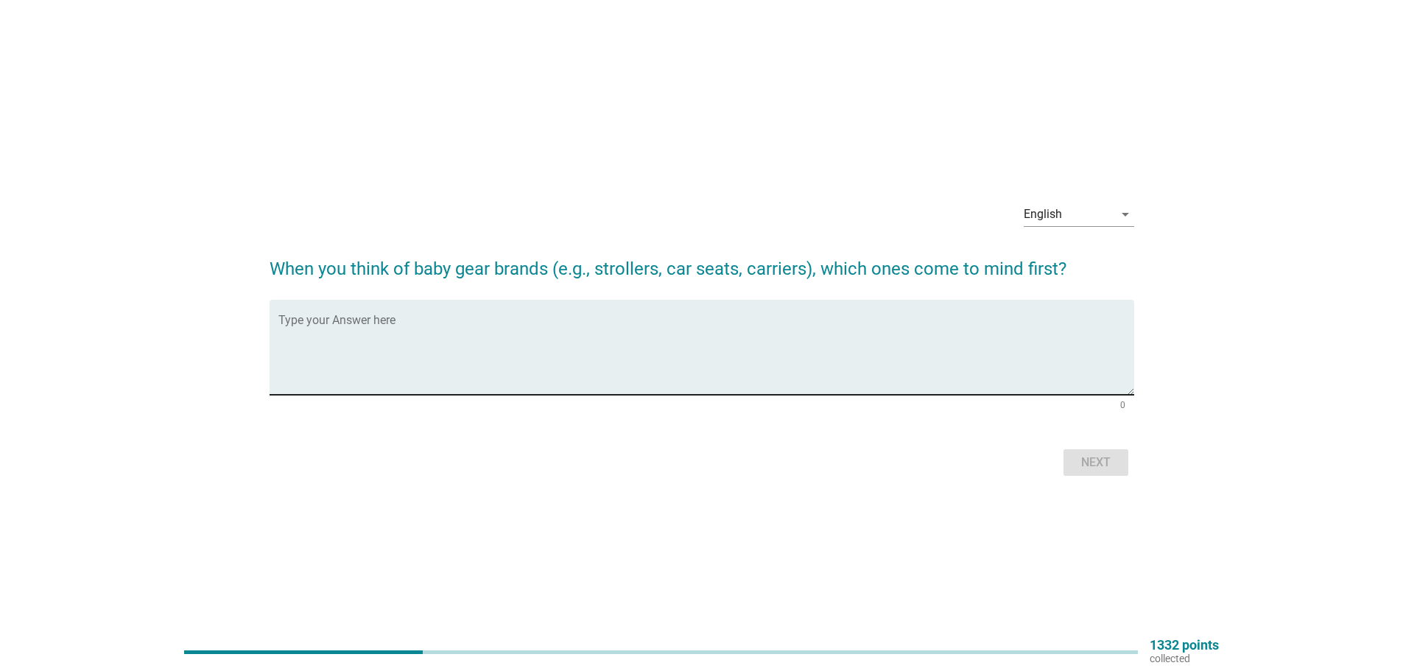
click at [641, 345] on textarea "Type your Answer here" at bounding box center [706, 355] width 856 height 77
paste textarea "When I think of baby gear brands, the first ones that come to mind are Graco, C…"
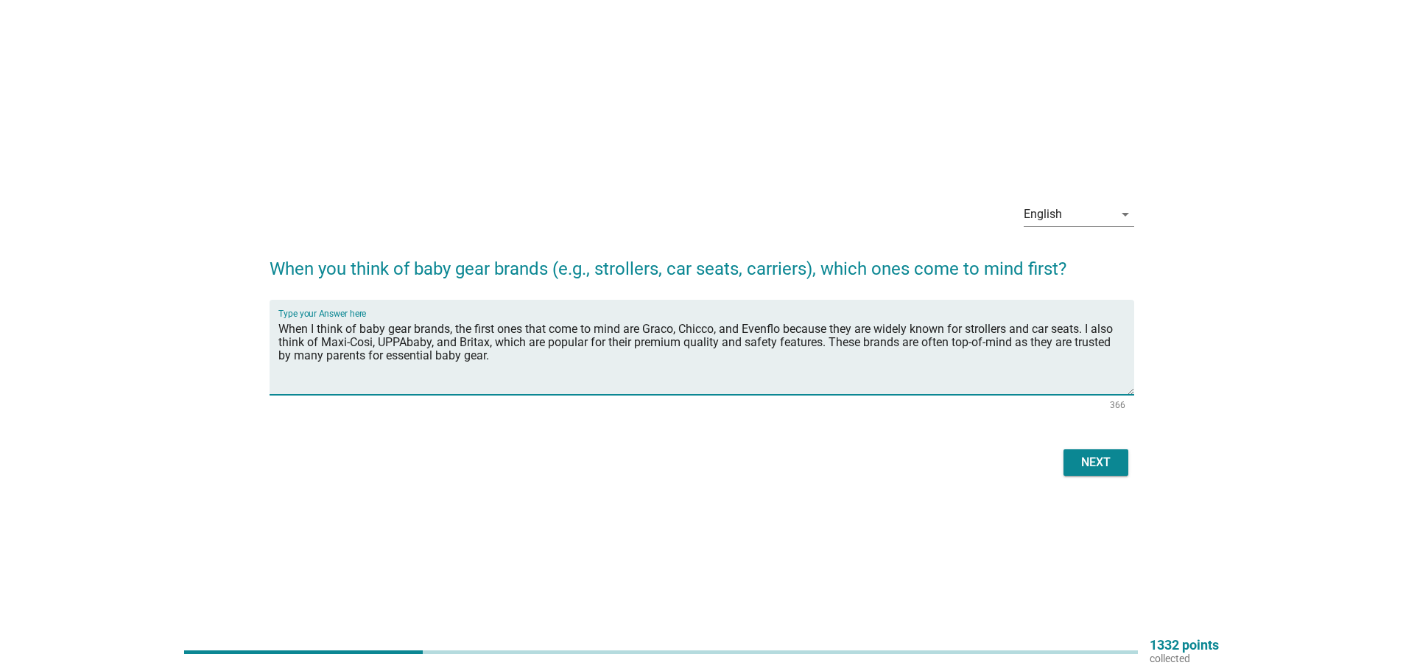
type textarea "When I think of baby gear brands, the first ones that come to mind are Graco, C…"
click at [1087, 464] on div "Next" at bounding box center [1095, 463] width 41 height 18
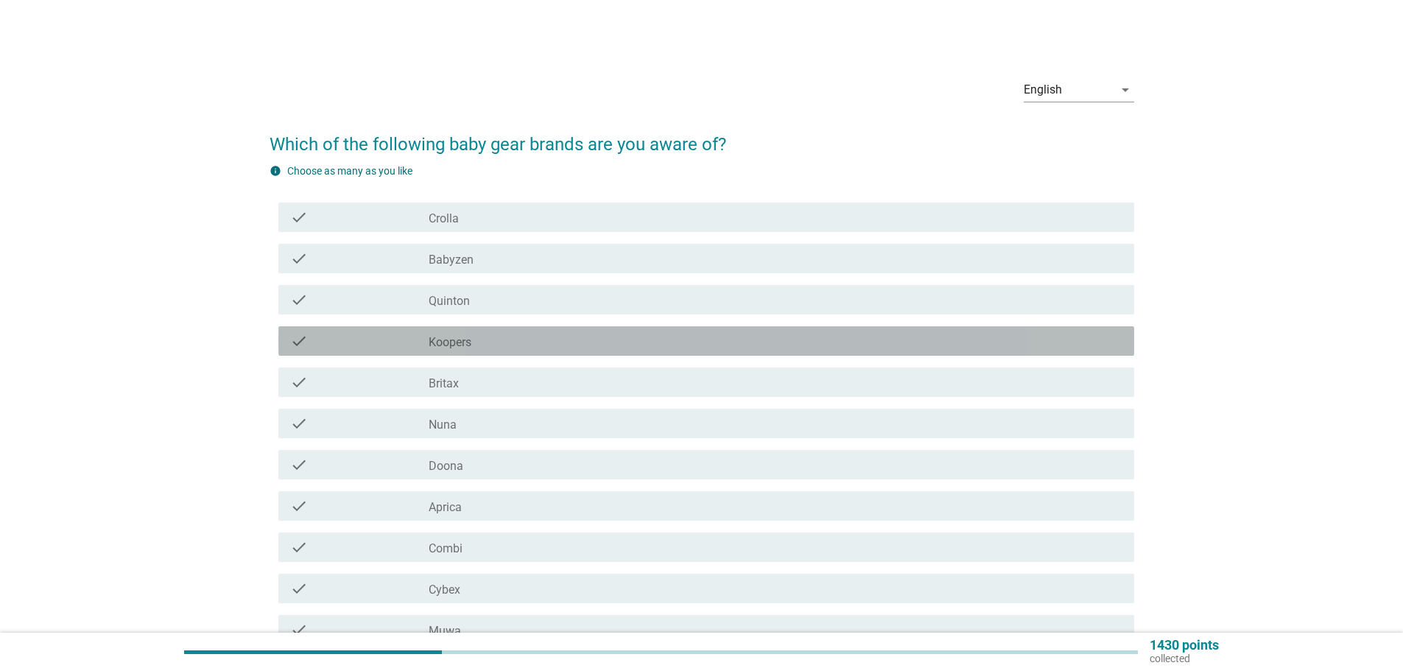
click at [524, 335] on div "check_box_outline_blank Koopers" at bounding box center [776, 341] width 694 height 18
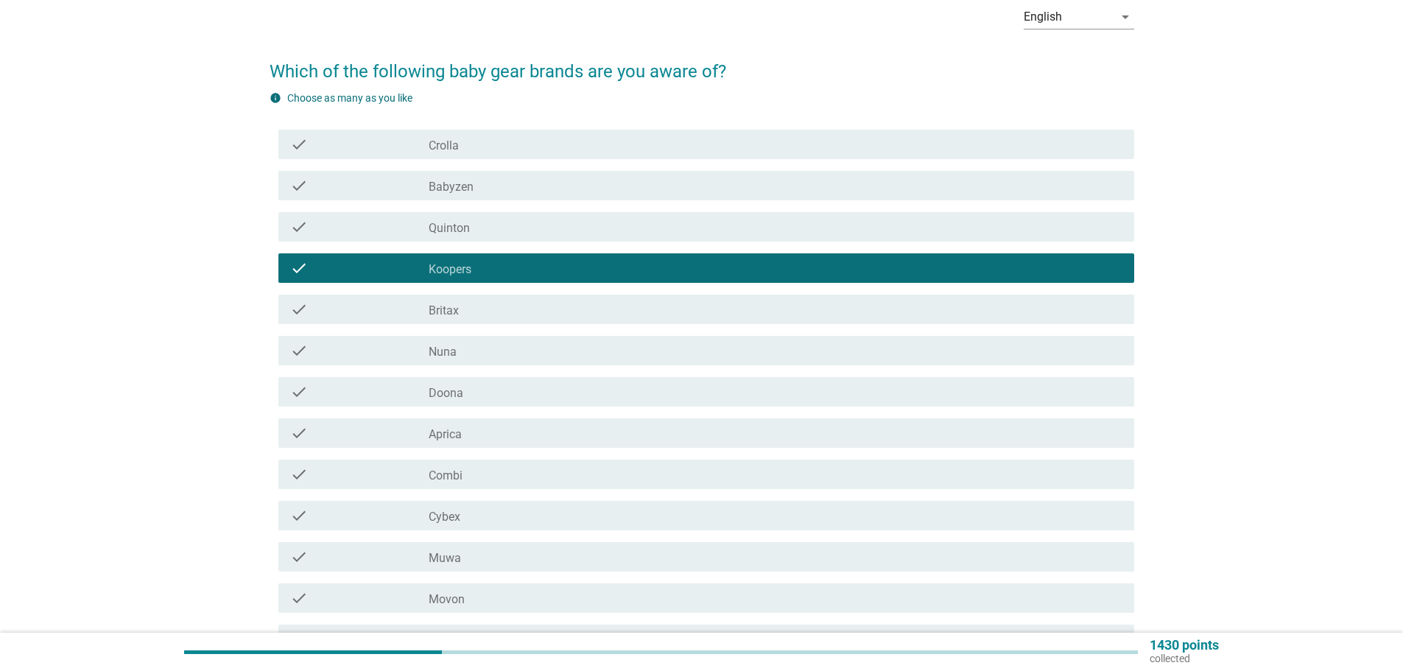
scroll to position [74, 0]
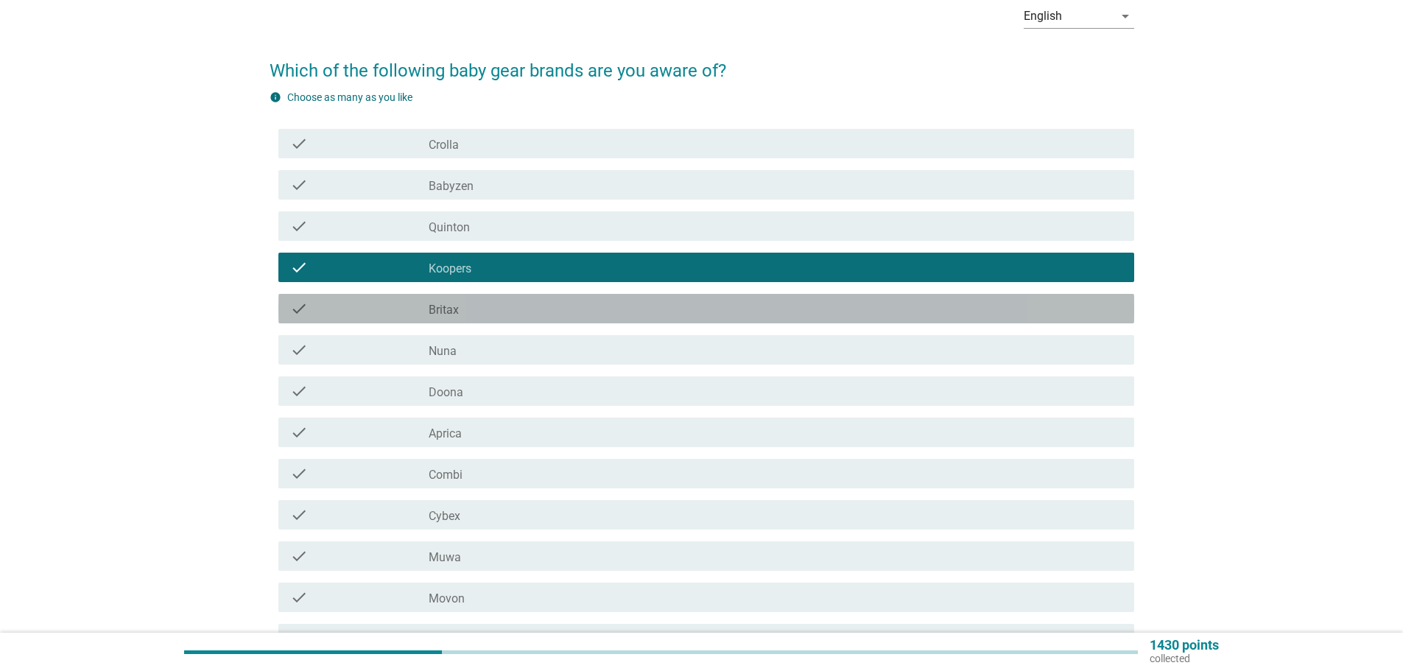
click at [499, 310] on div "check_box_outline_blank Britax" at bounding box center [776, 309] width 694 height 18
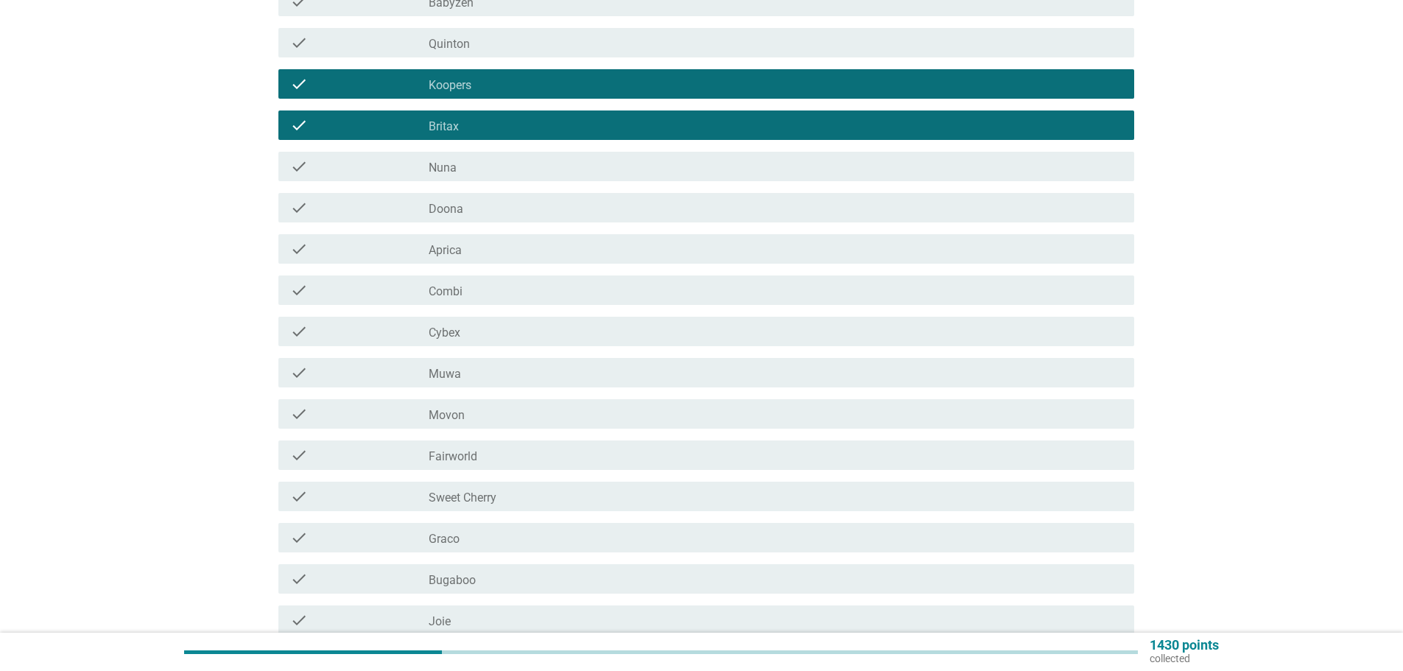
scroll to position [295, 0]
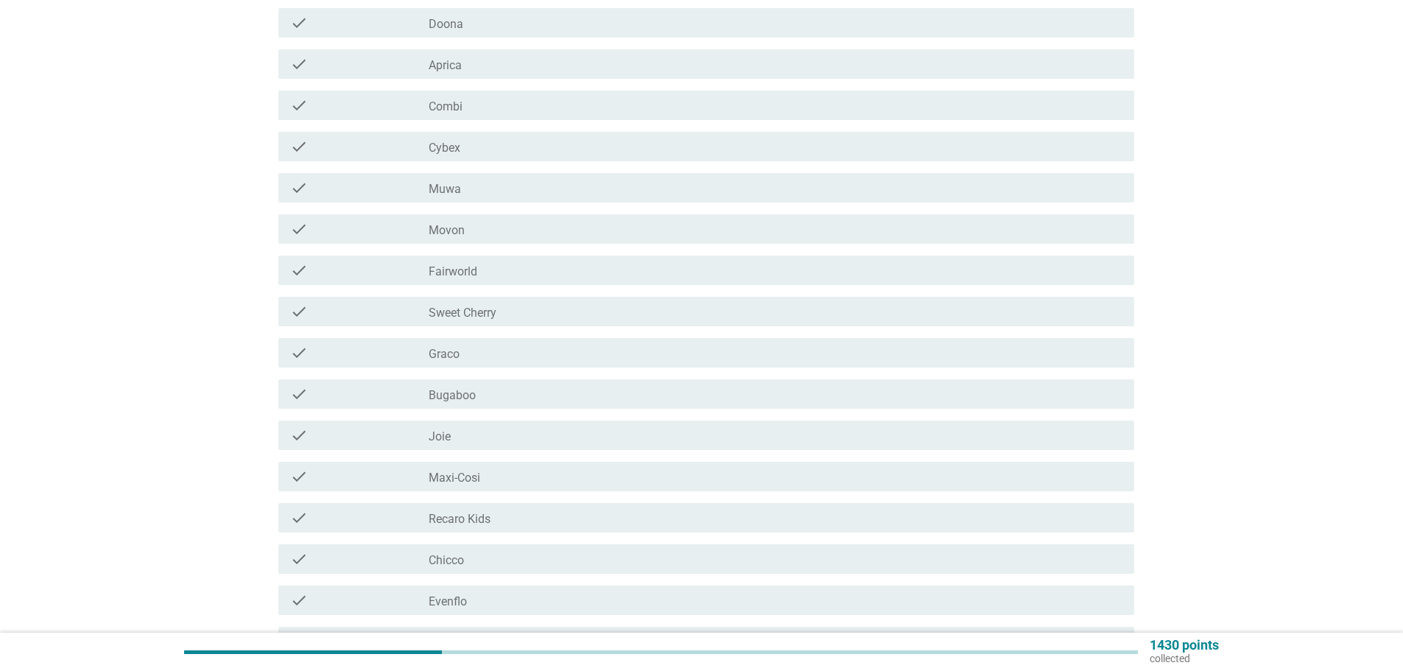
click at [550, 354] on div "check_box_outline_blank Graco" at bounding box center [776, 353] width 694 height 18
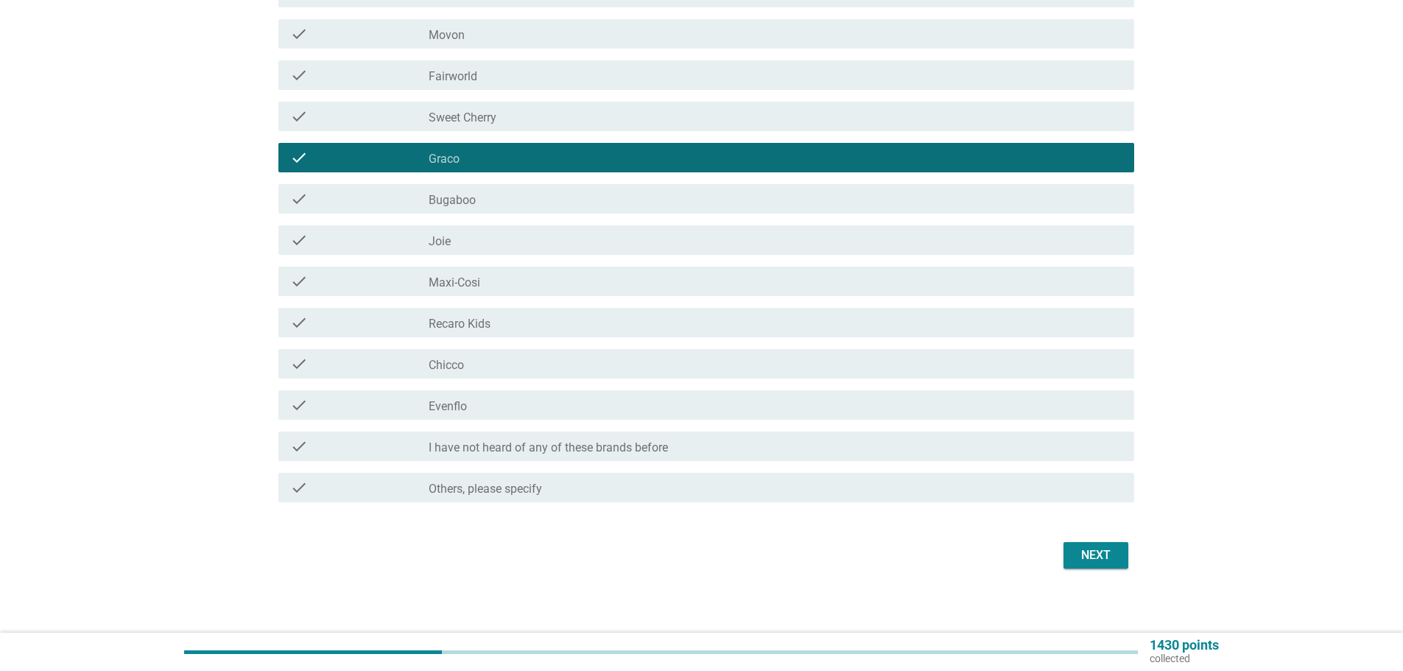
scroll to position [644, 0]
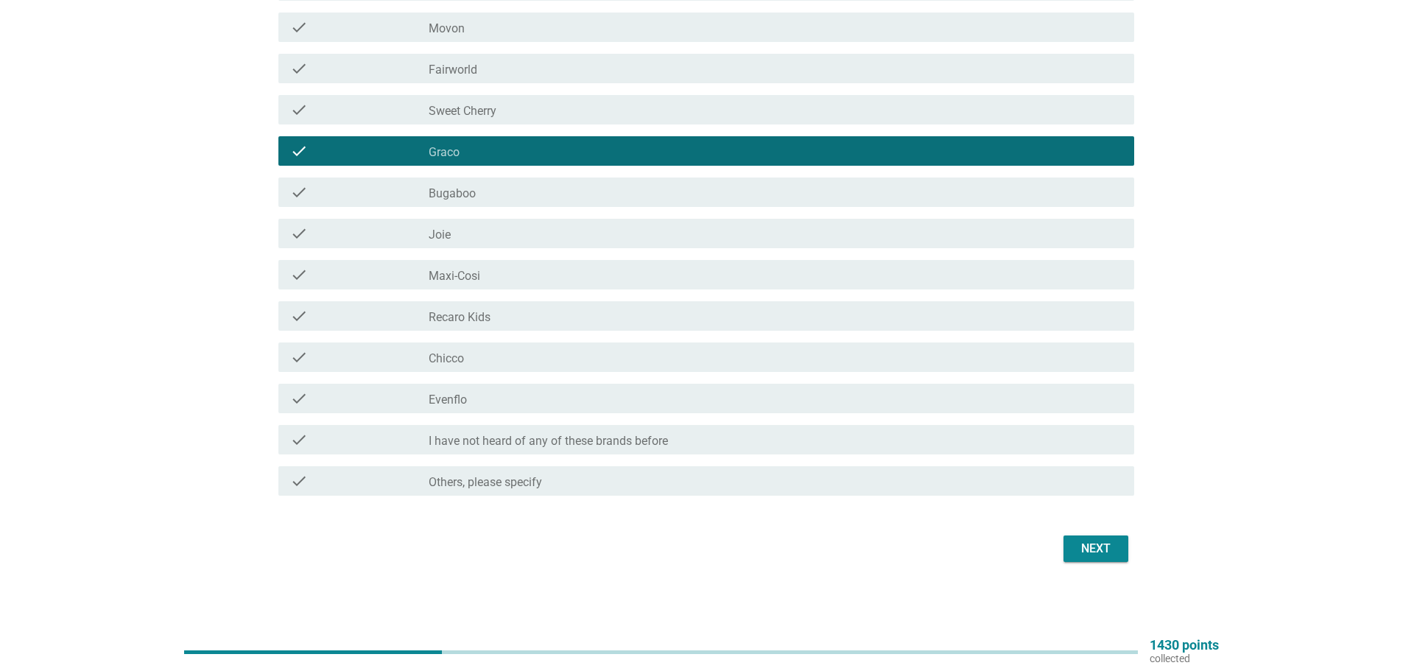
click at [577, 341] on div "check check_box_outline_blank Chicco" at bounding box center [702, 357] width 865 height 41
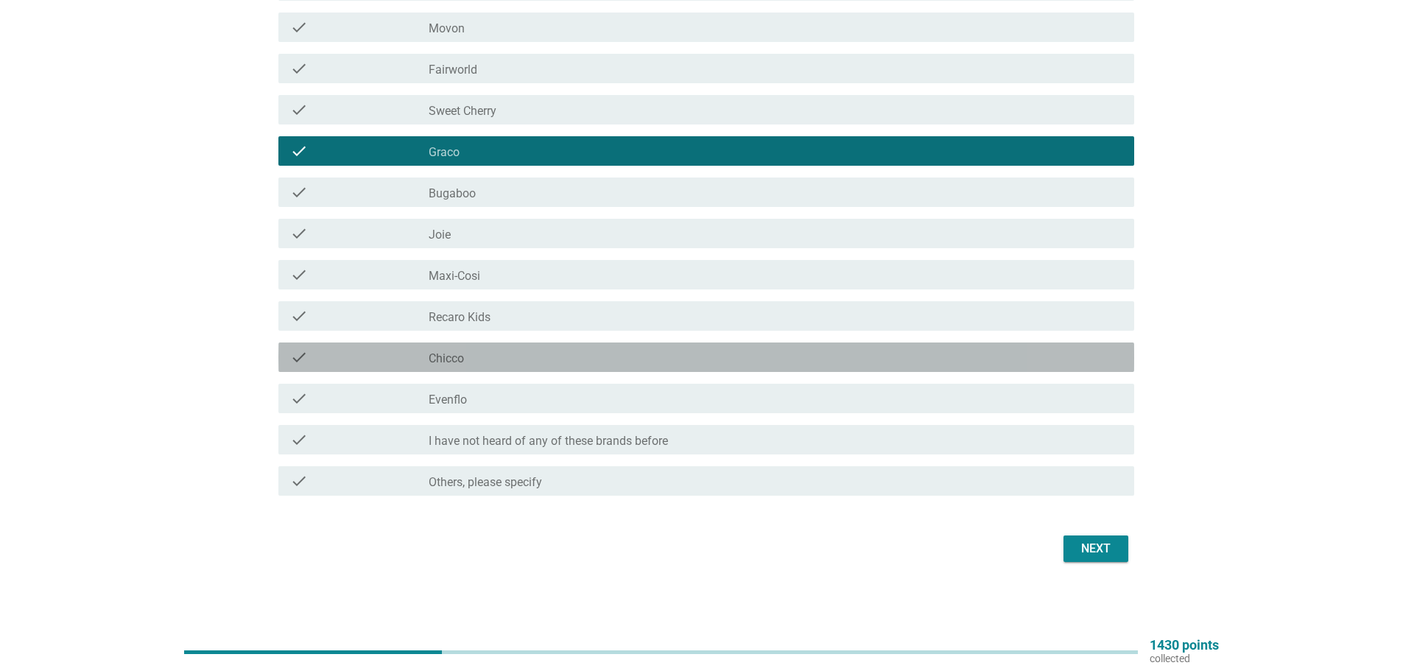
click at [571, 356] on div "check_box_outline_blank Chicco" at bounding box center [776, 357] width 694 height 18
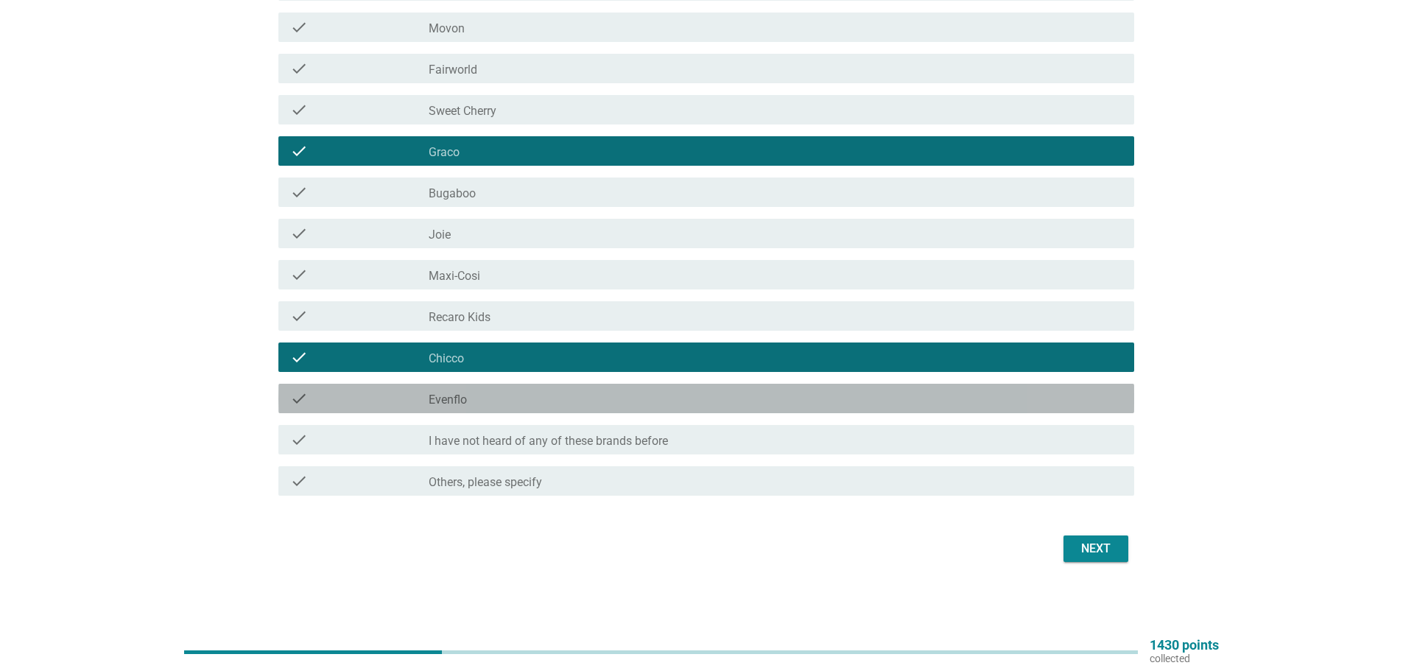
click at [558, 409] on div "check check_box_outline_blank Evenflo" at bounding box center [706, 398] width 856 height 29
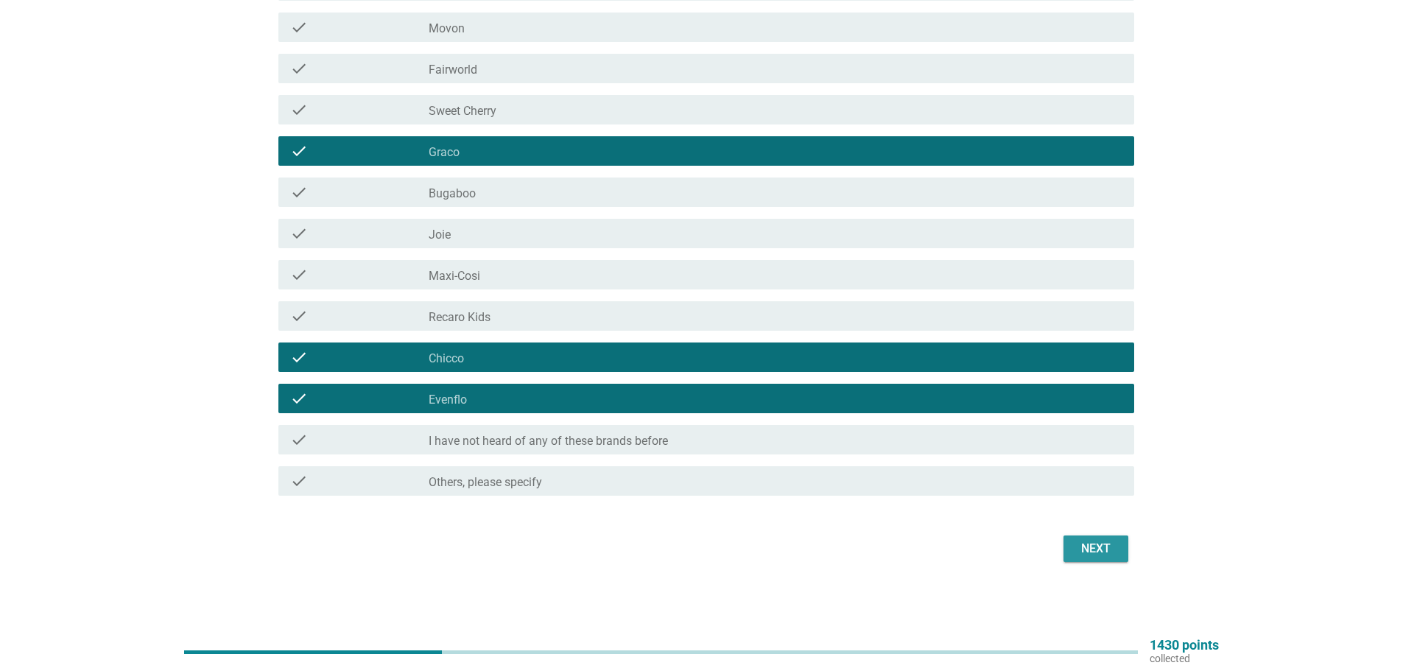
drag, startPoint x: 1111, startPoint y: 541, endPoint x: 1080, endPoint y: 530, distance: 32.8
click at [1110, 541] on div "Next" at bounding box center [1095, 549] width 41 height 18
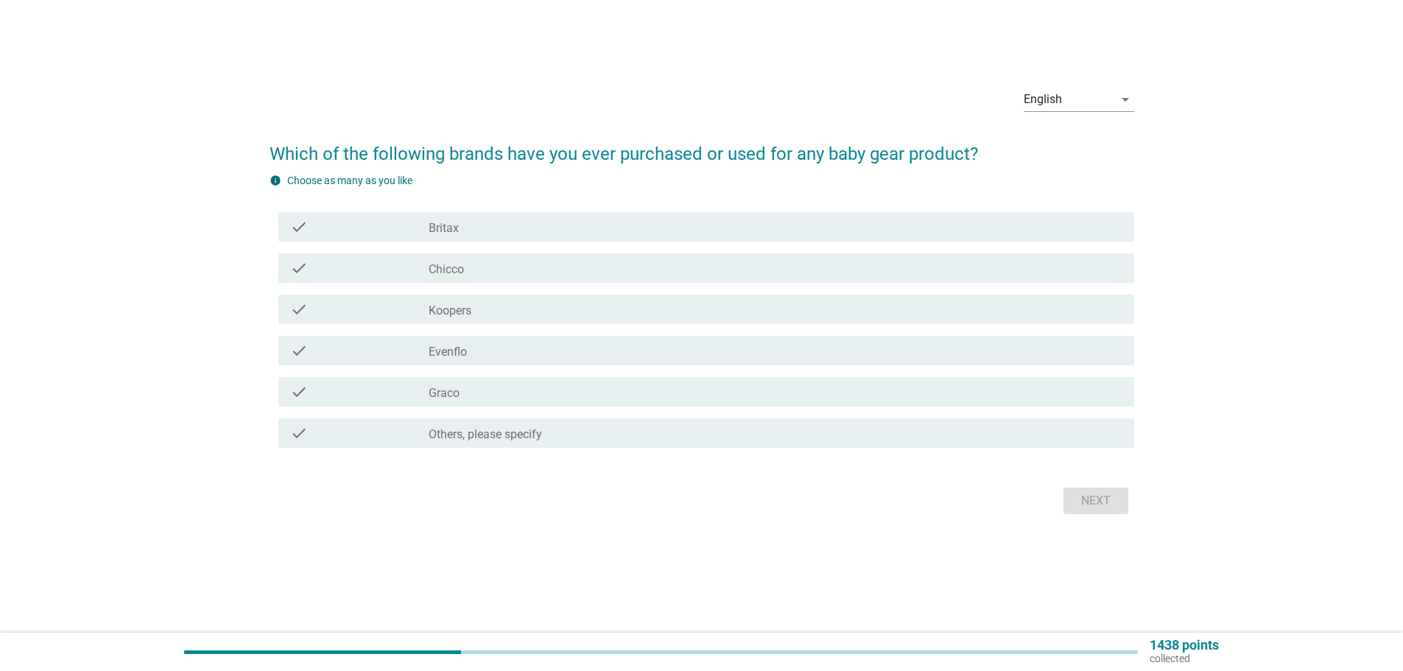
scroll to position [0, 0]
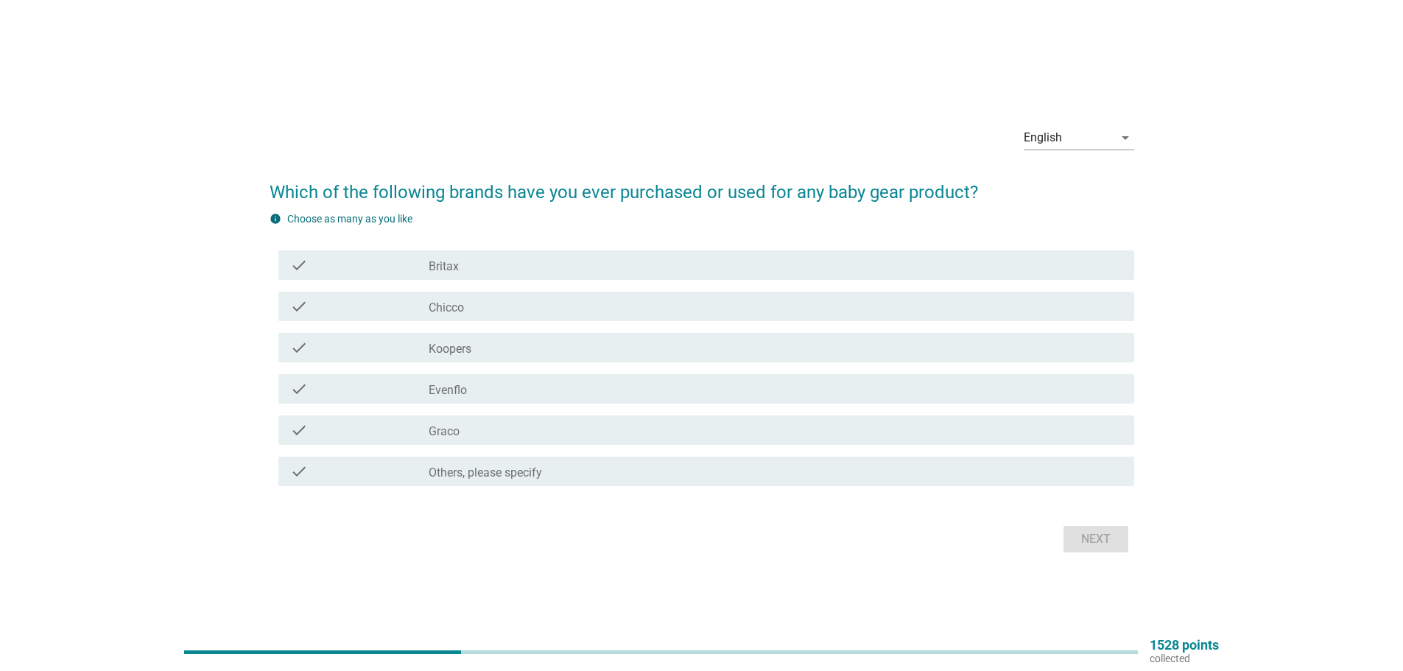
click at [544, 311] on div "check_box_outline_blank Chicco" at bounding box center [776, 307] width 694 height 18
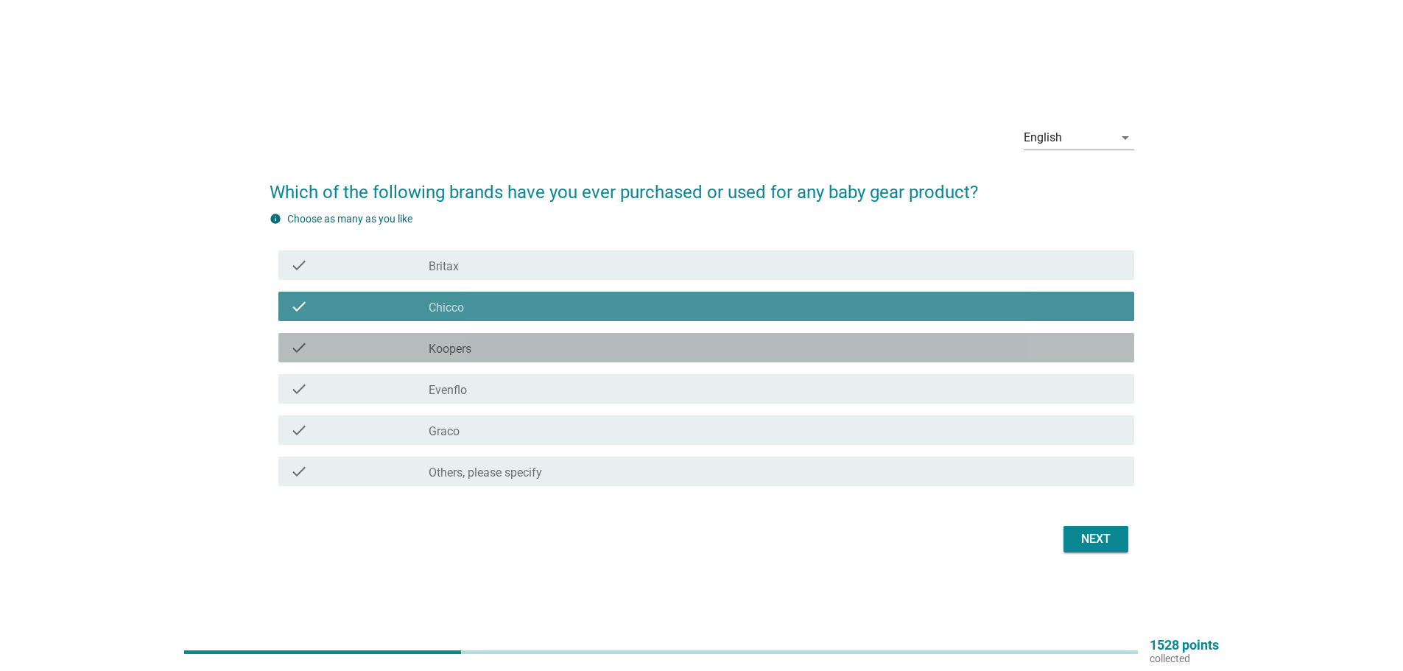
click at [543, 351] on div "check_box_outline_blank Koopers" at bounding box center [776, 348] width 694 height 18
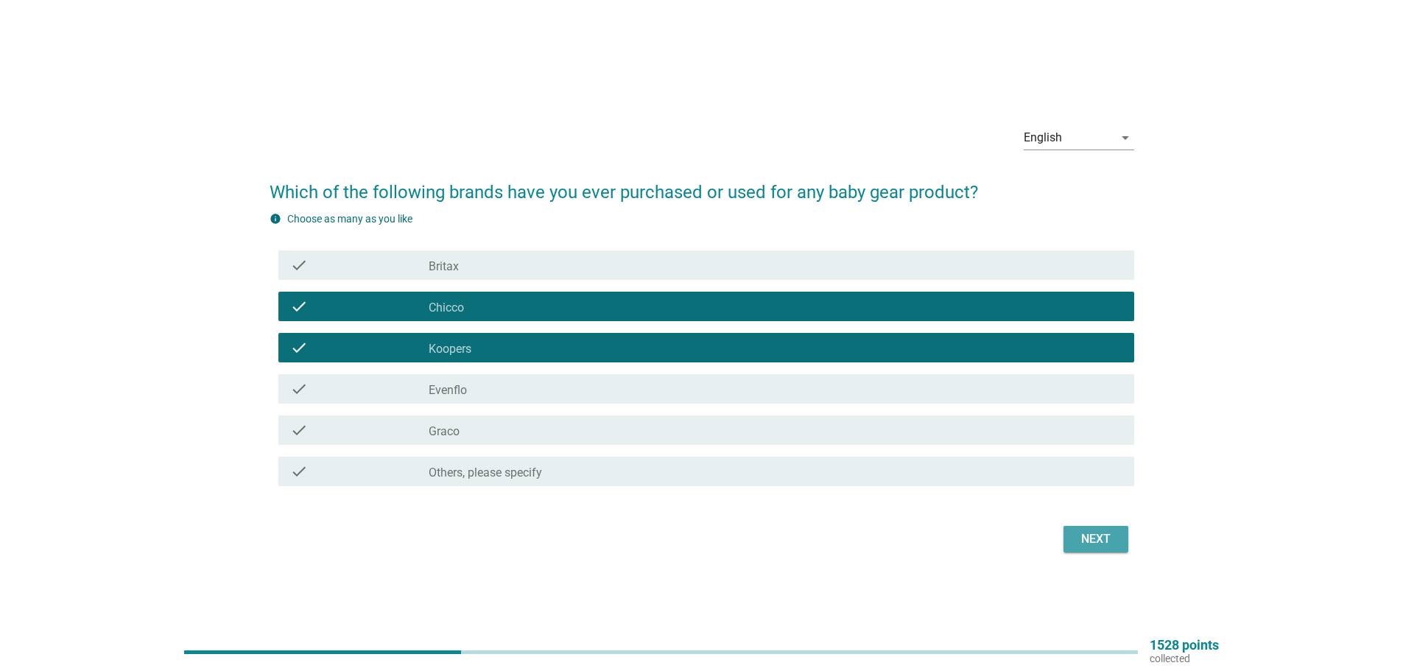
click at [1083, 530] on button "Next" at bounding box center [1095, 539] width 65 height 27
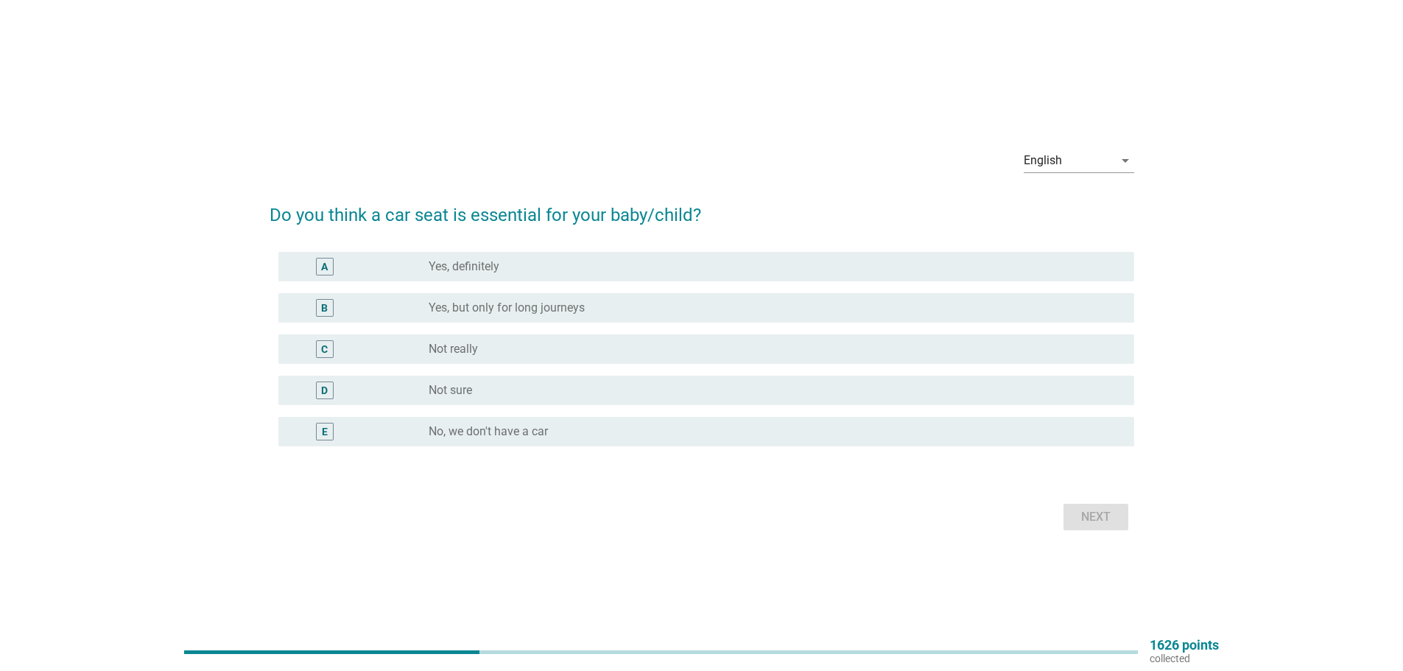
click at [625, 259] on div "radio_button_unchecked Yes, definitely" at bounding box center [770, 266] width 682 height 15
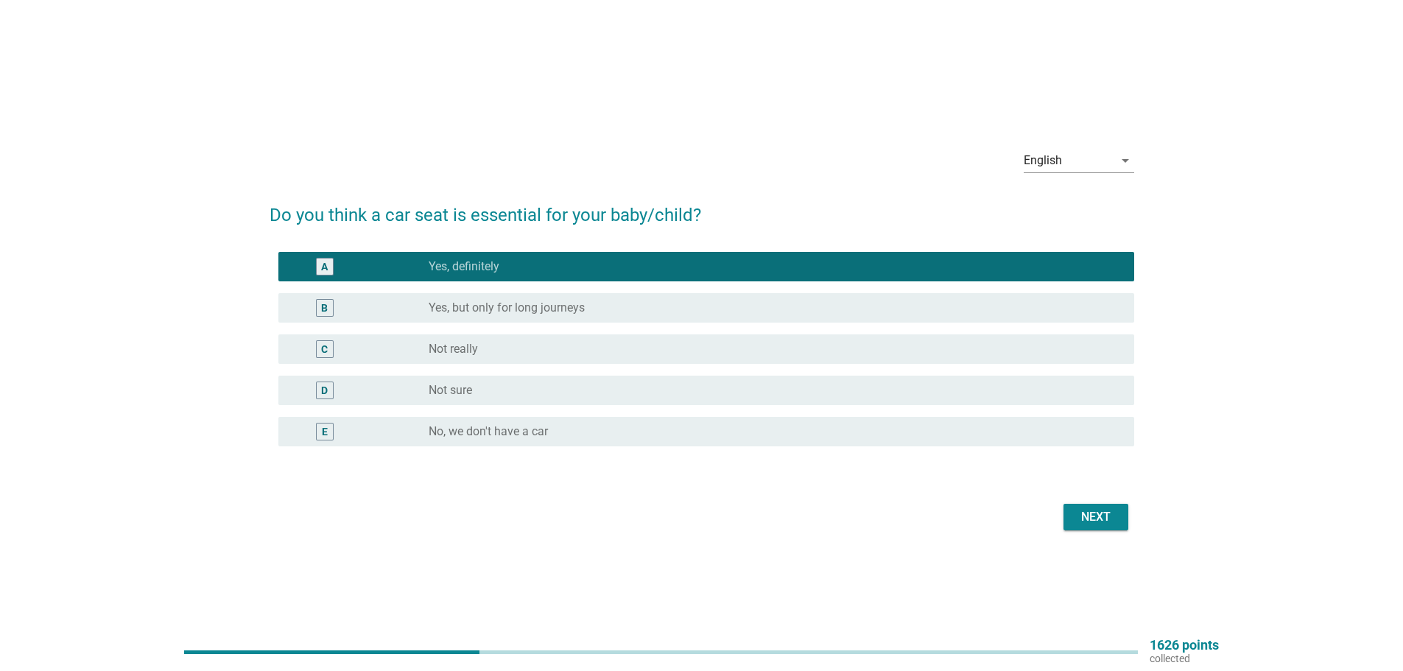
click at [1092, 522] on div "Next" at bounding box center [1095, 517] width 41 height 18
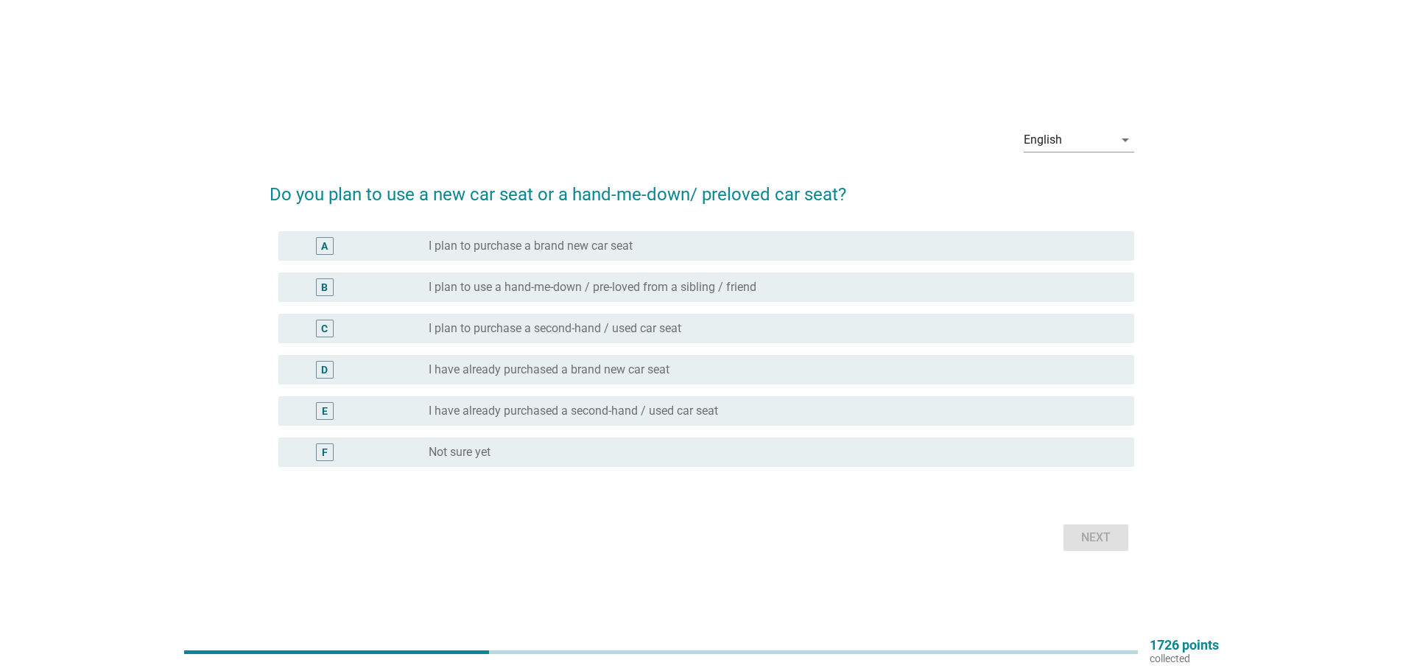
click at [709, 241] on div "radio_button_unchecked I plan to purchase a brand new car seat" at bounding box center [770, 246] width 682 height 15
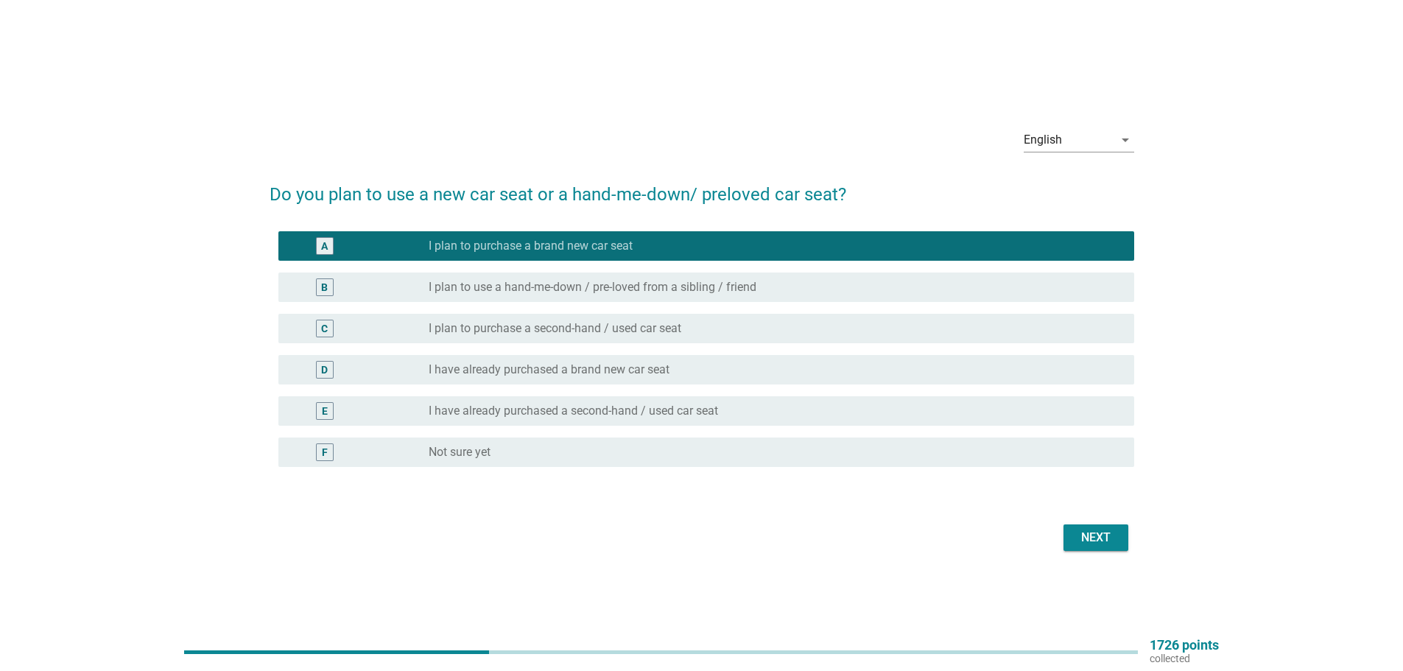
click at [708, 278] on div "radio_button_unchecked I plan to use a hand-me-down / pre-loved from a sibling …" at bounding box center [776, 287] width 694 height 18
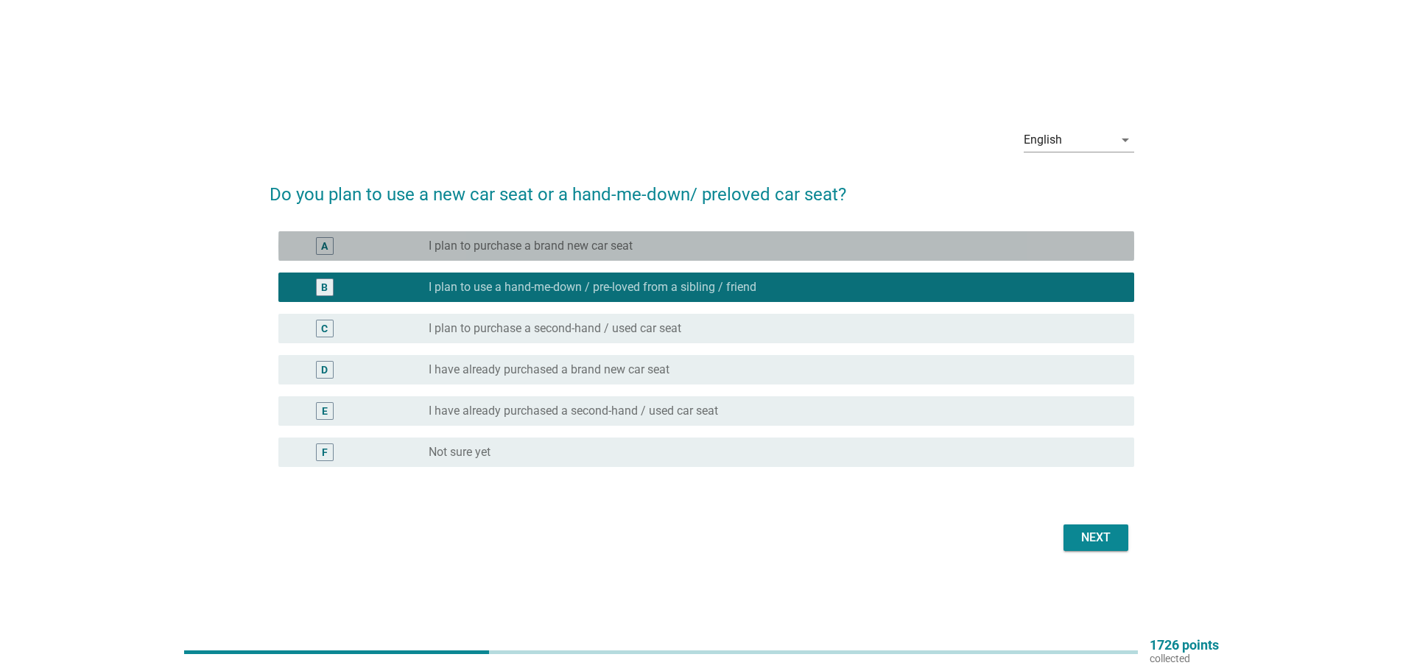
click at [800, 253] on div "radio_button_unchecked I plan to purchase a brand new car seat" at bounding box center [770, 246] width 682 height 15
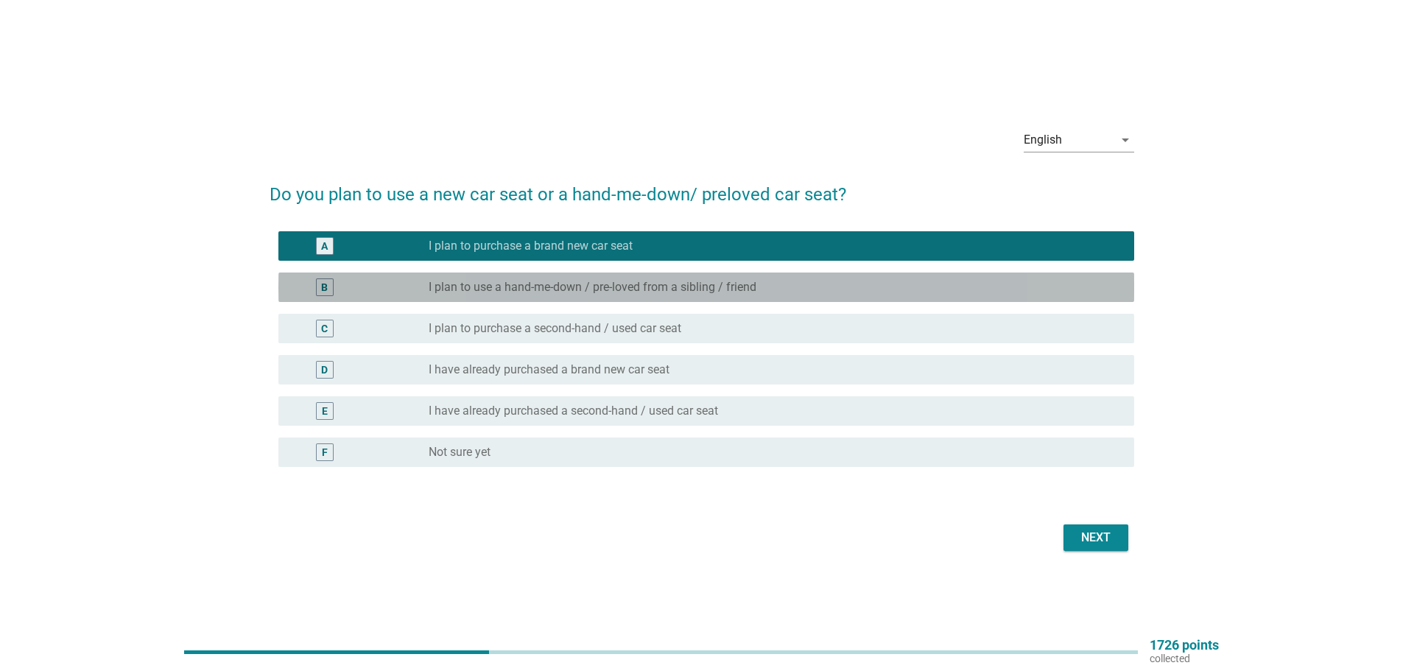
click at [803, 301] on div "B radio_button_unchecked I plan to use a hand-me-down / pre-loved from a siblin…" at bounding box center [706, 286] width 856 height 29
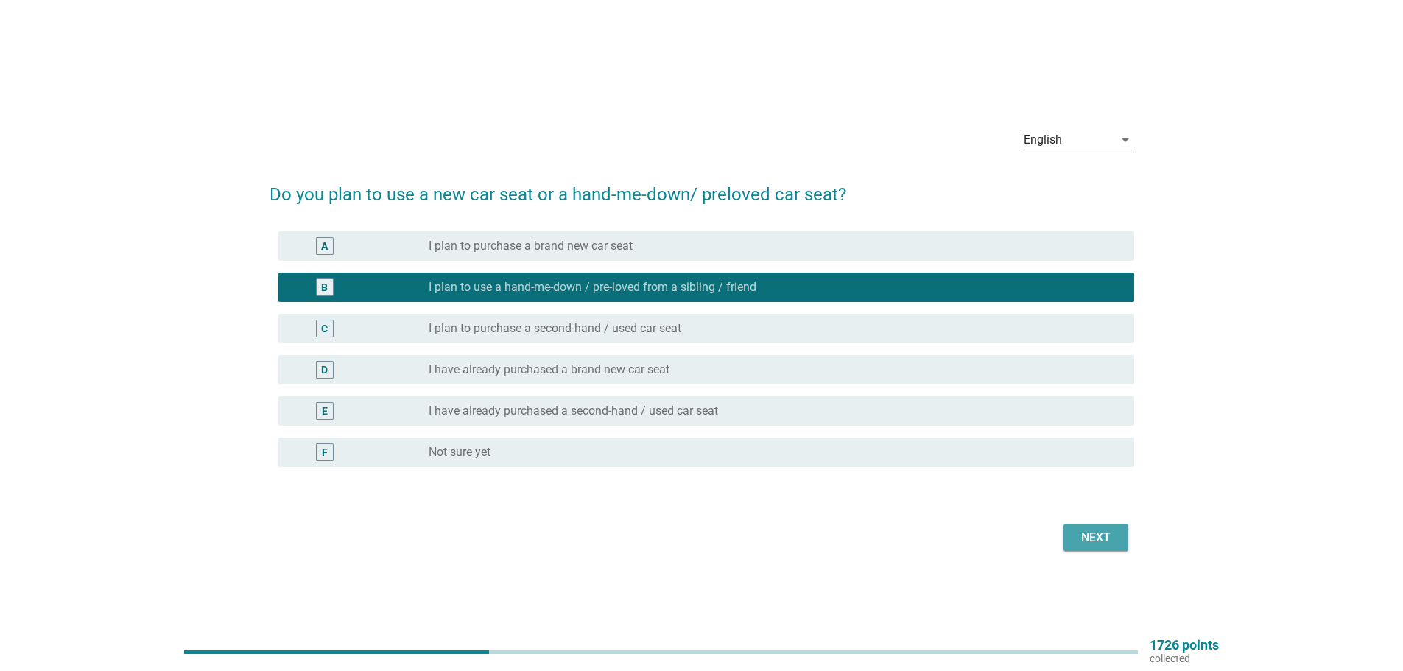
click at [1063, 538] on button "Next" at bounding box center [1095, 537] width 65 height 27
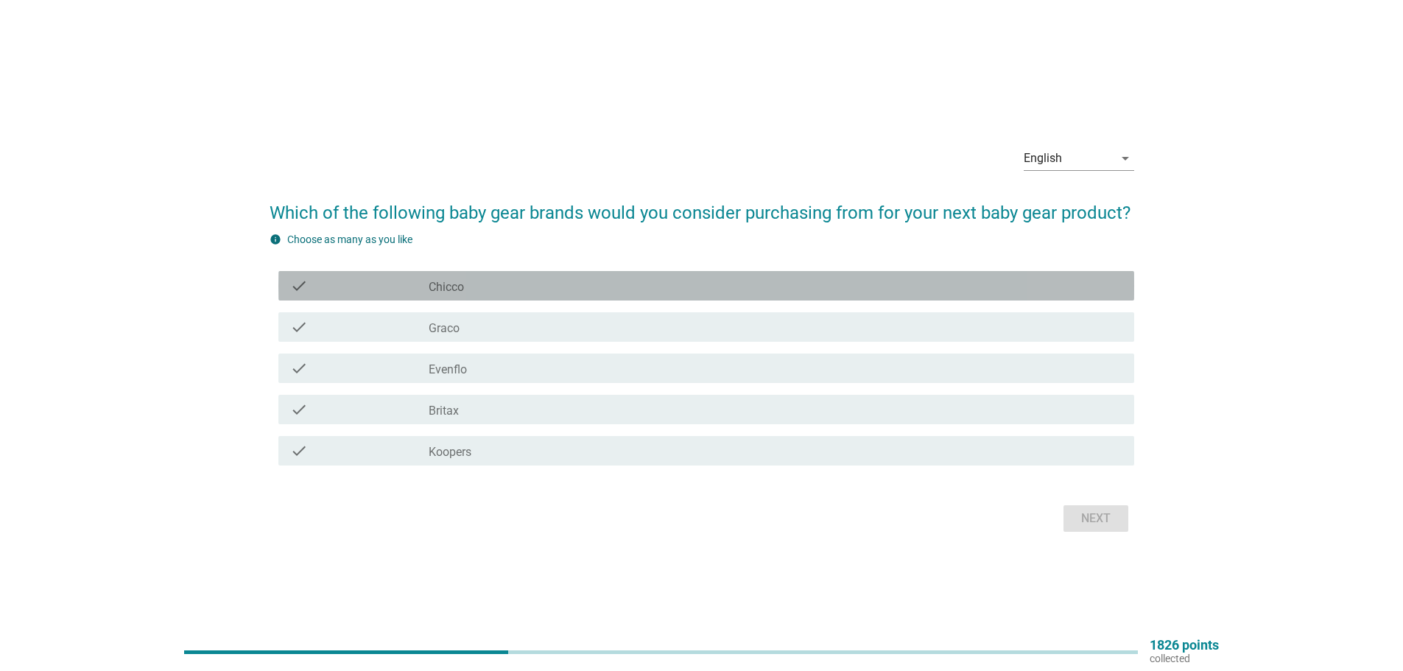
click at [521, 295] on div "check check_box_outline_blank Chicco" at bounding box center [706, 285] width 856 height 29
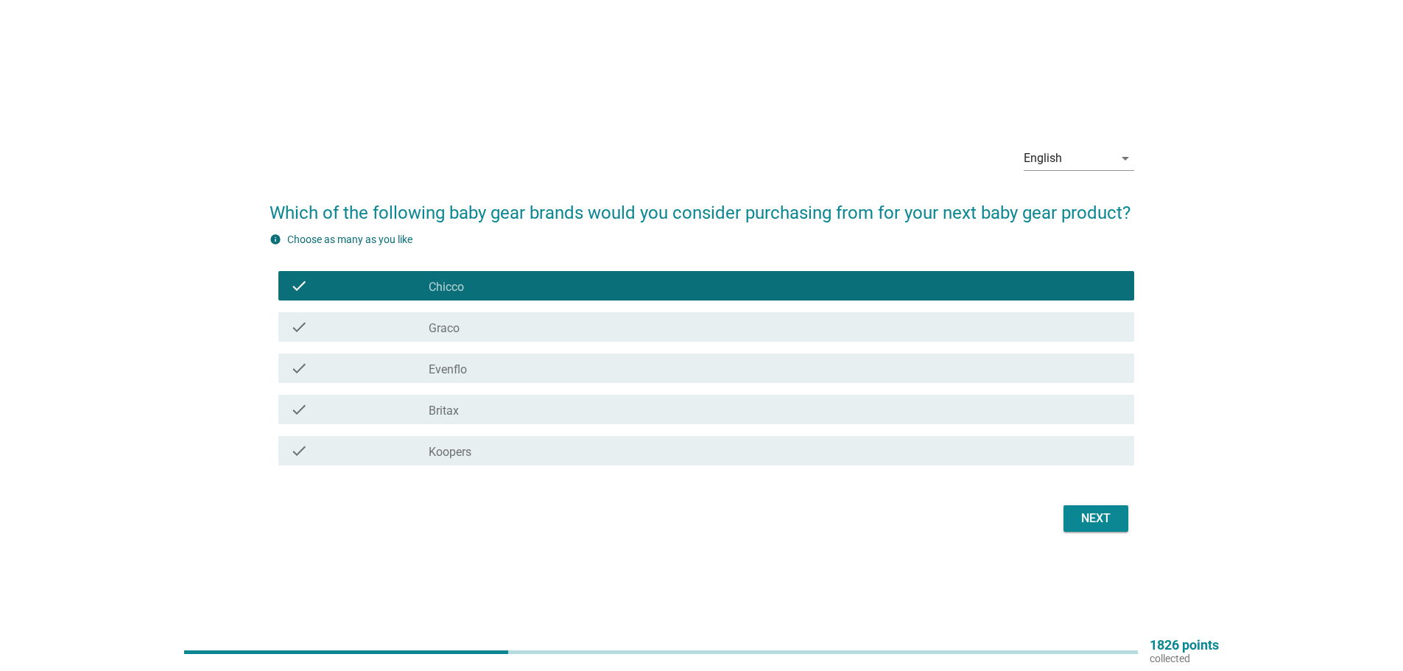
click at [553, 332] on div "check_box_outline_blank Graco" at bounding box center [776, 327] width 694 height 18
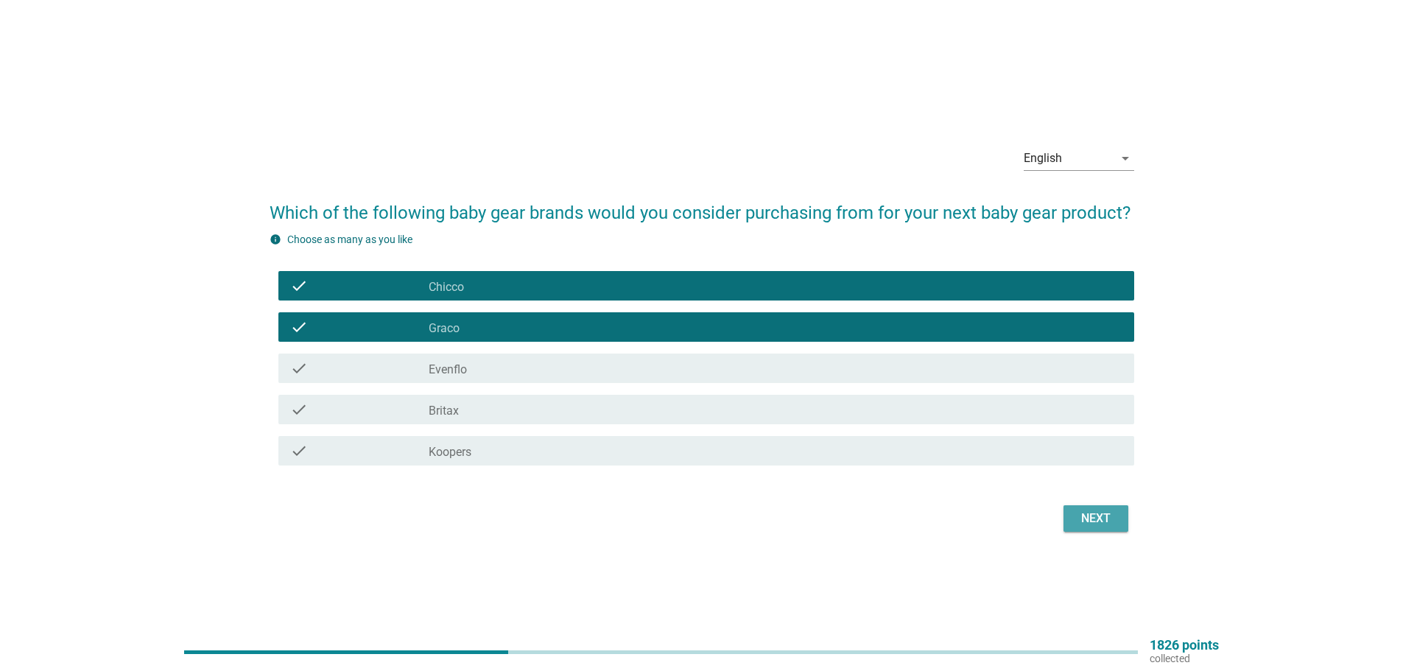
click at [1089, 512] on div "Next" at bounding box center [1095, 519] width 41 height 18
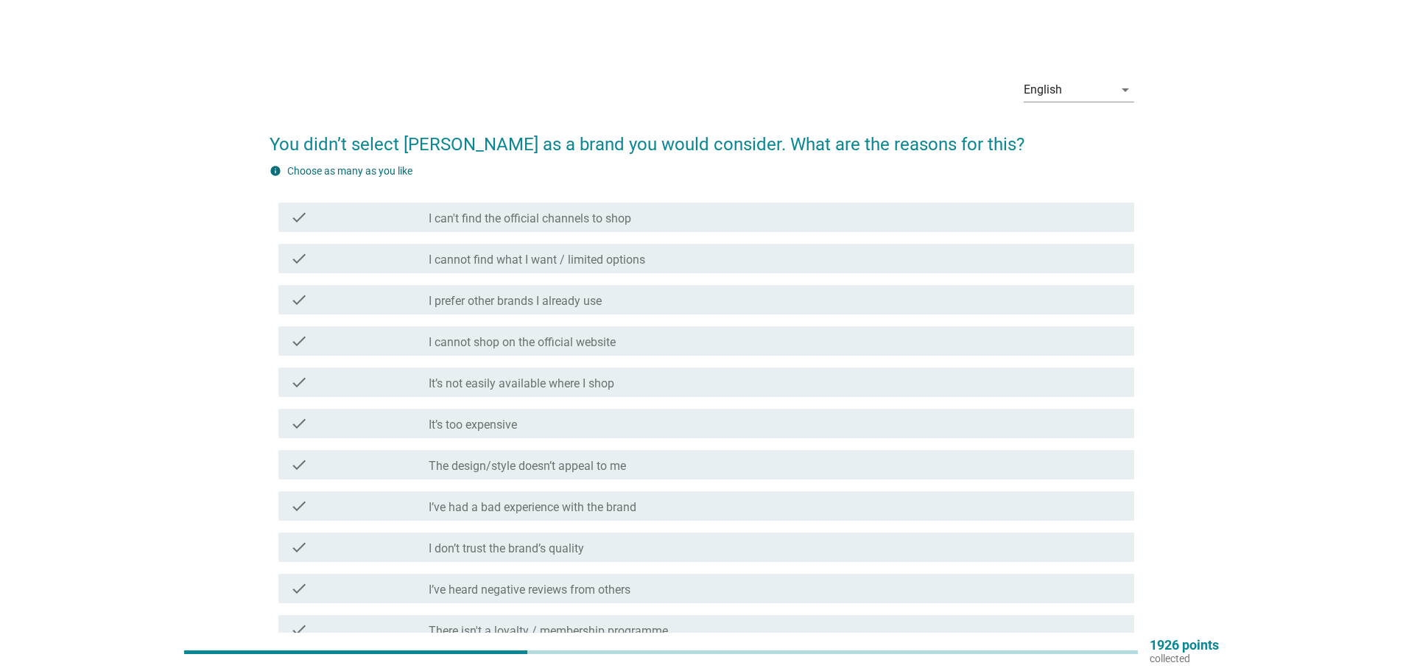
scroll to position [74, 0]
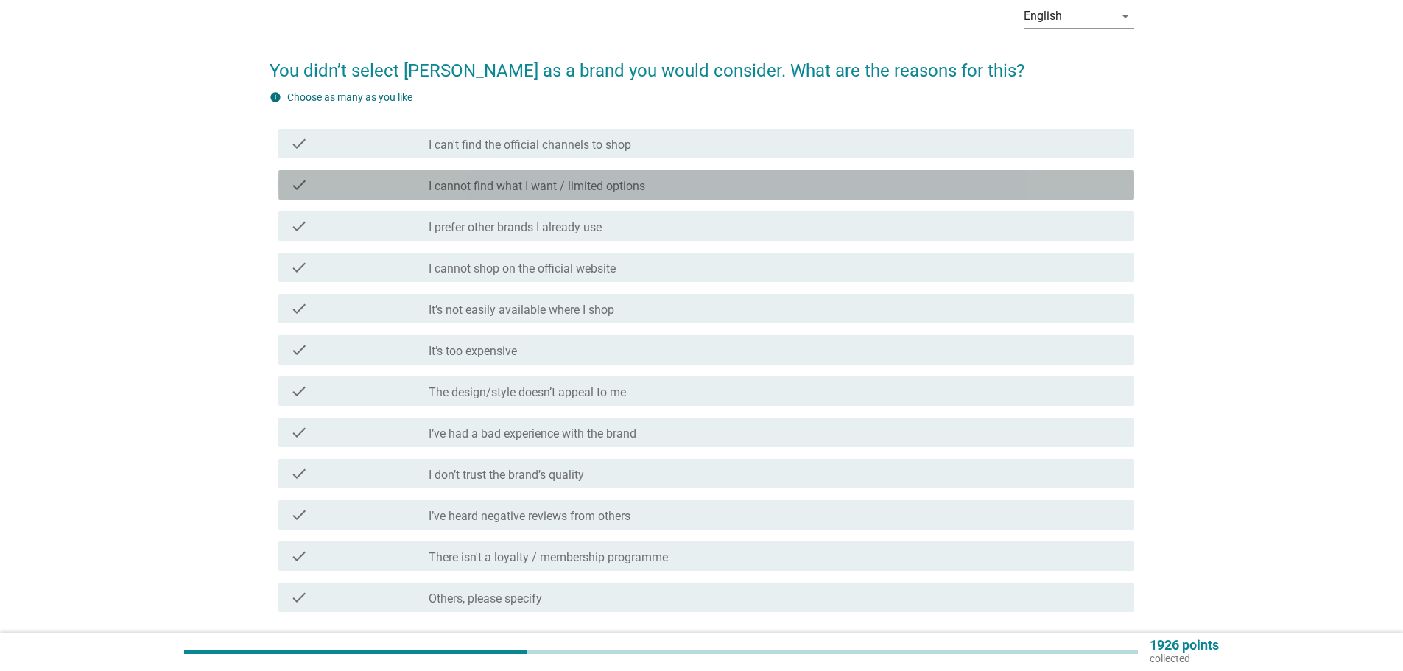
click at [551, 197] on div "check check_box_outline_blank I cannot find what I want / limited options" at bounding box center [706, 184] width 856 height 29
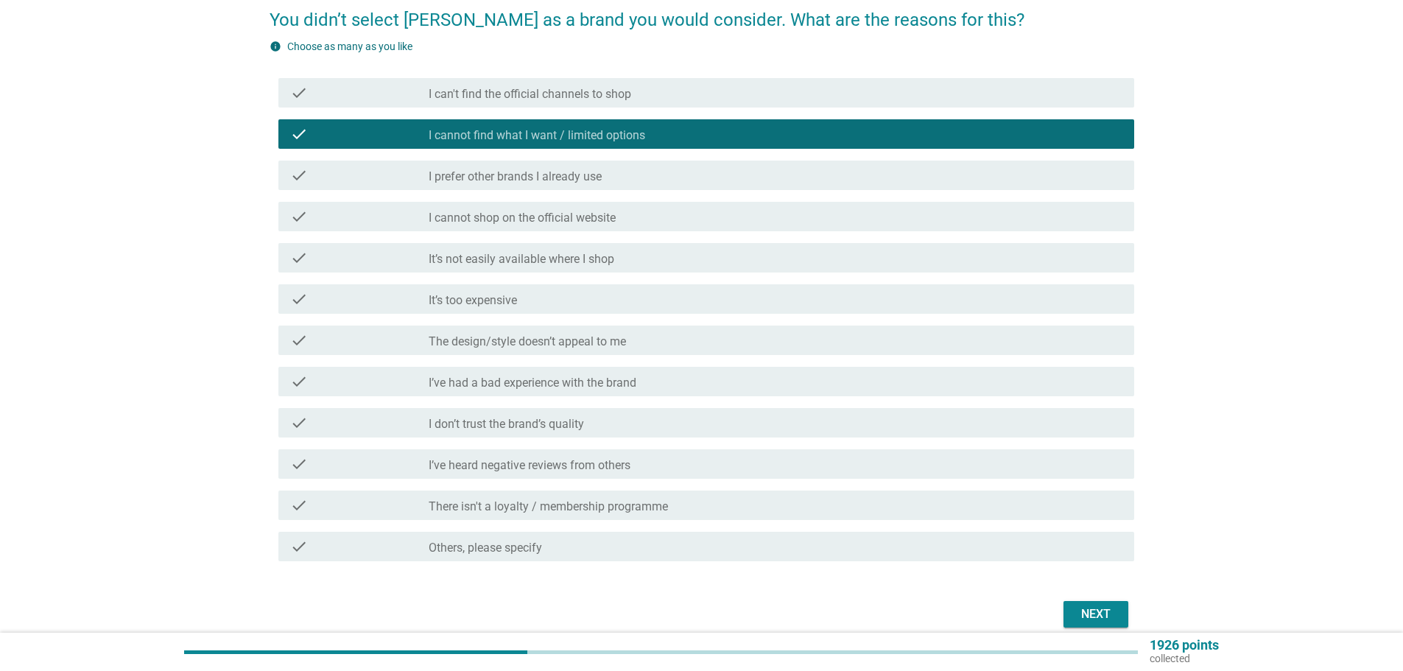
scroll to position [147, 0]
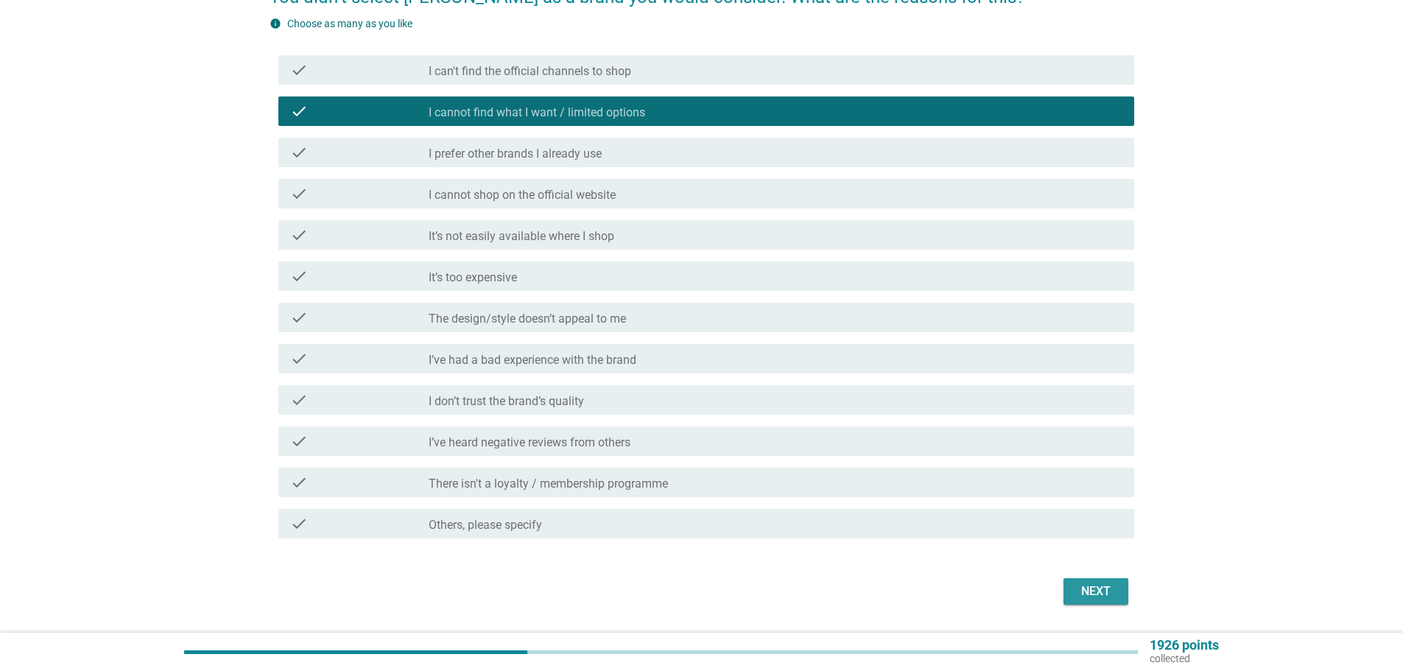
click at [1100, 588] on div "Next" at bounding box center [1095, 592] width 41 height 18
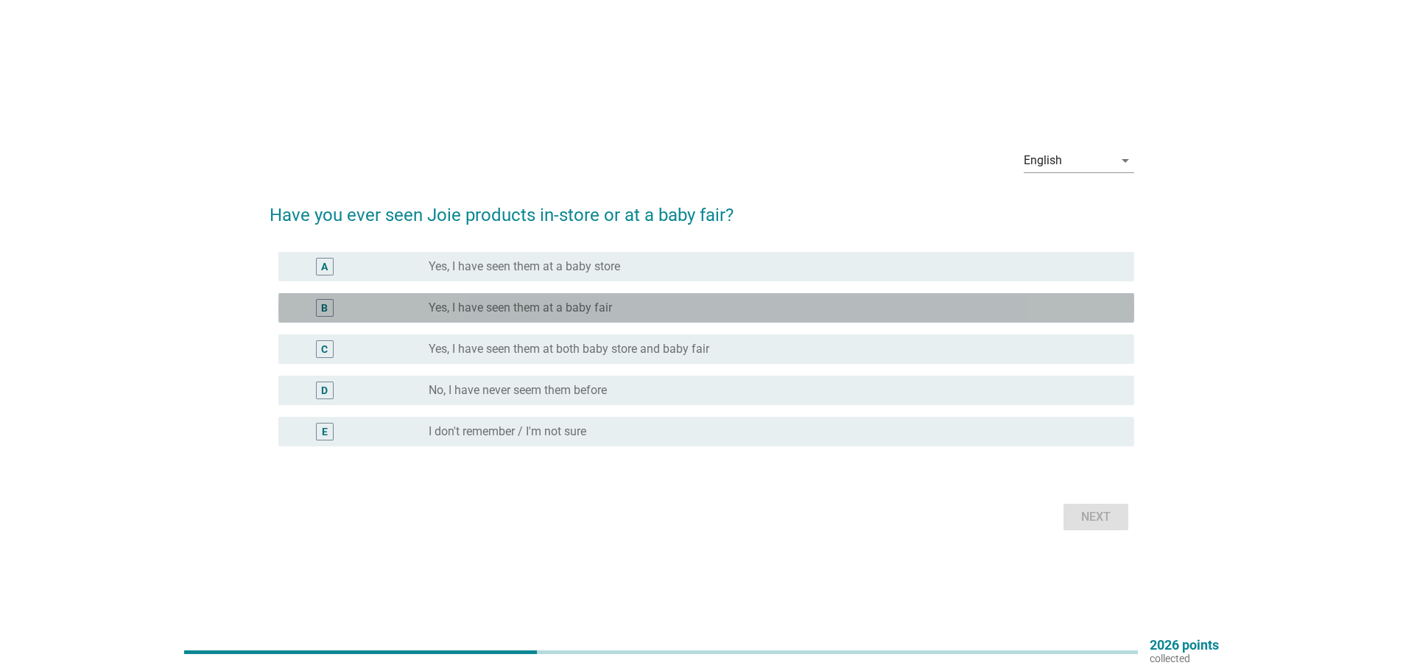
click at [701, 299] on div "radio_button_unchecked Yes, I have seen them at a baby fair" at bounding box center [776, 308] width 694 height 18
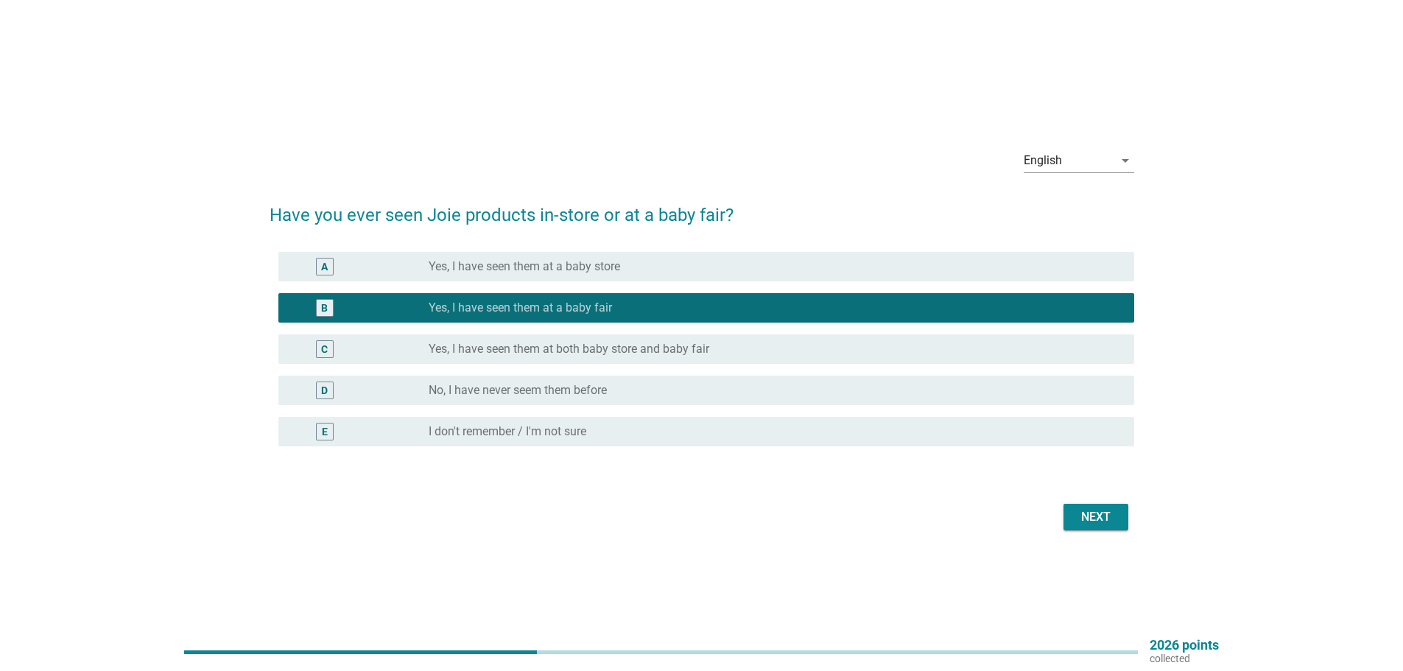
click at [1094, 519] on div "Next" at bounding box center [1095, 517] width 41 height 18
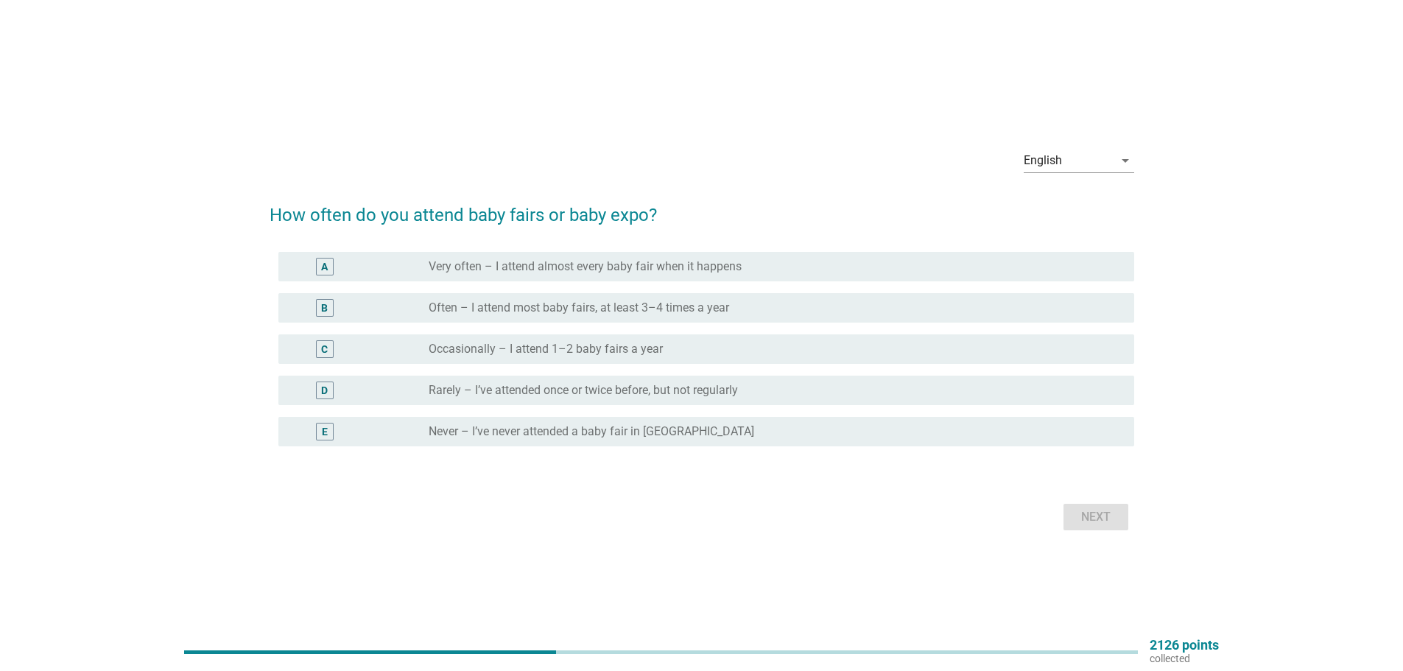
click at [673, 276] on div "A radio_button_unchecked Very often – I attend almost every baby fair when it h…" at bounding box center [706, 266] width 856 height 29
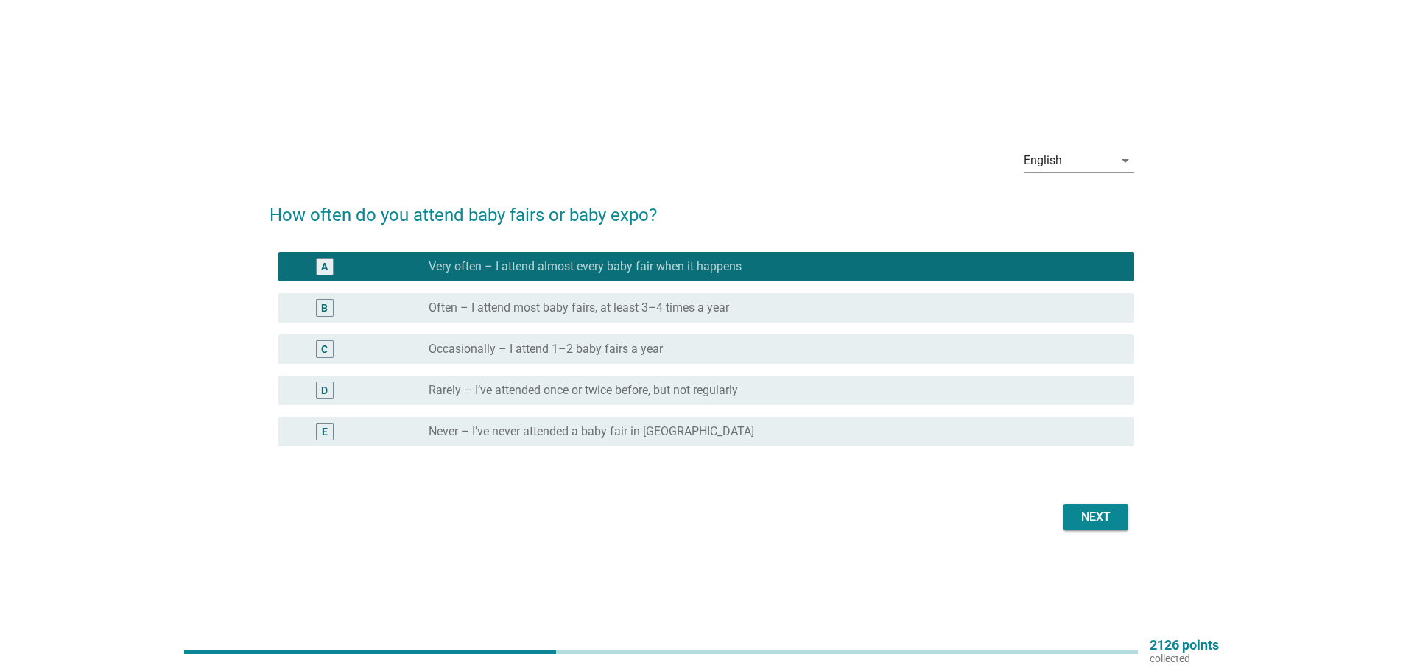
click at [750, 321] on div "B radio_button_unchecked Often – I attend most baby fairs, at least 3–4 times a…" at bounding box center [706, 307] width 856 height 29
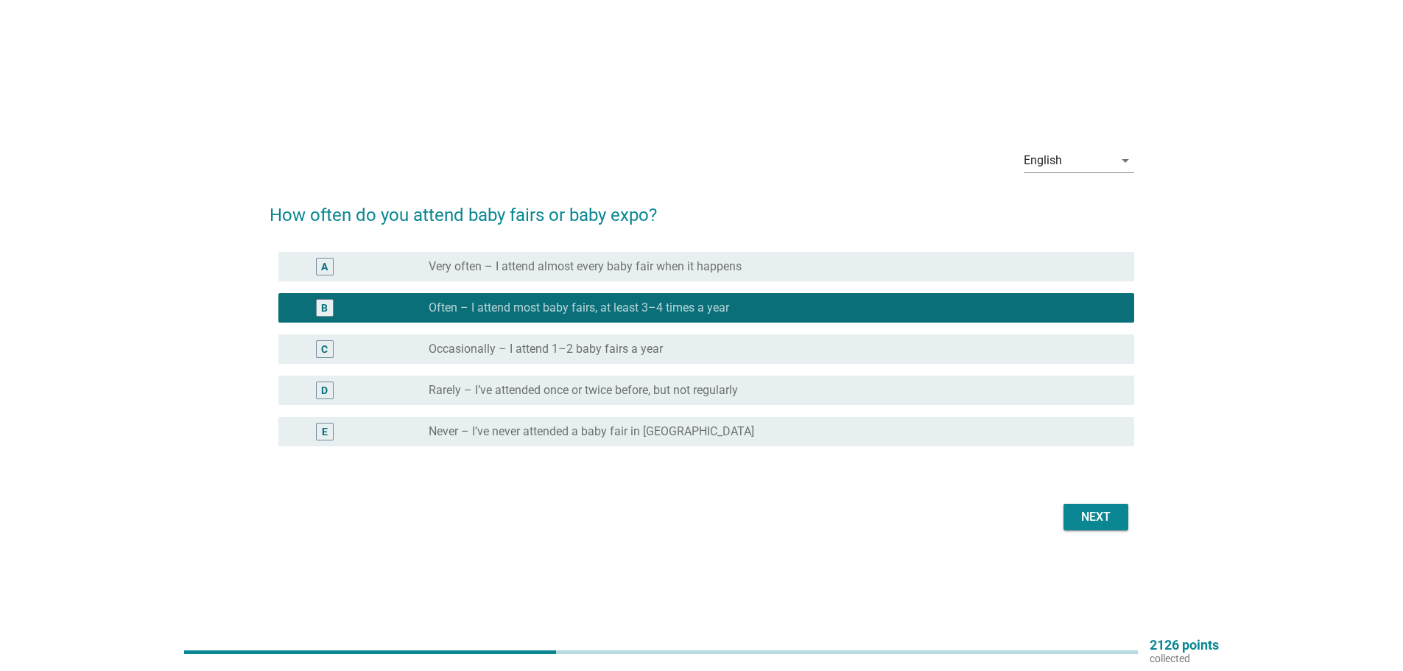
click at [1091, 513] on div "Next" at bounding box center [1095, 517] width 41 height 18
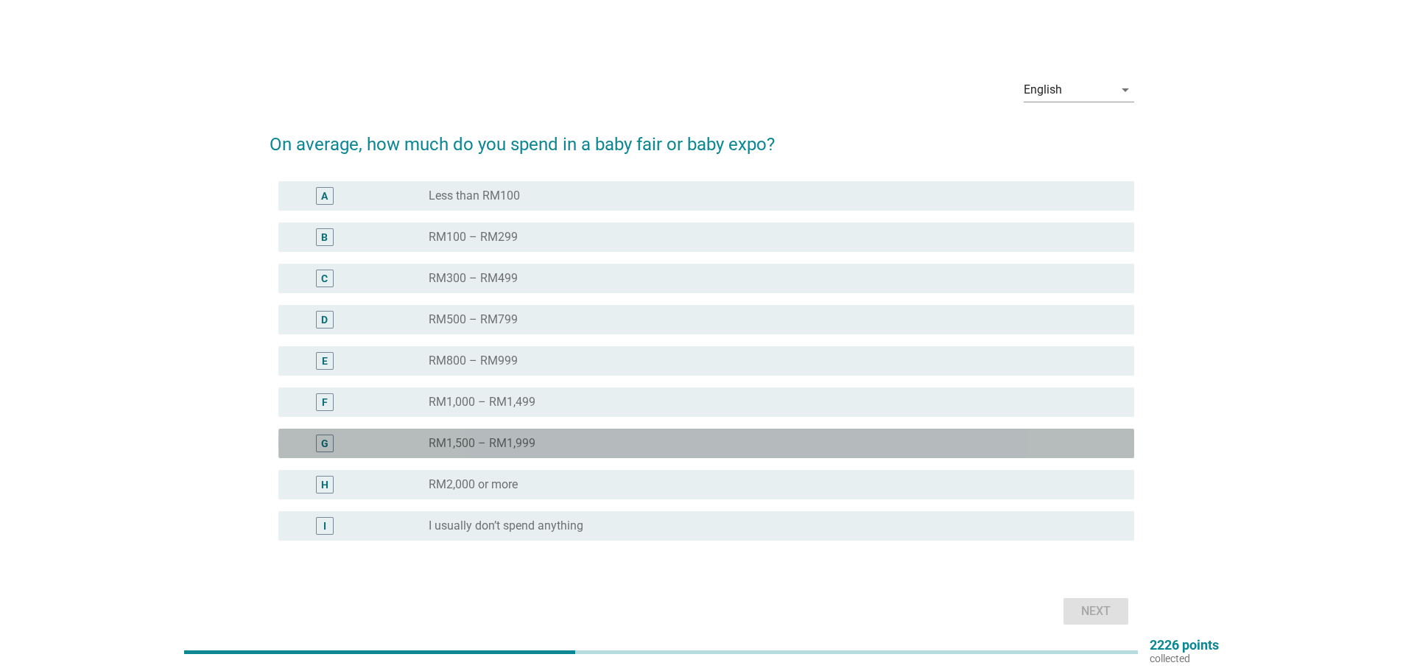
click at [690, 437] on div "radio_button_unchecked RM1,500 – RM1,999" at bounding box center [770, 443] width 682 height 15
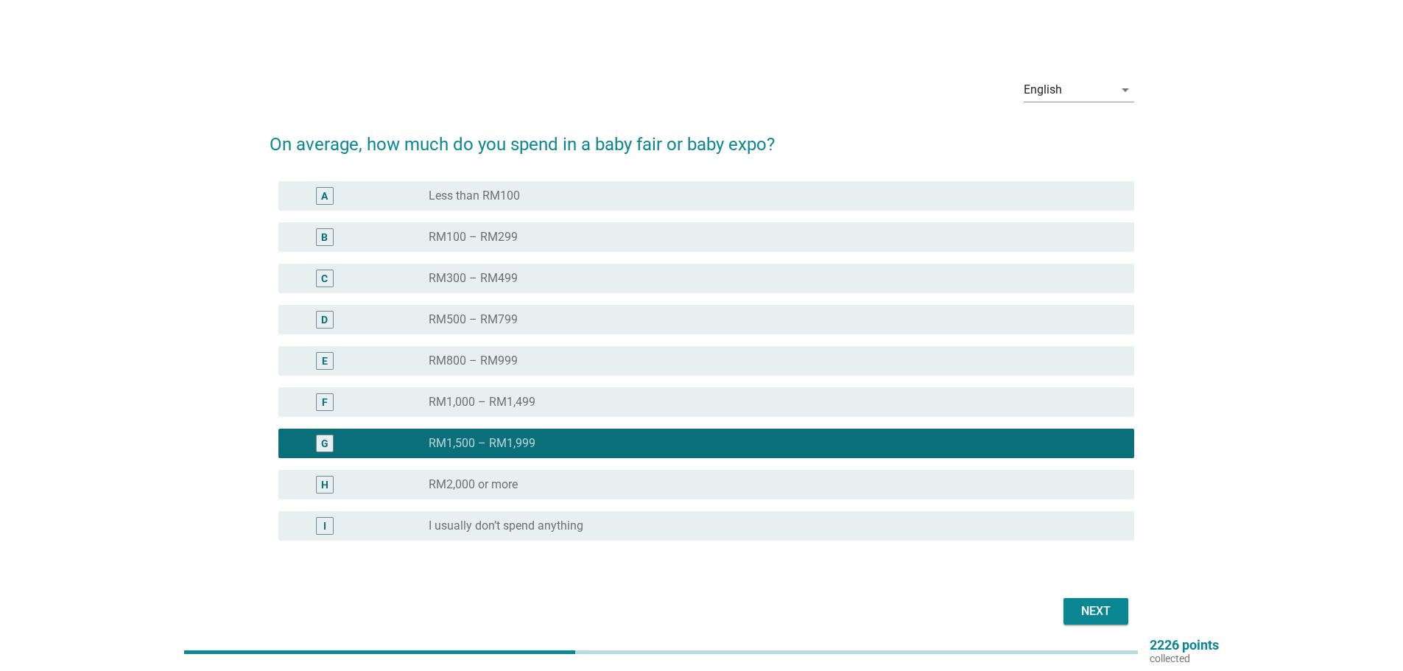
click at [1116, 610] on button "Next" at bounding box center [1095, 611] width 65 height 27
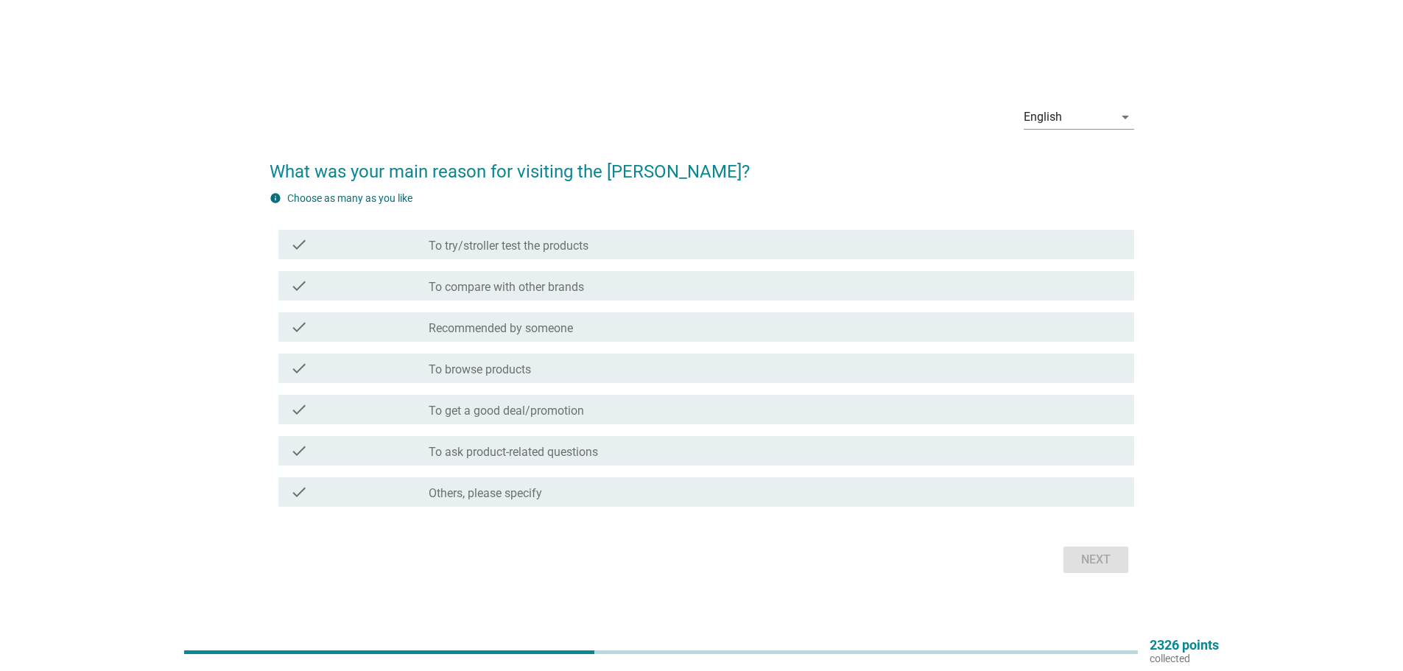
click at [606, 337] on div "check check_box_outline_blank Recommended by someone" at bounding box center [706, 326] width 856 height 29
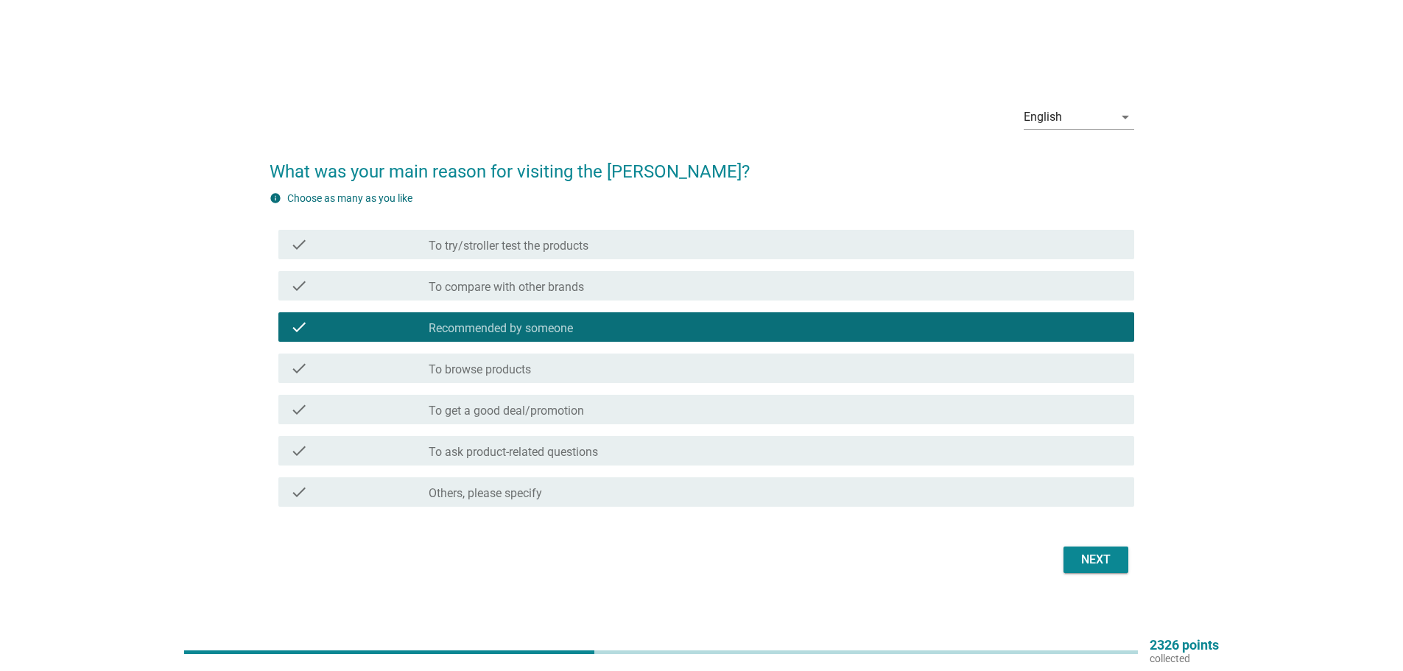
click at [610, 366] on div "check_box_outline_blank To browse products" at bounding box center [776, 368] width 694 height 18
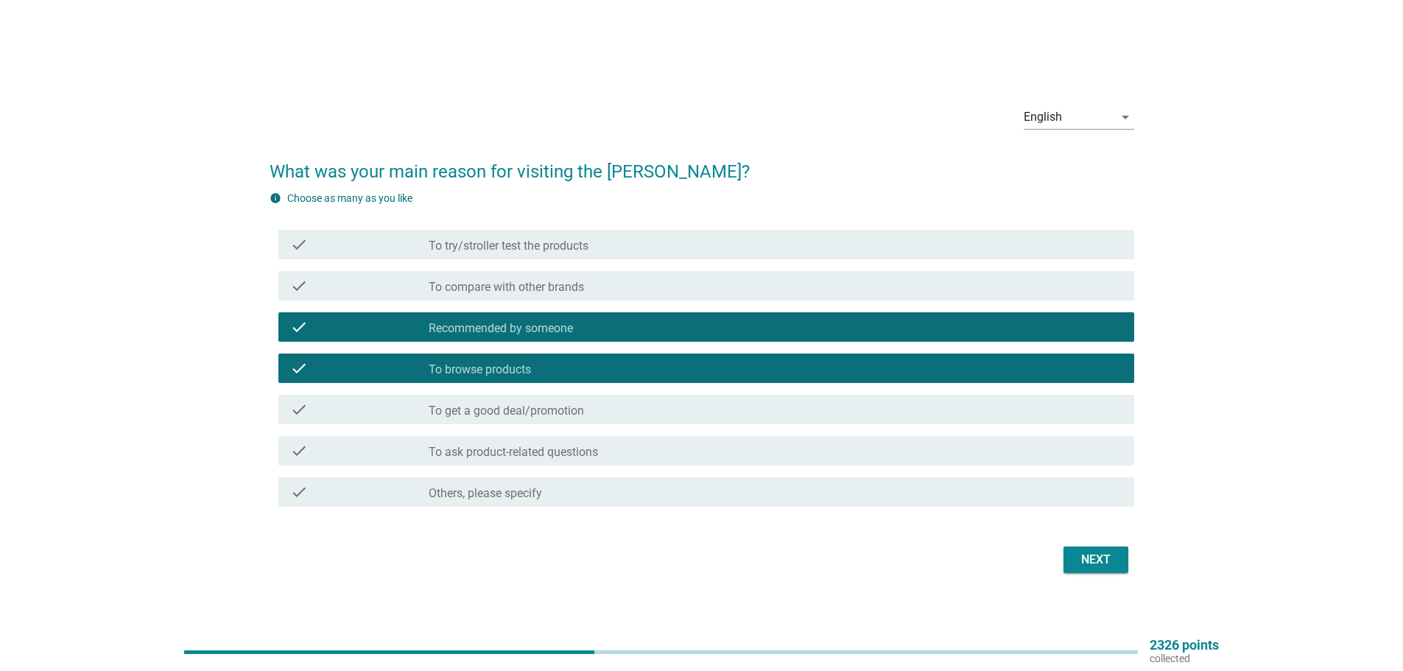
click at [625, 406] on div "check_box_outline_blank To get a good deal/promotion" at bounding box center [776, 410] width 694 height 18
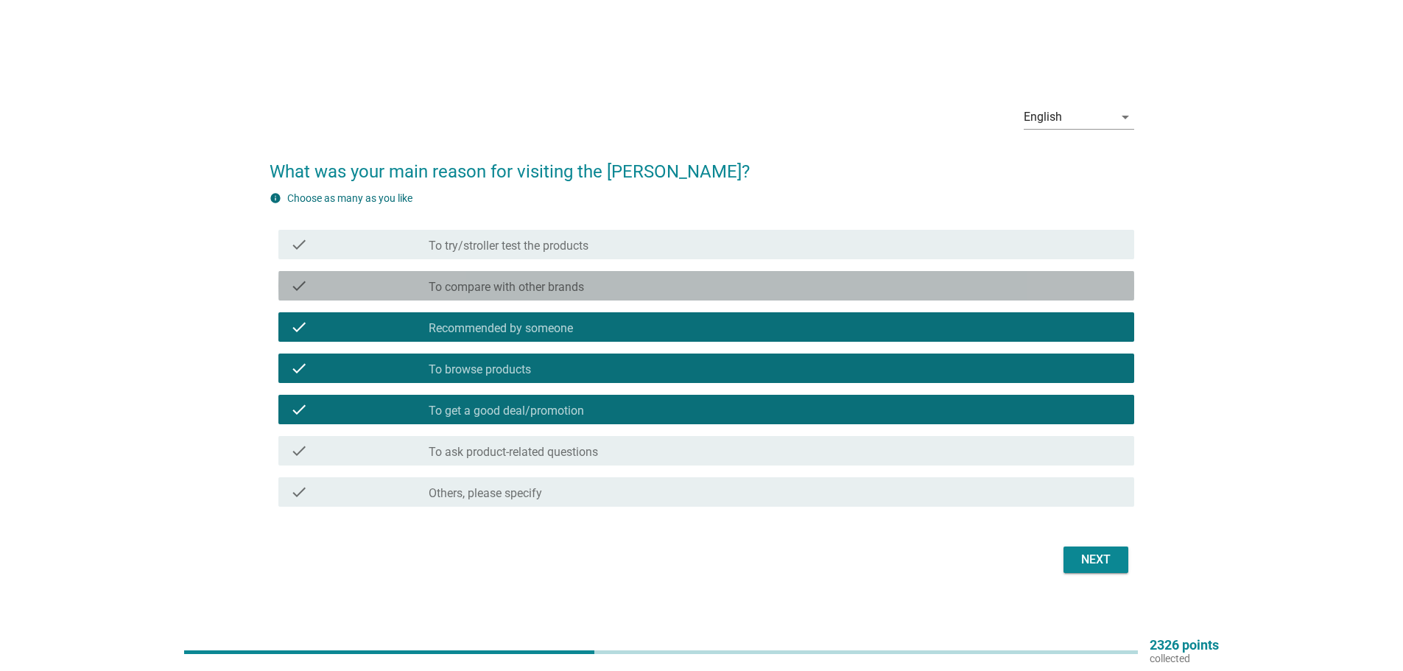
click at [639, 286] on div "check_box_outline_blank To compare with other brands" at bounding box center [776, 286] width 694 height 18
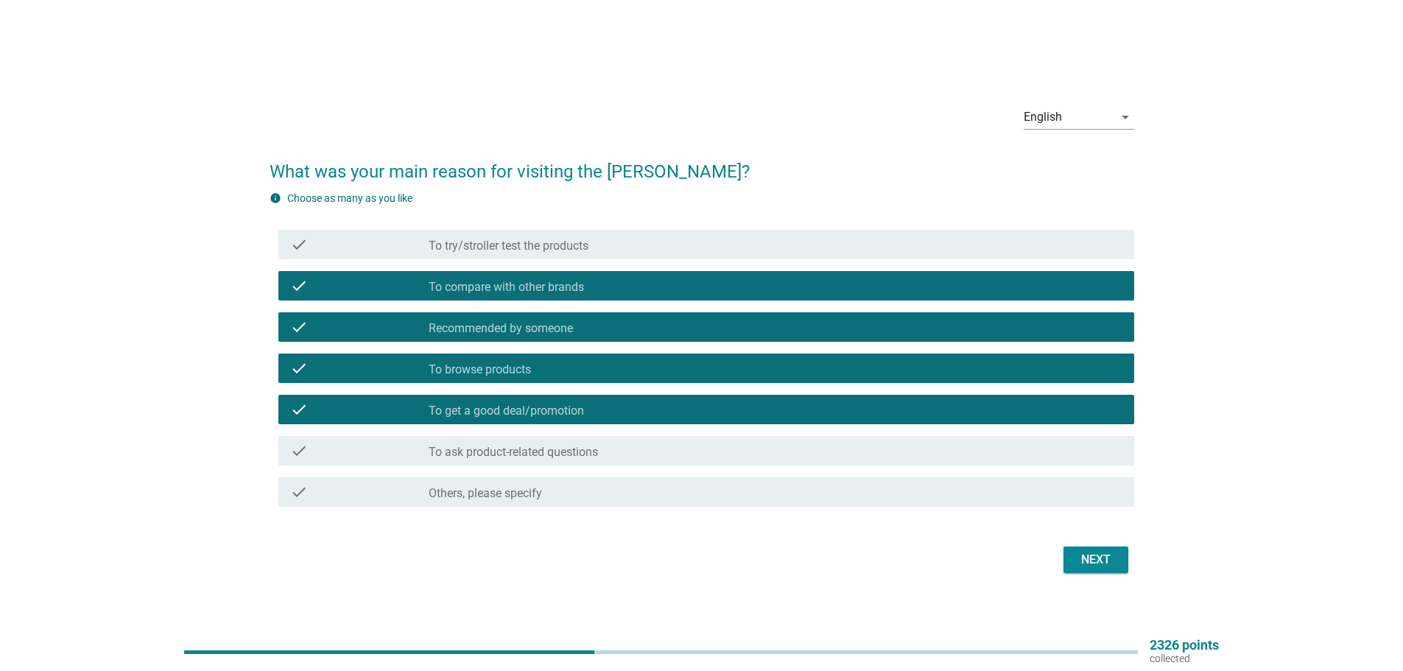
click at [664, 236] on div "check_box_outline_blank To try/stroller test the products" at bounding box center [776, 245] width 694 height 18
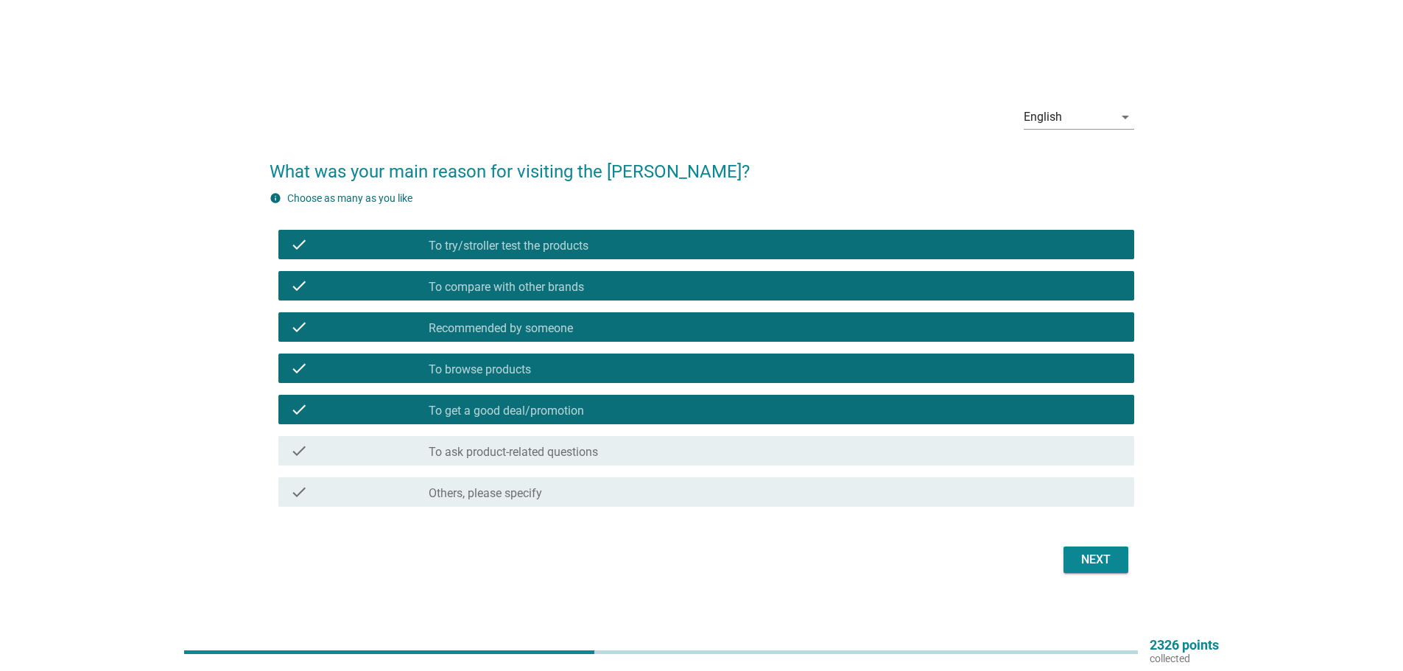
click at [1104, 565] on div "Next" at bounding box center [1095, 560] width 41 height 18
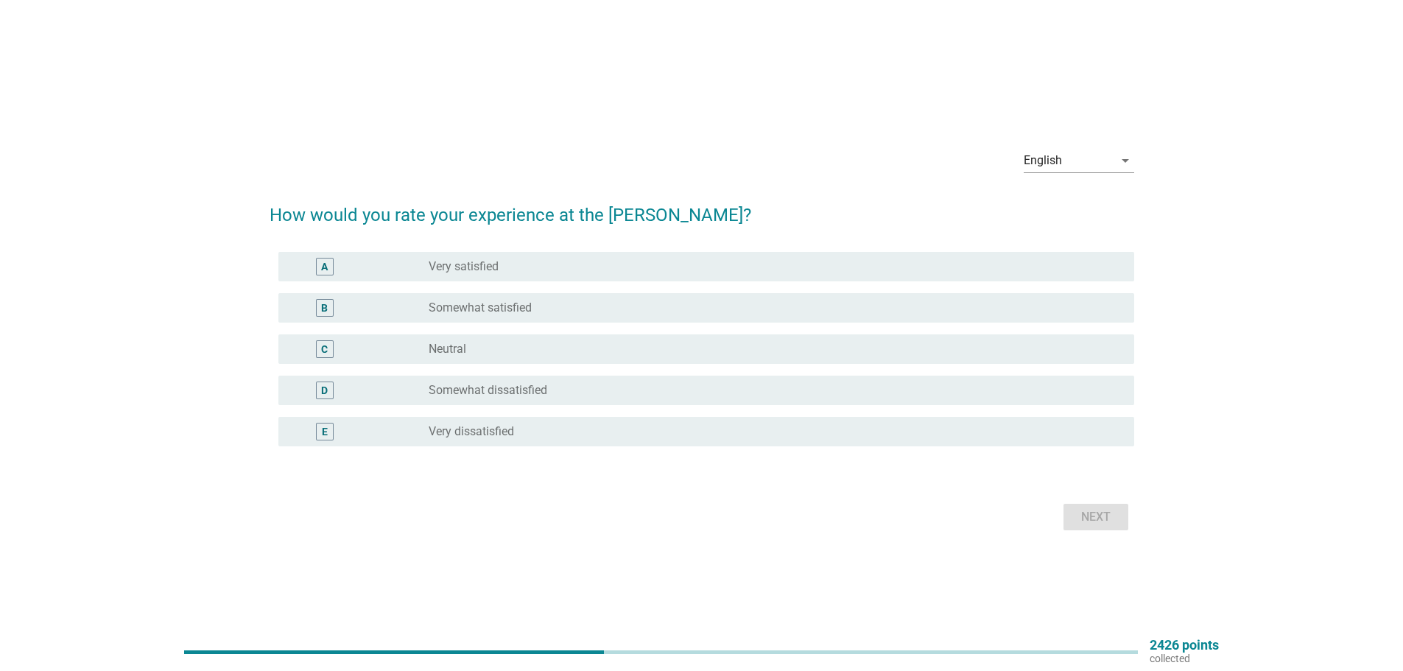
click at [569, 434] on div "radio_button_unchecked Very dissatisfied" at bounding box center [770, 431] width 682 height 15
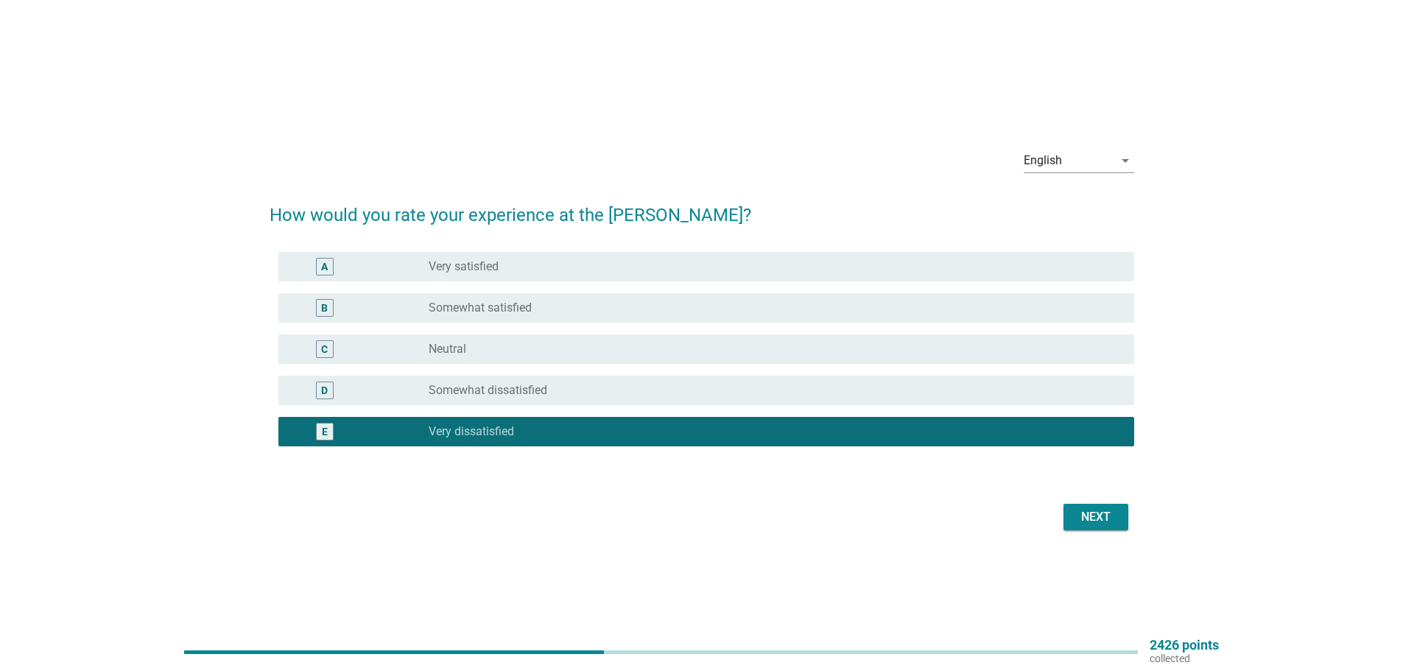
click at [634, 297] on div "B radio_button_unchecked Somewhat satisfied" at bounding box center [706, 307] width 856 height 29
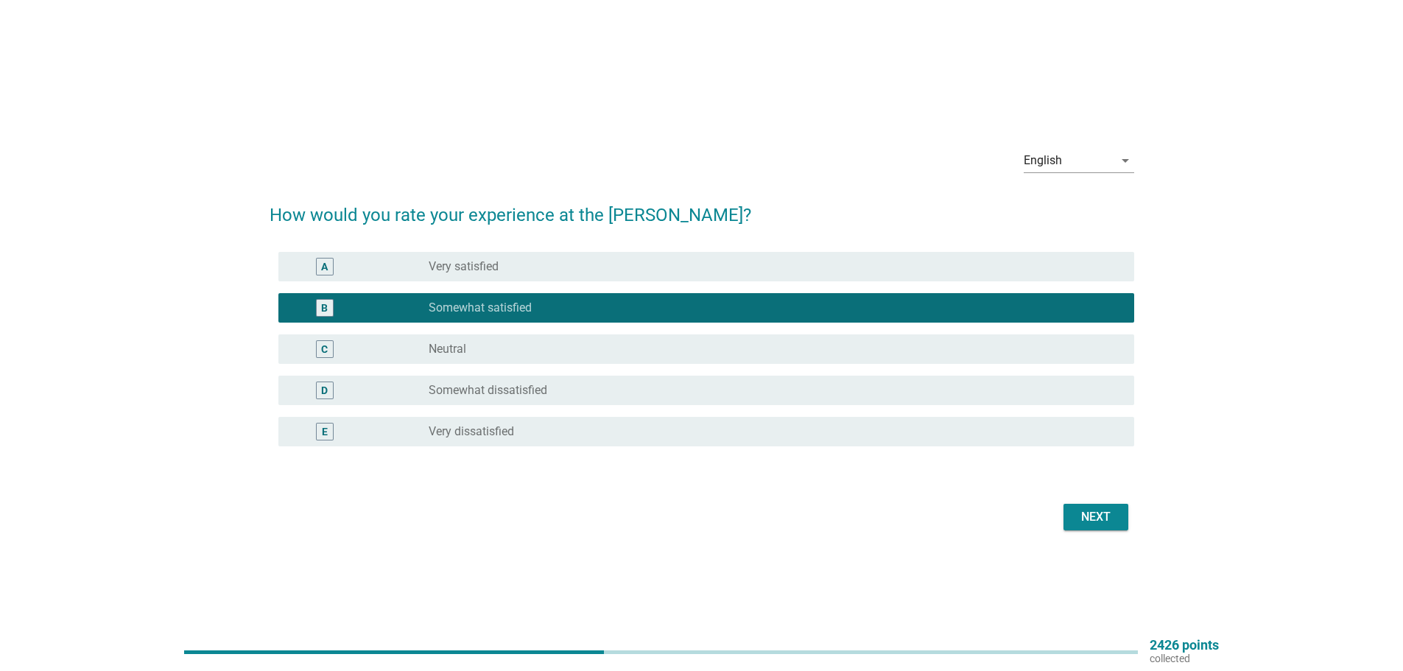
click at [1097, 517] on div "Next" at bounding box center [1095, 517] width 41 height 18
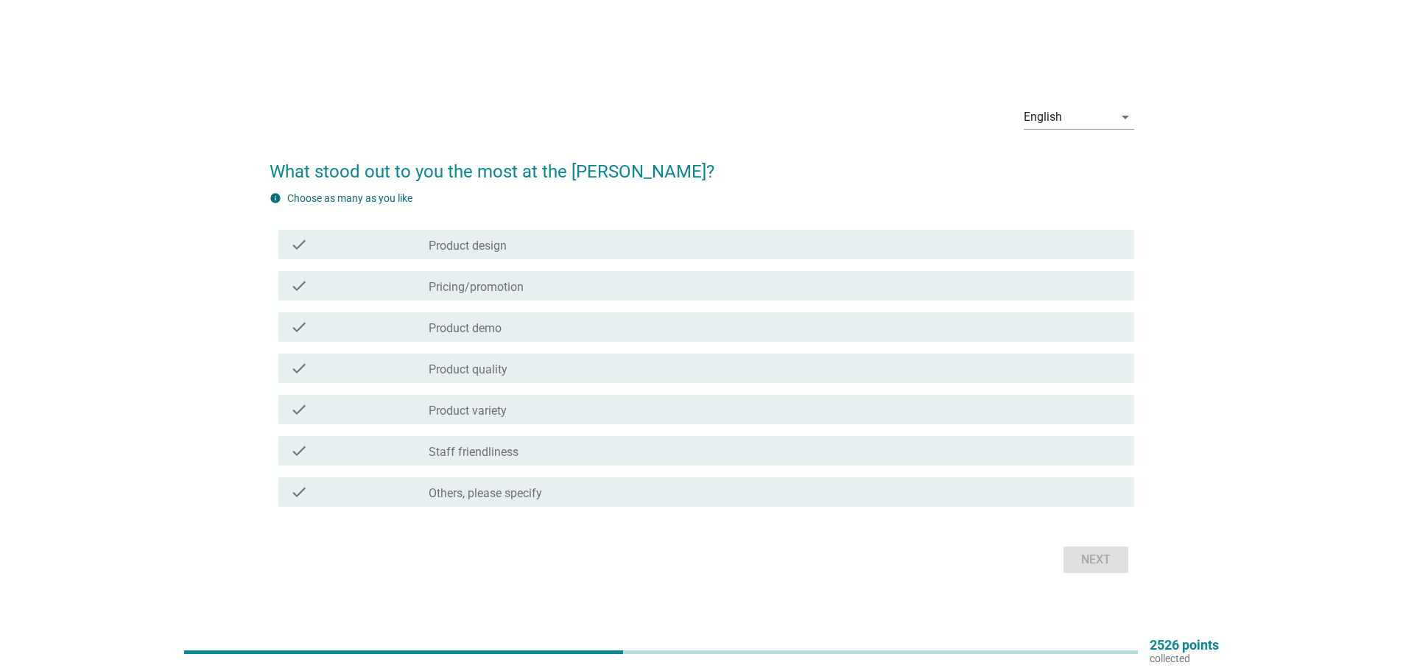
click at [643, 303] on div "check check_box_outline_blank Pricing/promotion" at bounding box center [702, 285] width 865 height 41
click at [661, 248] on div "check_box_outline_blank Product design" at bounding box center [776, 245] width 694 height 18
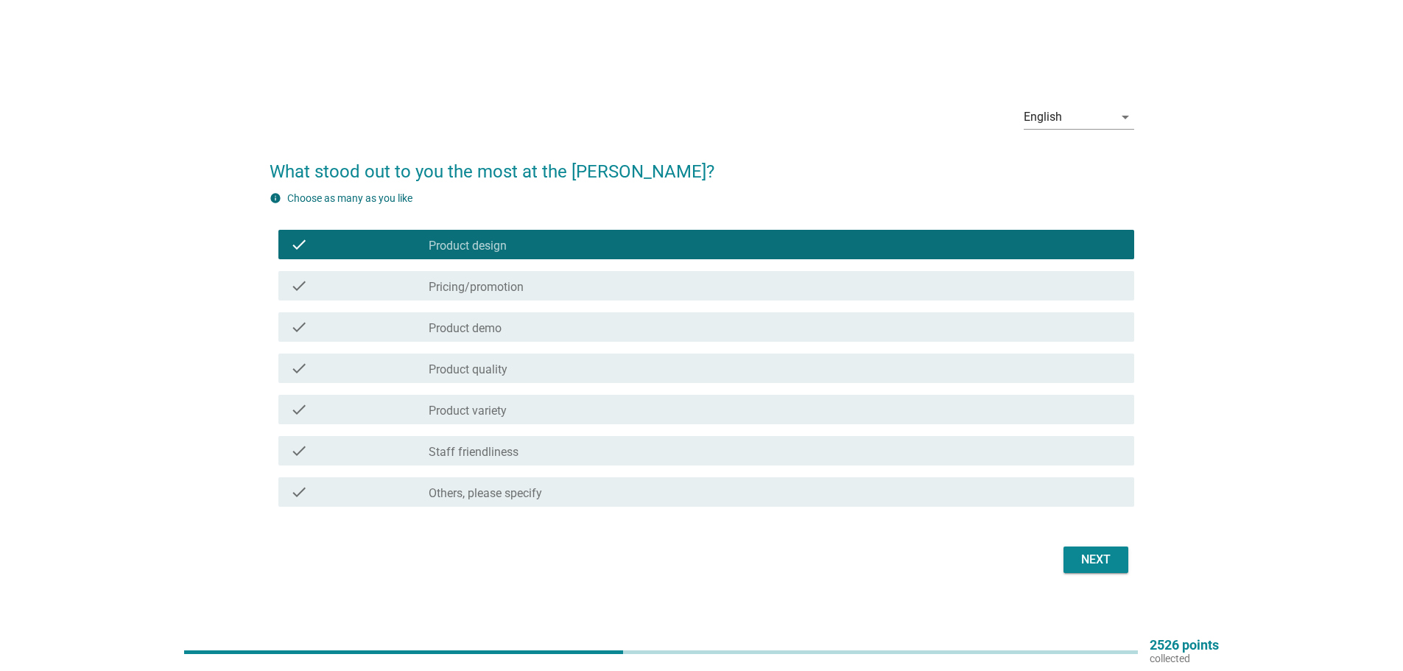
click at [643, 307] on div "check check_box_outline_blank Product demo" at bounding box center [702, 326] width 865 height 41
click at [642, 340] on div "check check_box_outline_blank Product demo" at bounding box center [706, 326] width 856 height 29
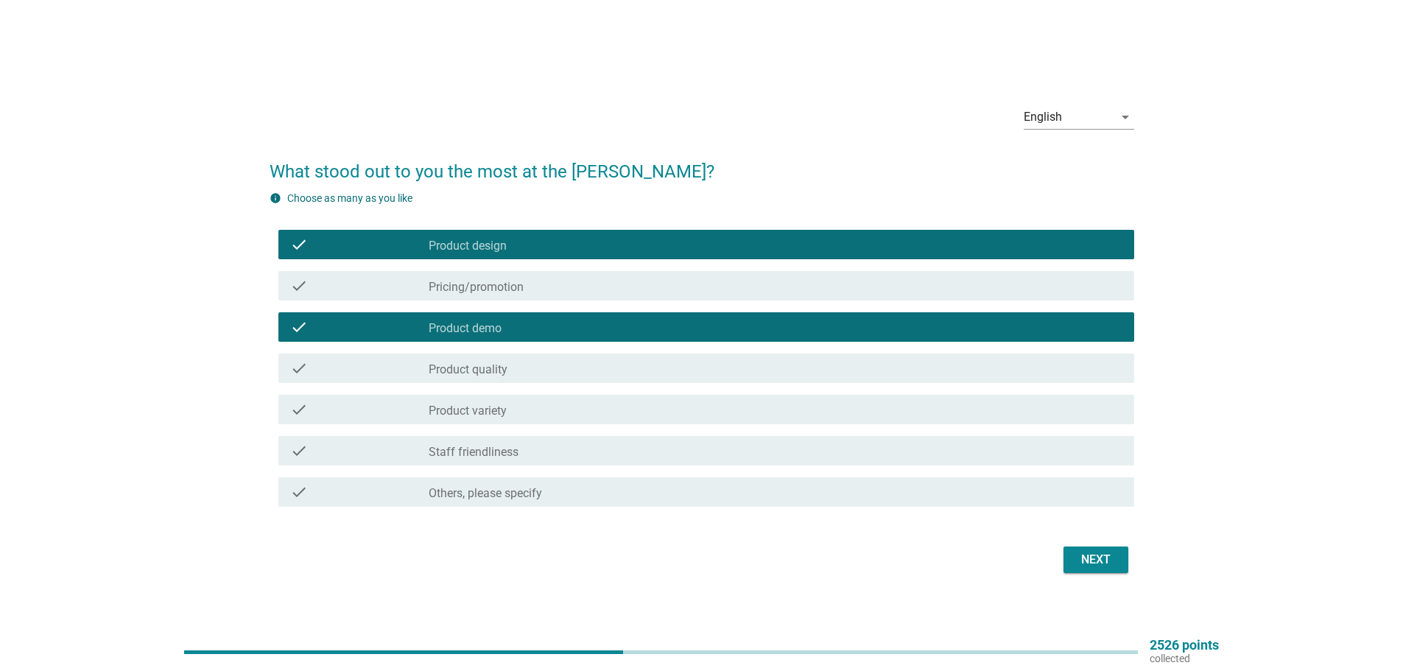
click at [643, 362] on div "check_box_outline_blank Product quality" at bounding box center [776, 368] width 694 height 18
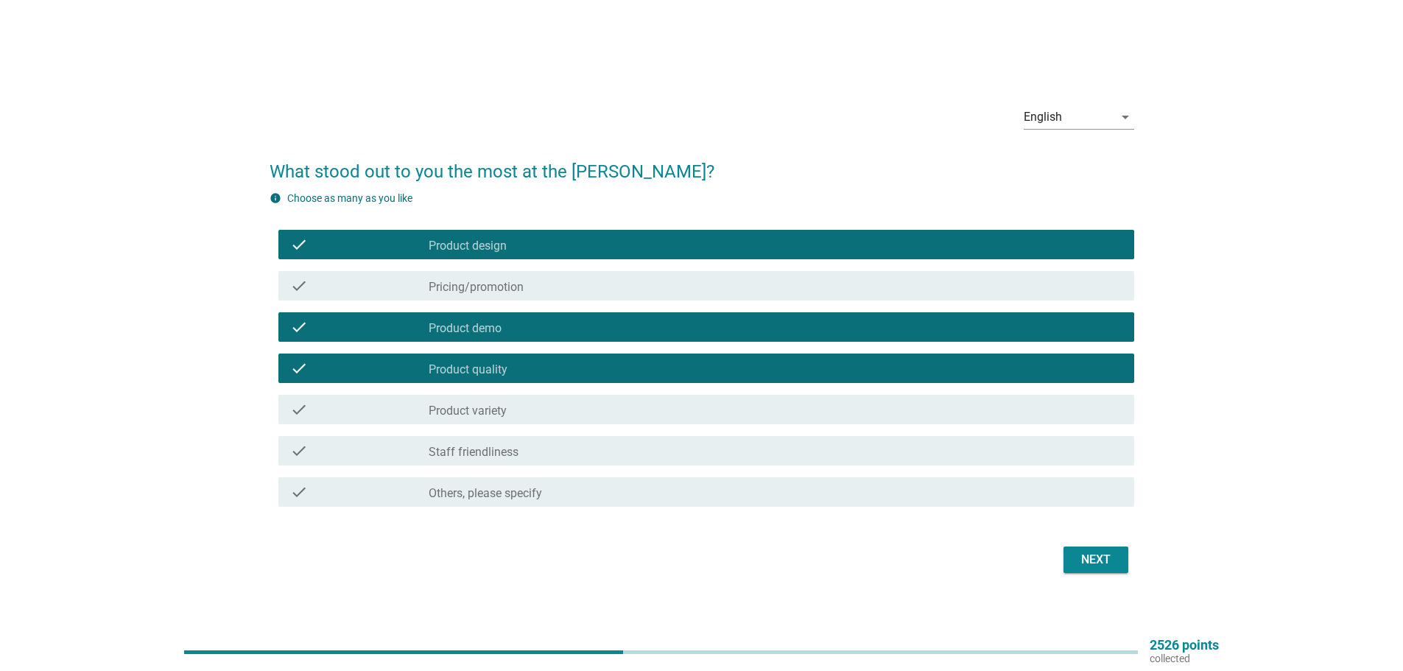
click at [658, 421] on div "check check_box_outline_blank Product variety" at bounding box center [706, 409] width 856 height 29
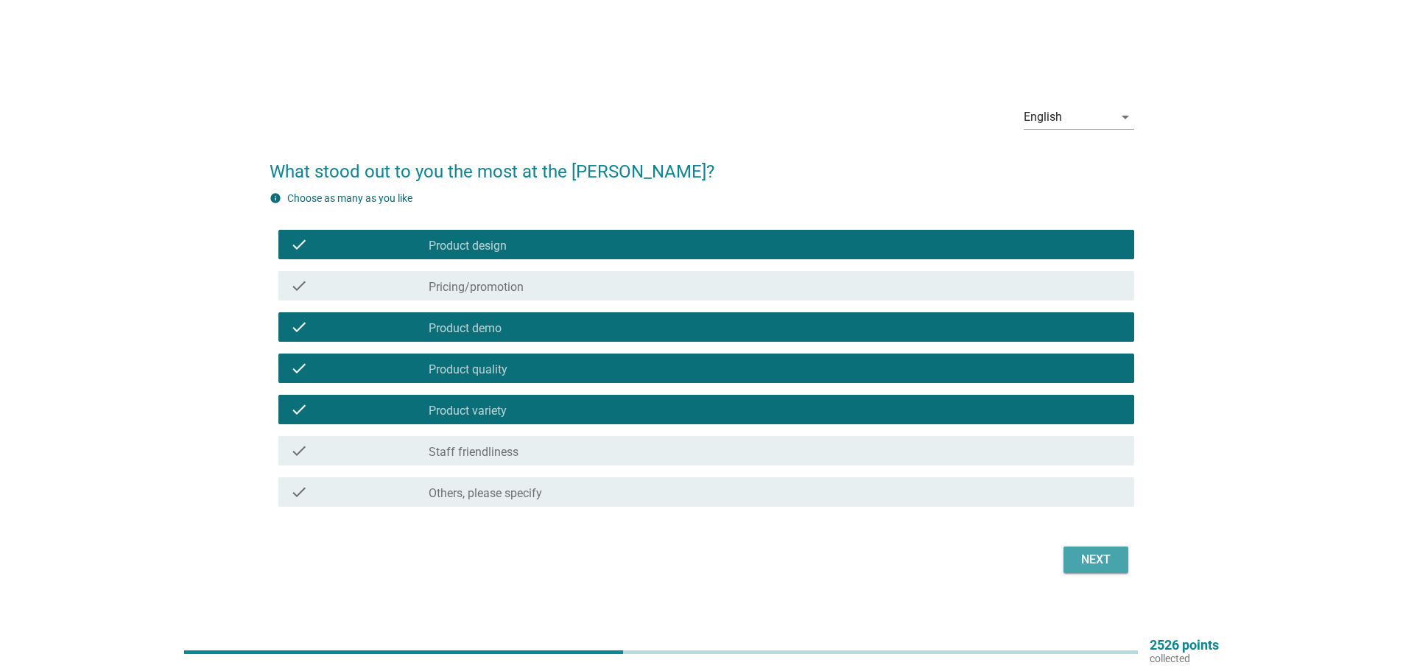
click at [1111, 555] on div "Next" at bounding box center [1095, 560] width 41 height 18
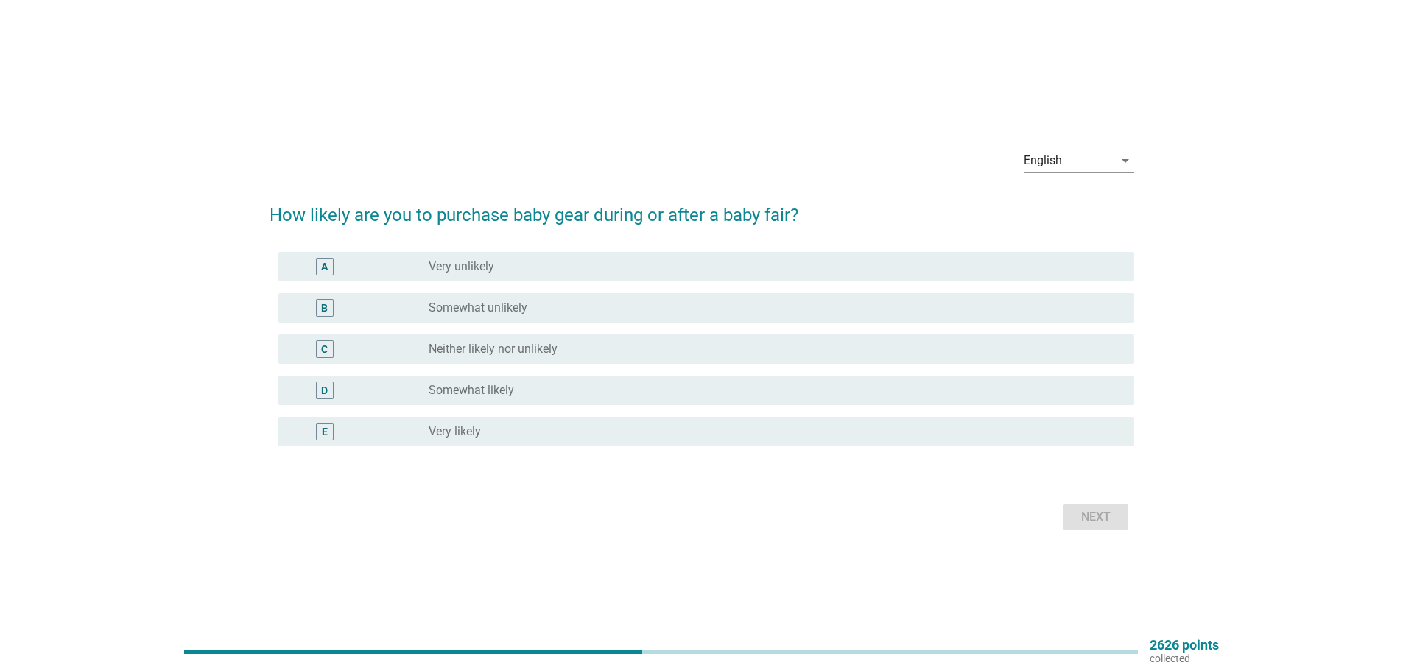
click at [658, 409] on div "D radio_button_unchecked Somewhat likely" at bounding box center [702, 390] width 865 height 41
click at [619, 425] on div "radio_button_unchecked Very likely" at bounding box center [770, 431] width 682 height 15
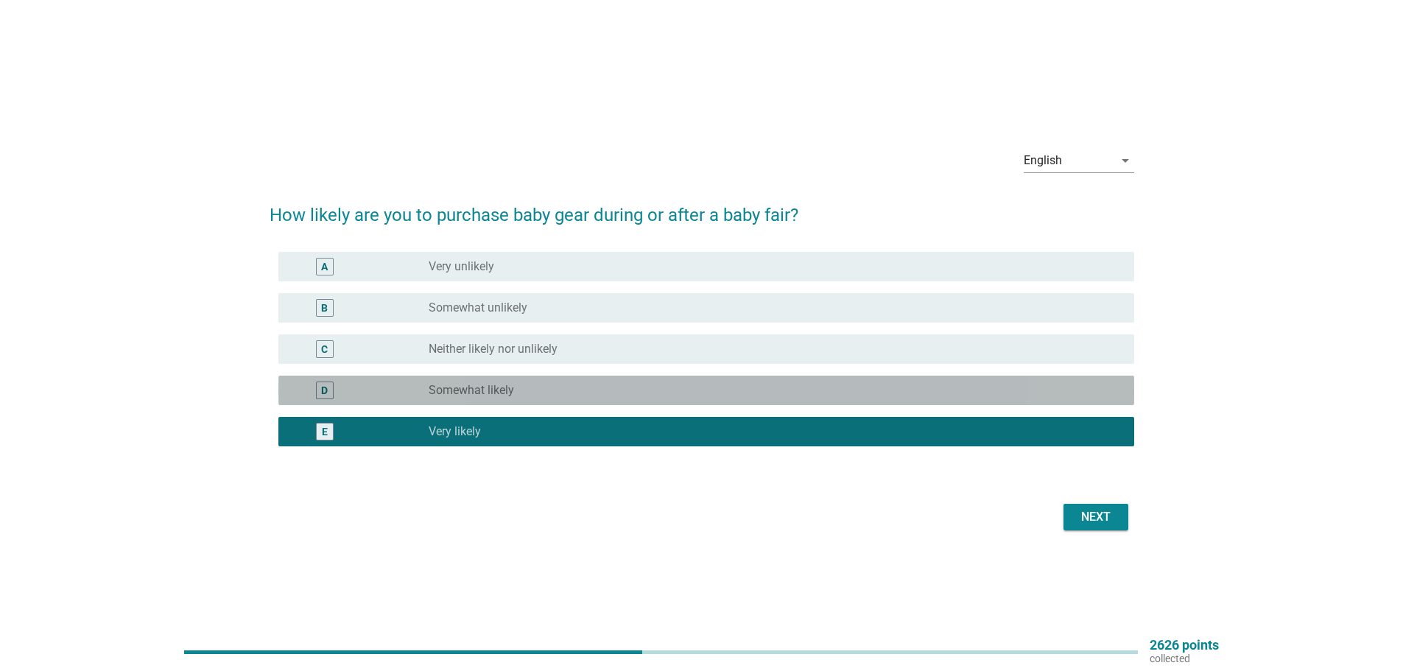
click at [1056, 381] on div "radio_button_unchecked Somewhat likely" at bounding box center [776, 390] width 694 height 18
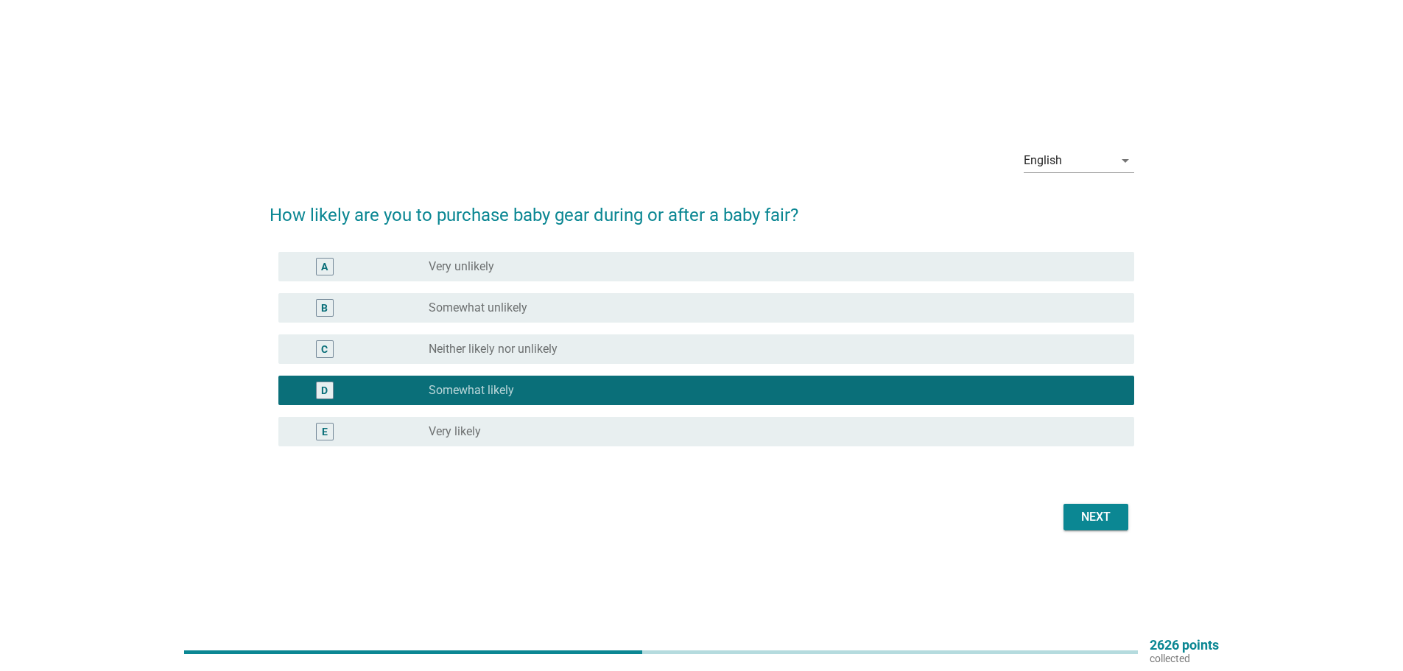
click at [1113, 510] on div "Next" at bounding box center [1095, 517] width 41 height 18
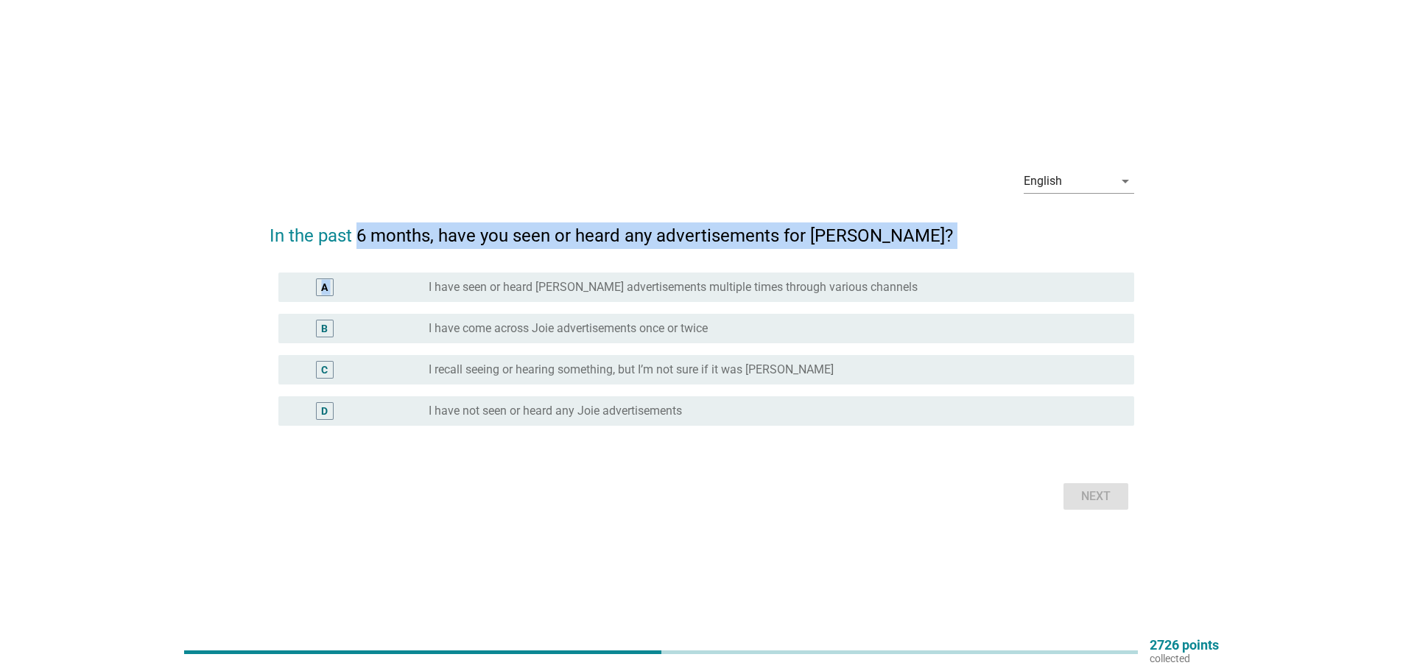
drag, startPoint x: 361, startPoint y: 242, endPoint x: 803, endPoint y: 252, distance: 442.7
click at [803, 252] on form "In the past 6 months, have you seen or heard any advertisements for [PERSON_NAM…" at bounding box center [702, 361] width 865 height 306
click at [802, 236] on h2 "In the past 6 months, have you seen or heard any advertisements for [PERSON_NAM…" at bounding box center [702, 228] width 865 height 41
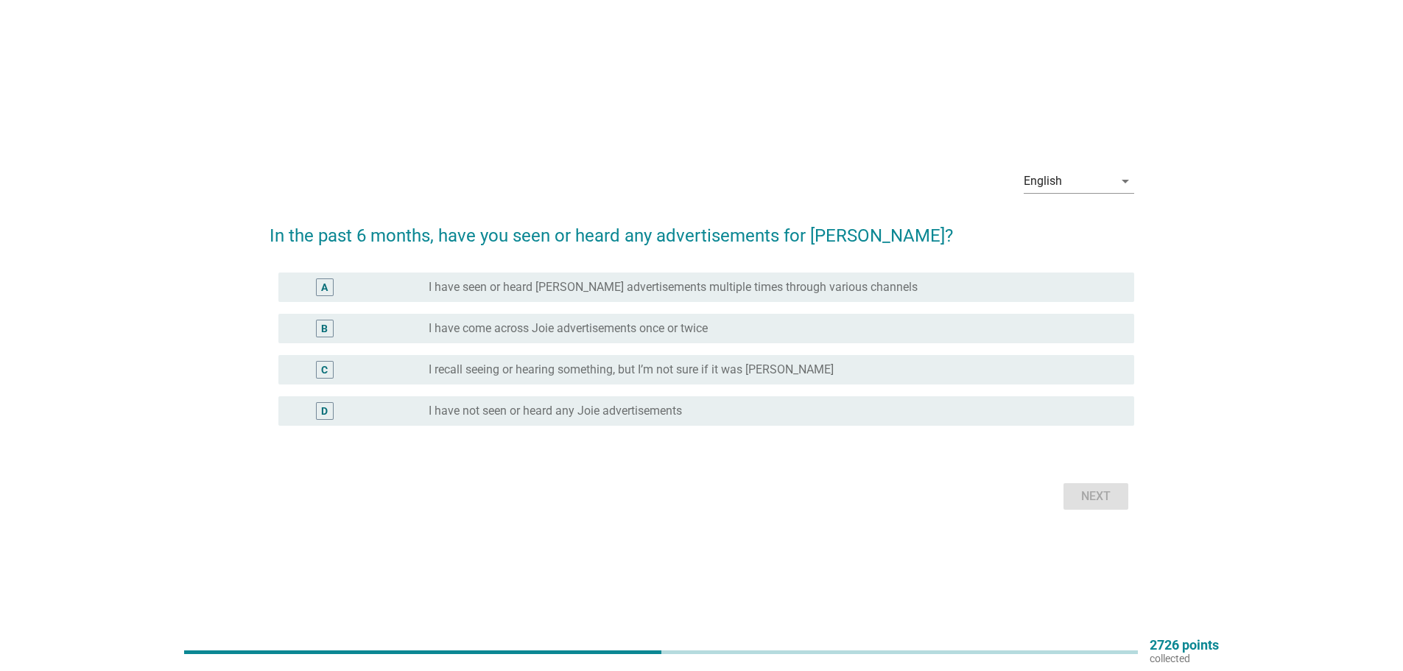
click at [618, 323] on label "I have come across Joie advertisements once or twice" at bounding box center [568, 328] width 279 height 15
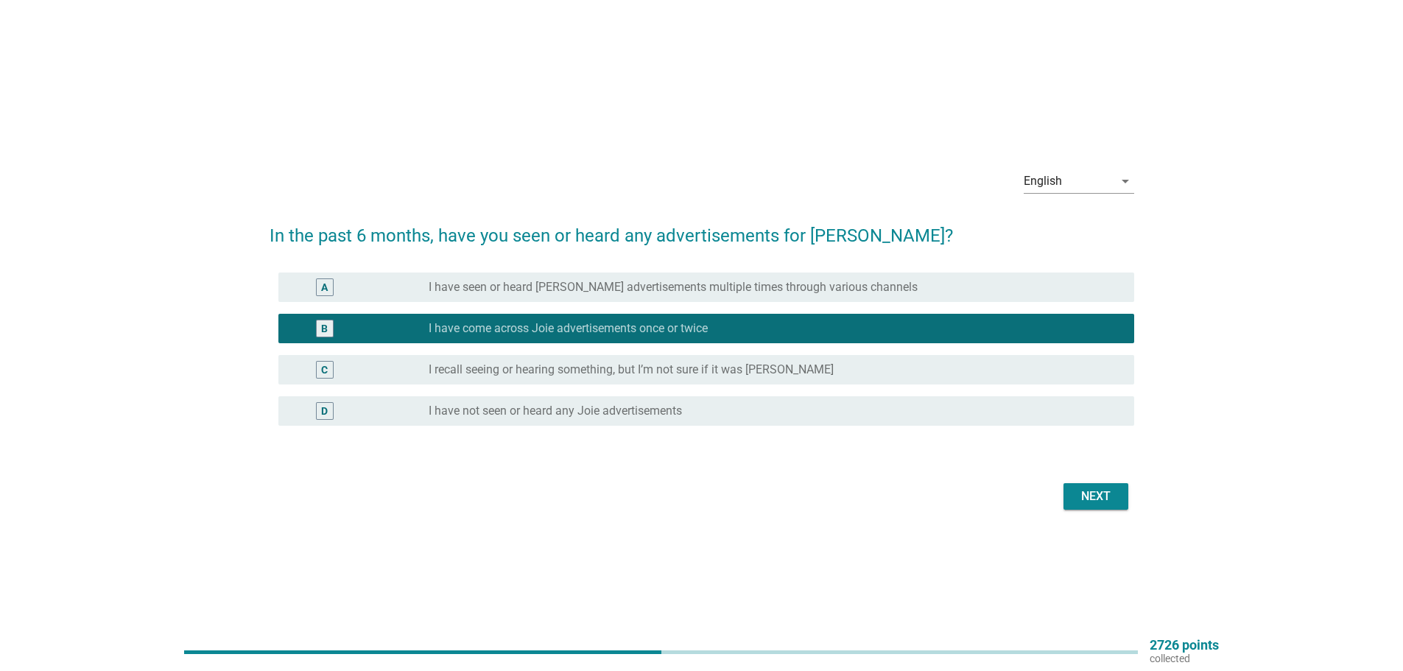
click at [1080, 504] on div "Next" at bounding box center [1095, 497] width 41 height 18
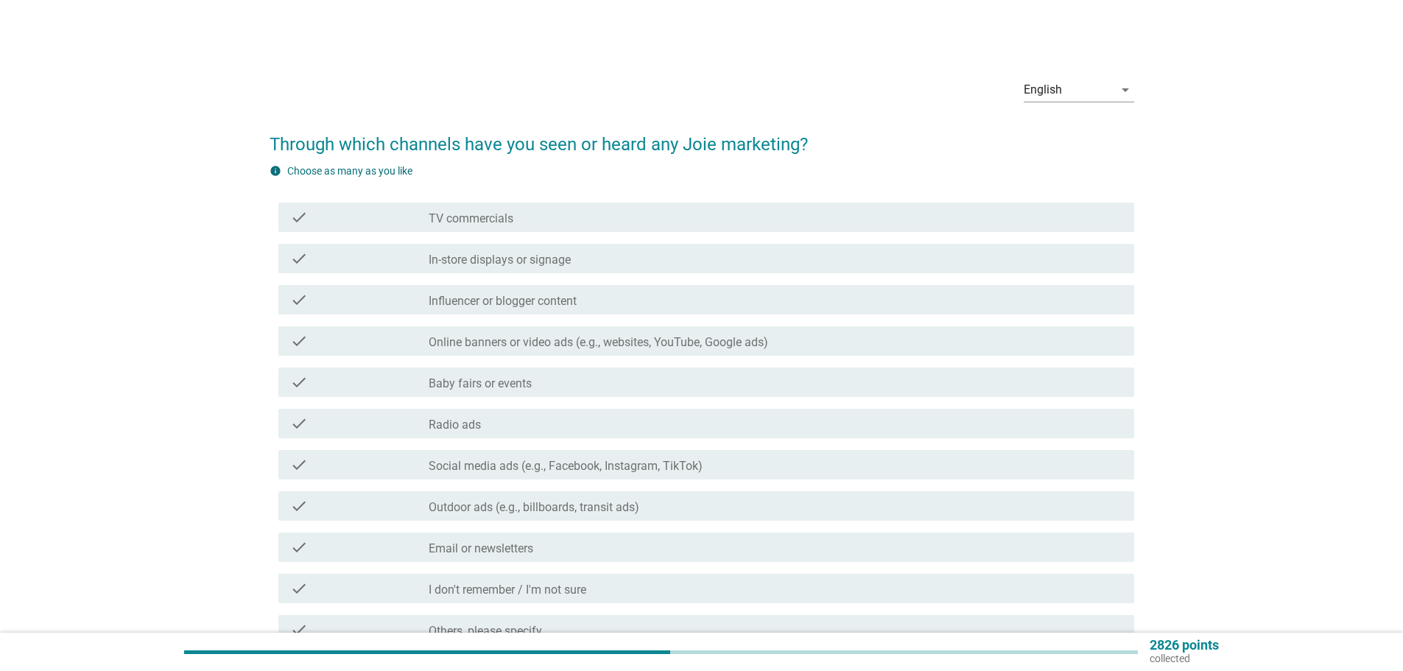
scroll to position [74, 0]
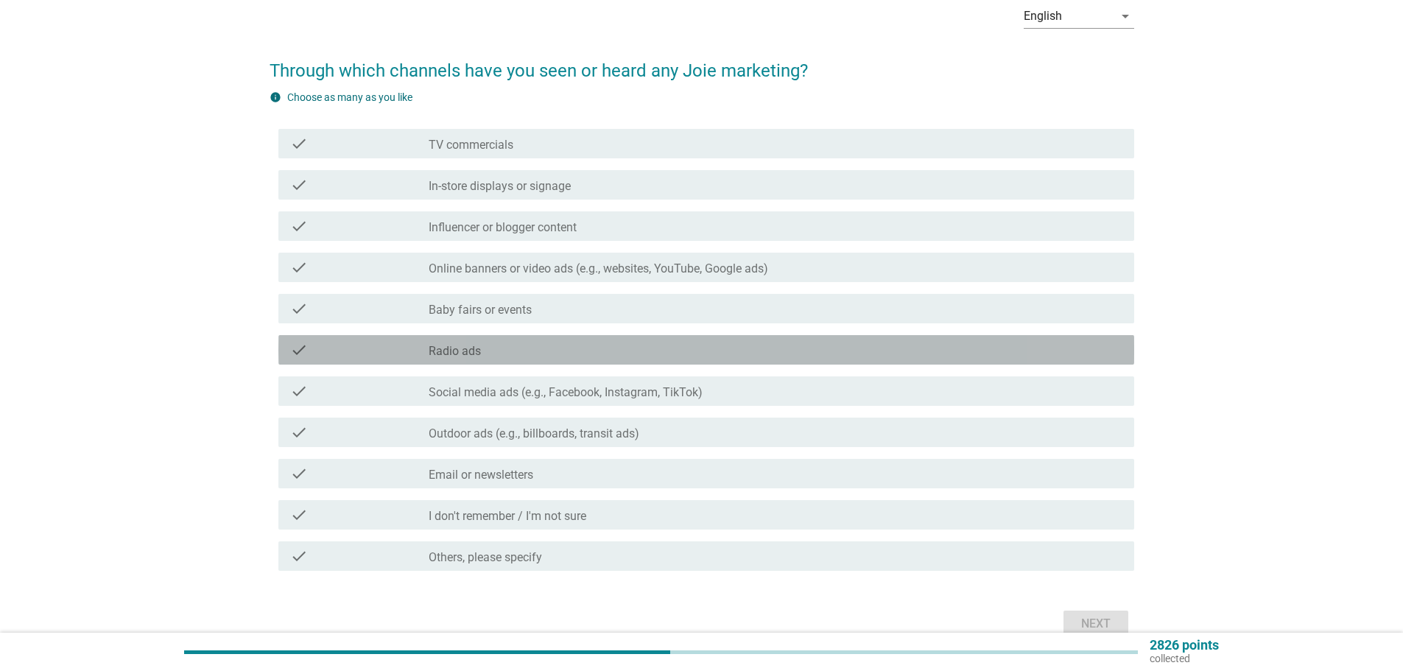
click at [540, 338] on div "check check_box_outline_blank Radio ads" at bounding box center [706, 349] width 856 height 29
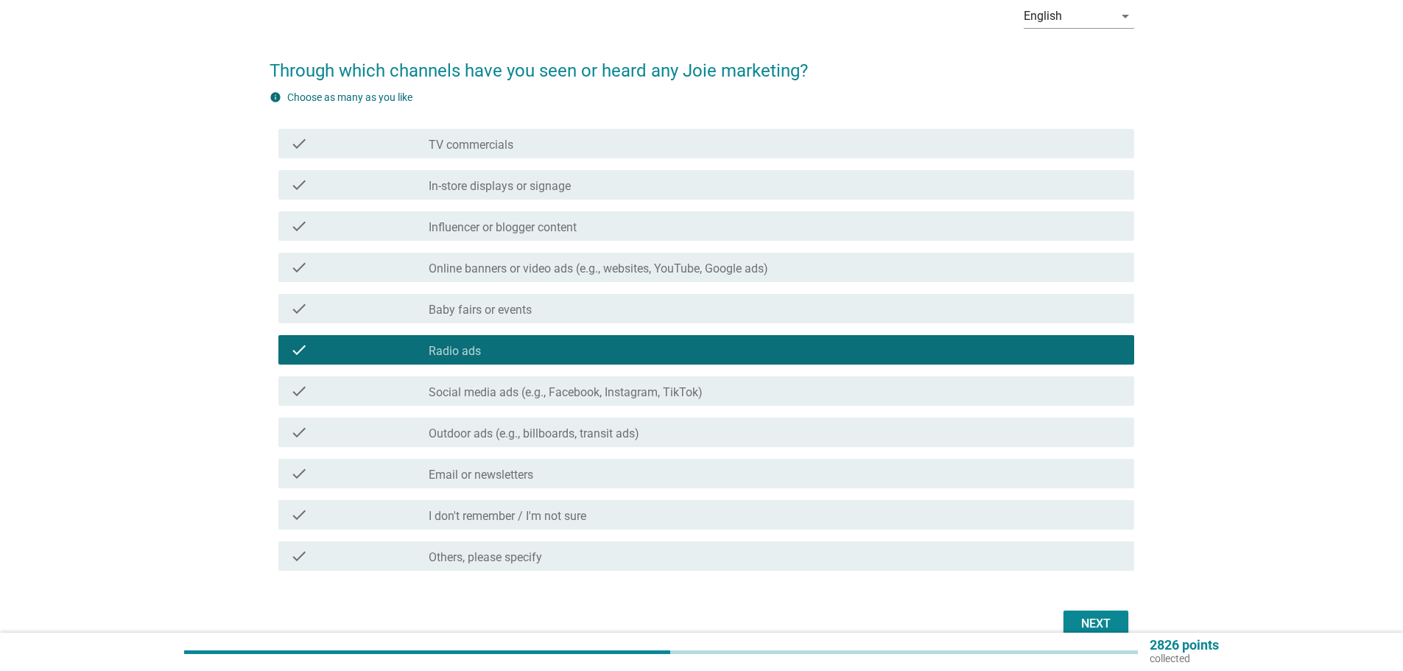
click at [558, 297] on div "check check_box_outline_blank Baby fairs or events" at bounding box center [706, 308] width 856 height 29
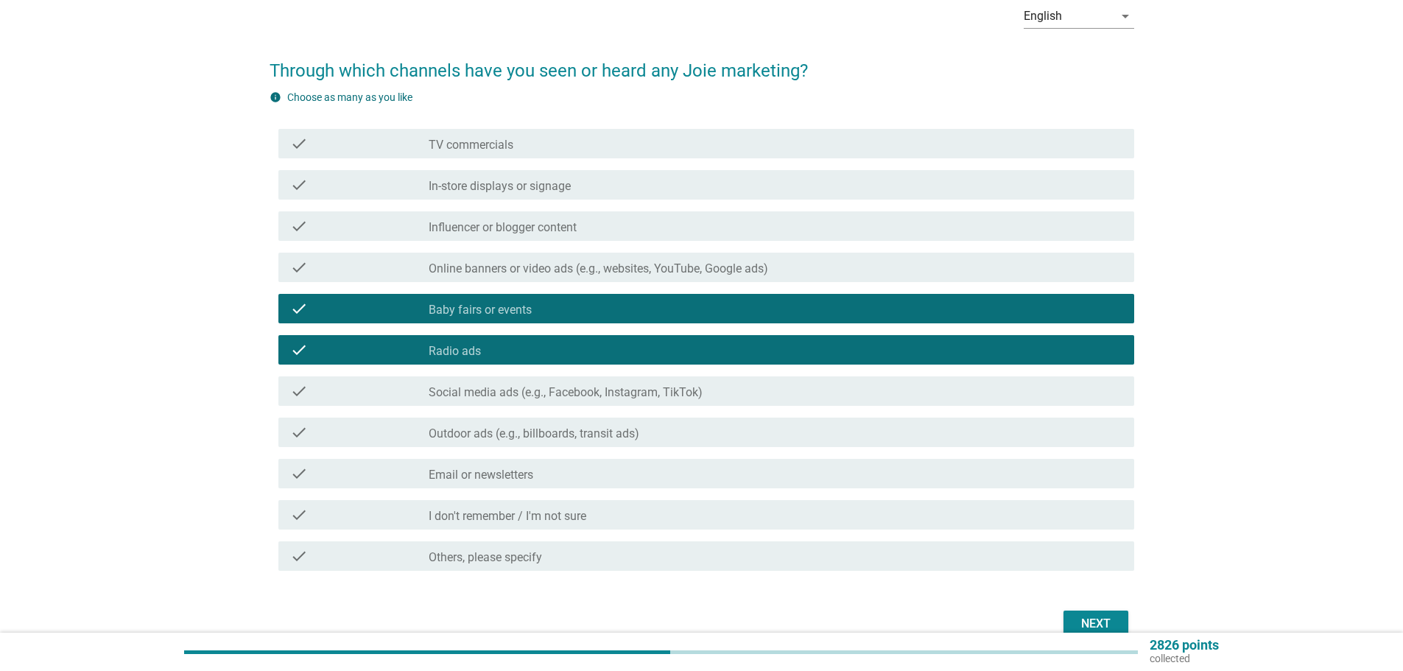
click at [1070, 627] on button "Next" at bounding box center [1095, 624] width 65 height 27
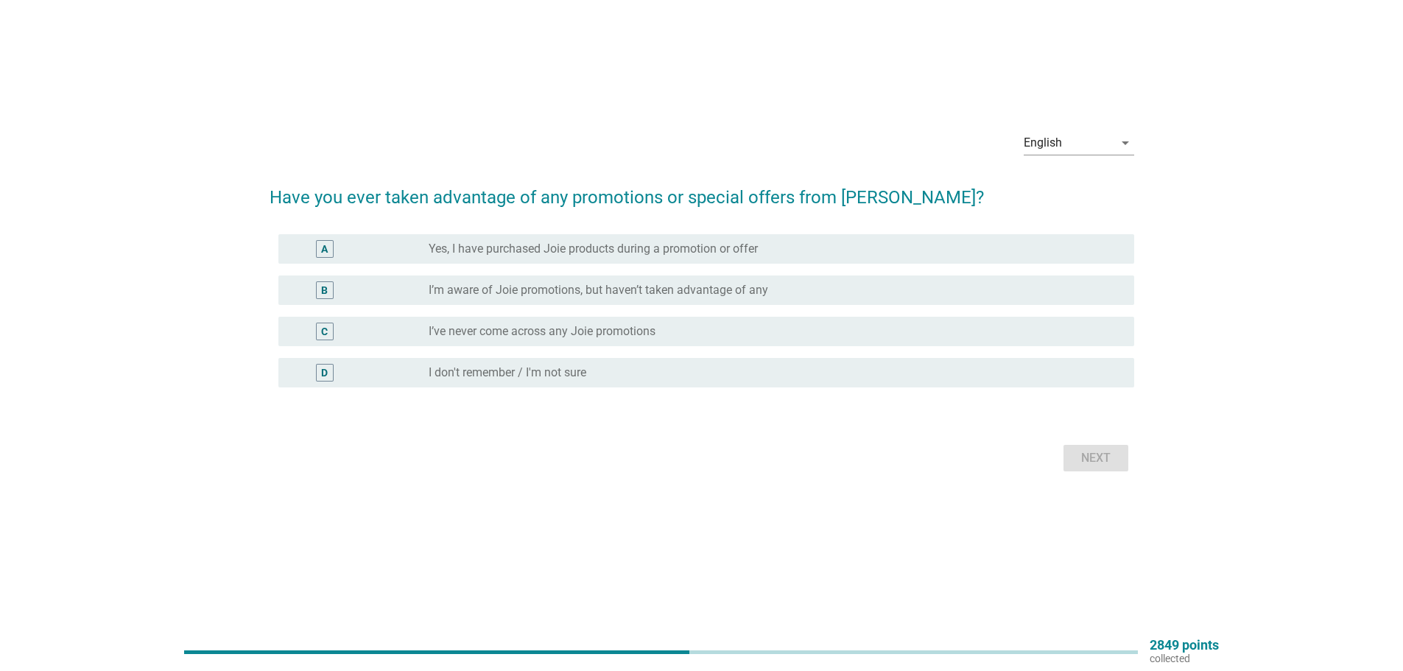
scroll to position [0, 0]
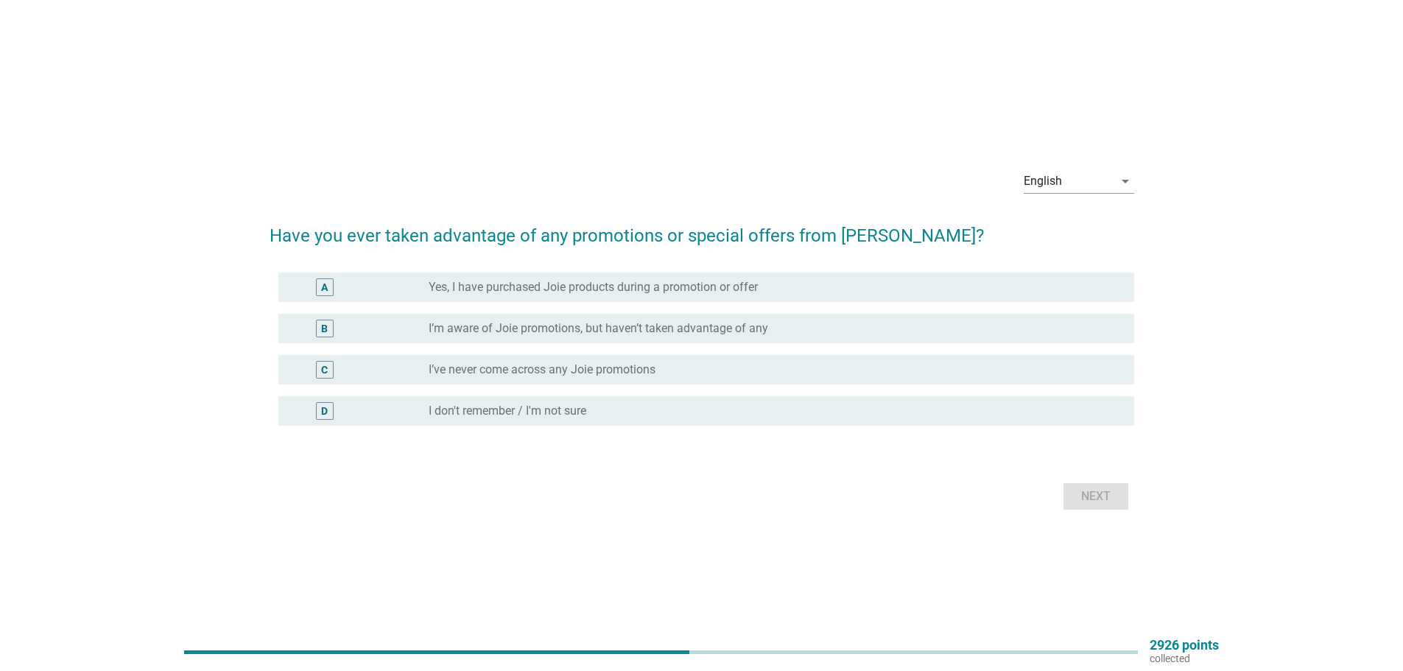
click at [552, 381] on div "C radio_button_unchecked I’ve never come across any Joie promotions" at bounding box center [706, 369] width 856 height 29
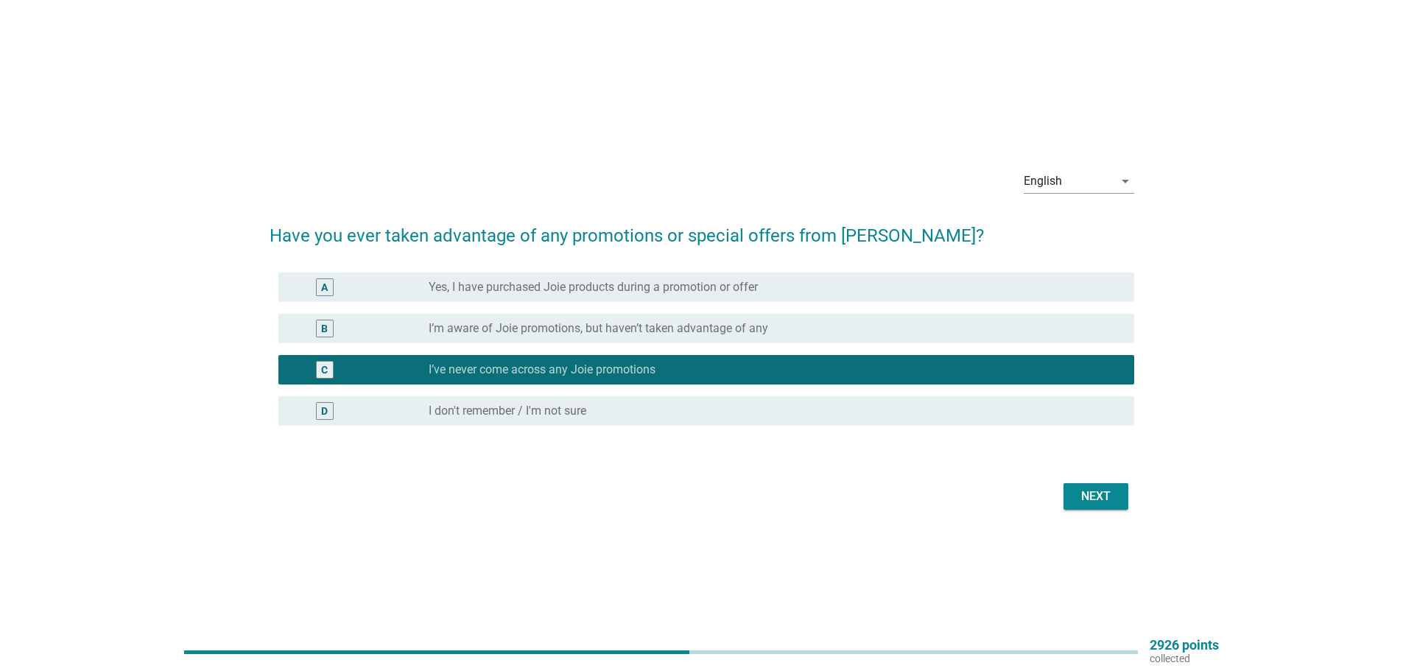
click at [631, 421] on div "D radio_button_unchecked I don't remember / I'm not sure" at bounding box center [706, 410] width 856 height 29
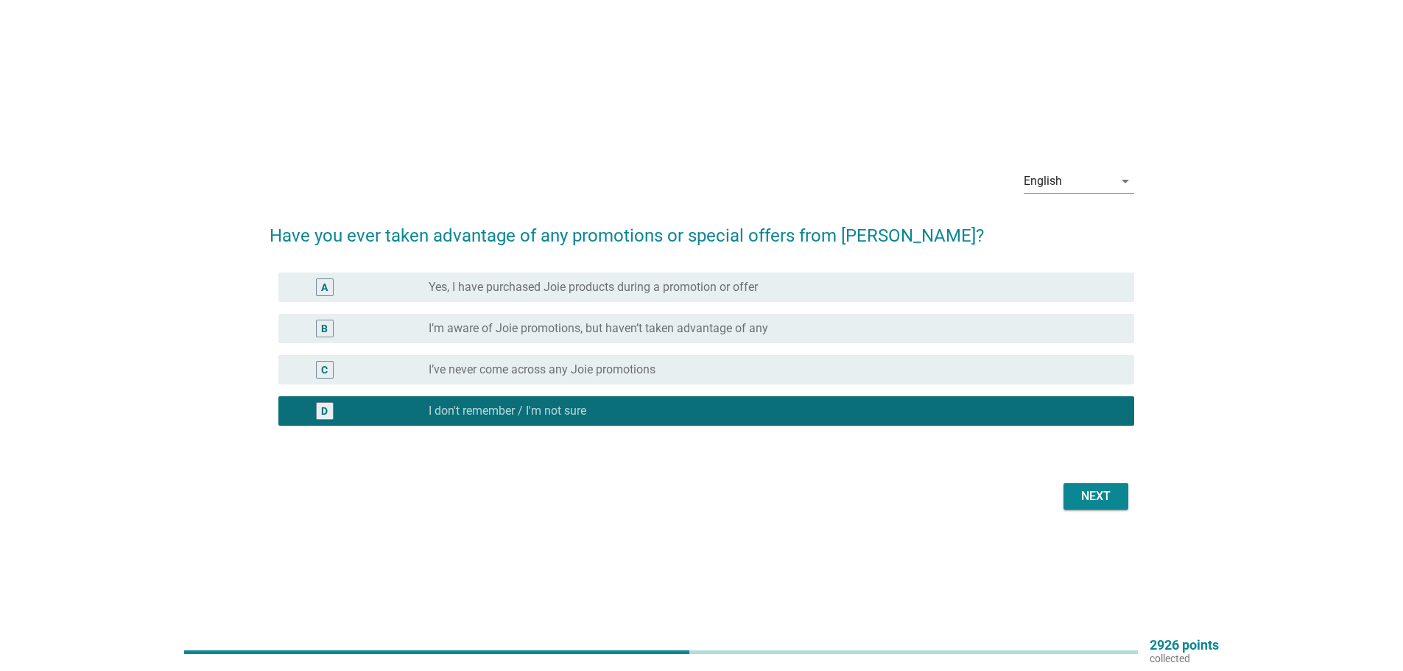
click at [1082, 506] on button "Next" at bounding box center [1095, 496] width 65 height 27
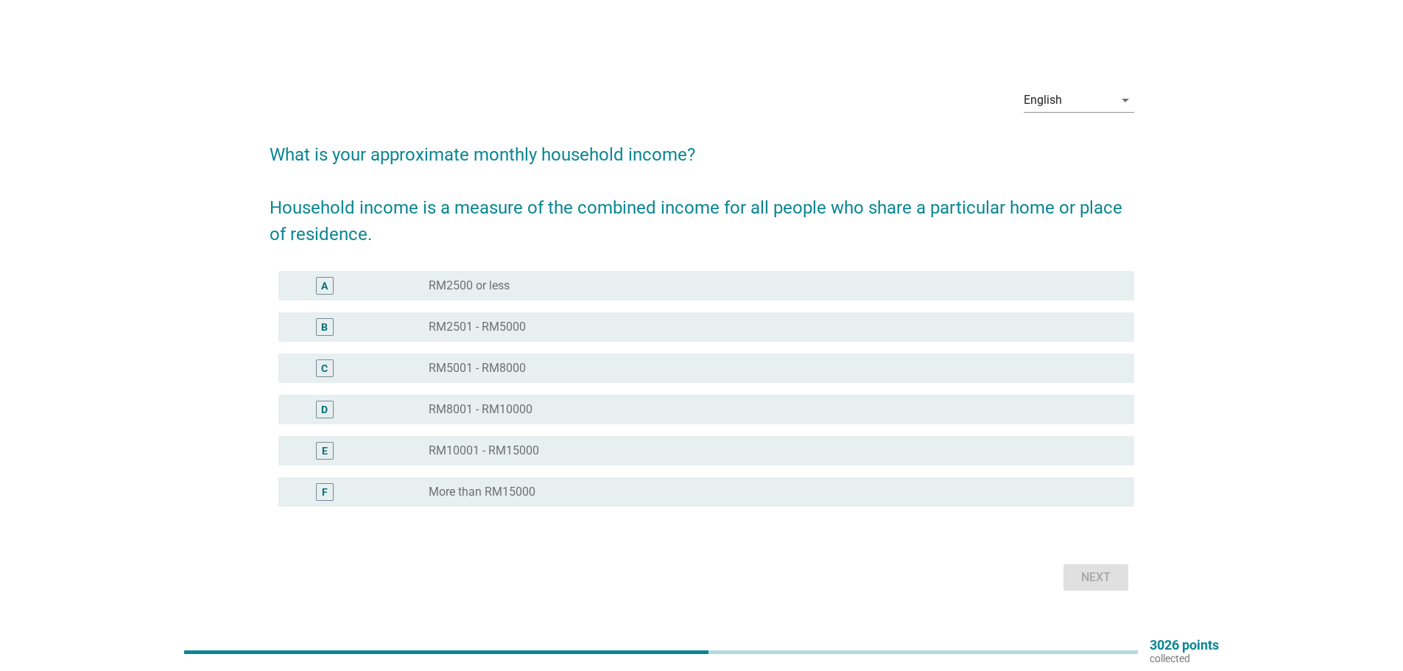
click at [647, 326] on div "radio_button_unchecked RM2501 - RM5000" at bounding box center [770, 327] width 682 height 15
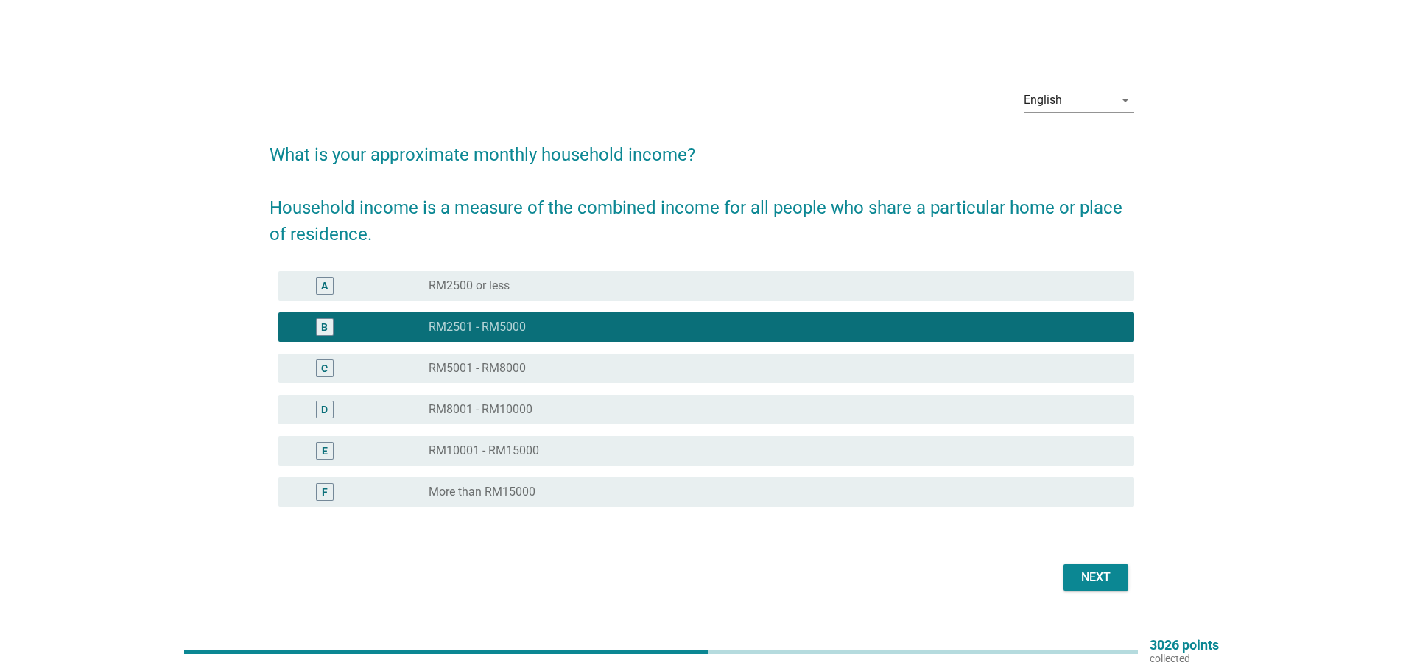
click at [1080, 577] on div "Next" at bounding box center [1095, 578] width 41 height 18
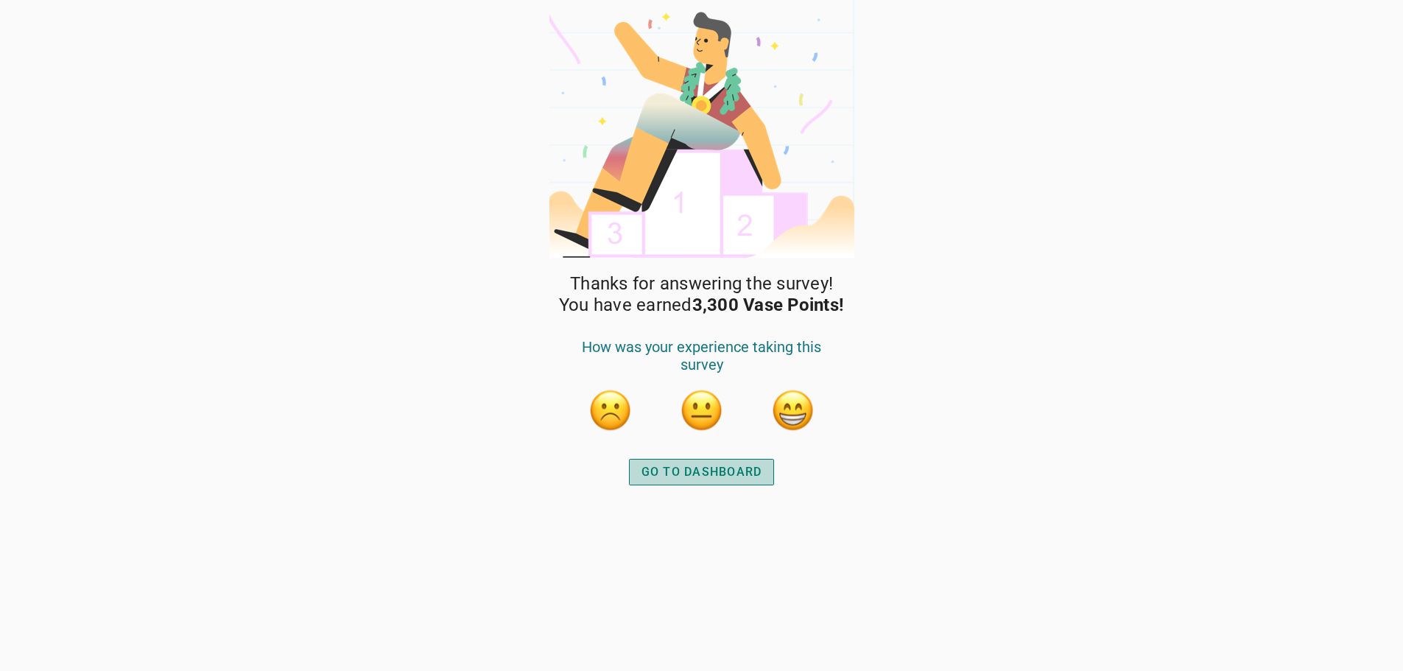
click at [749, 476] on div "GO TO DASHBOARD" at bounding box center [701, 472] width 121 height 18
